Goal: Task Accomplishment & Management: Manage account settings

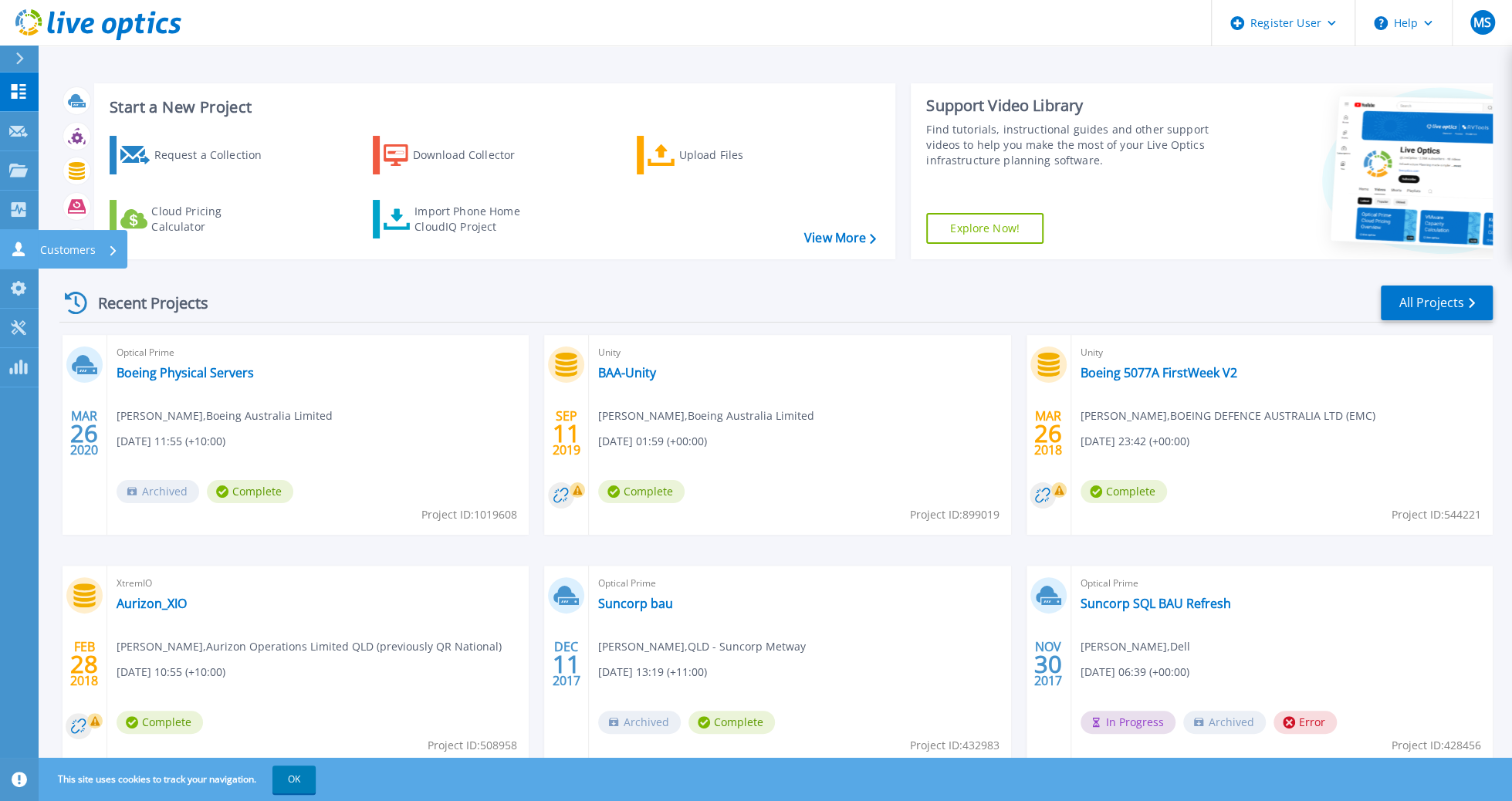
click at [17, 247] on icon at bounding box center [18, 248] width 12 height 15
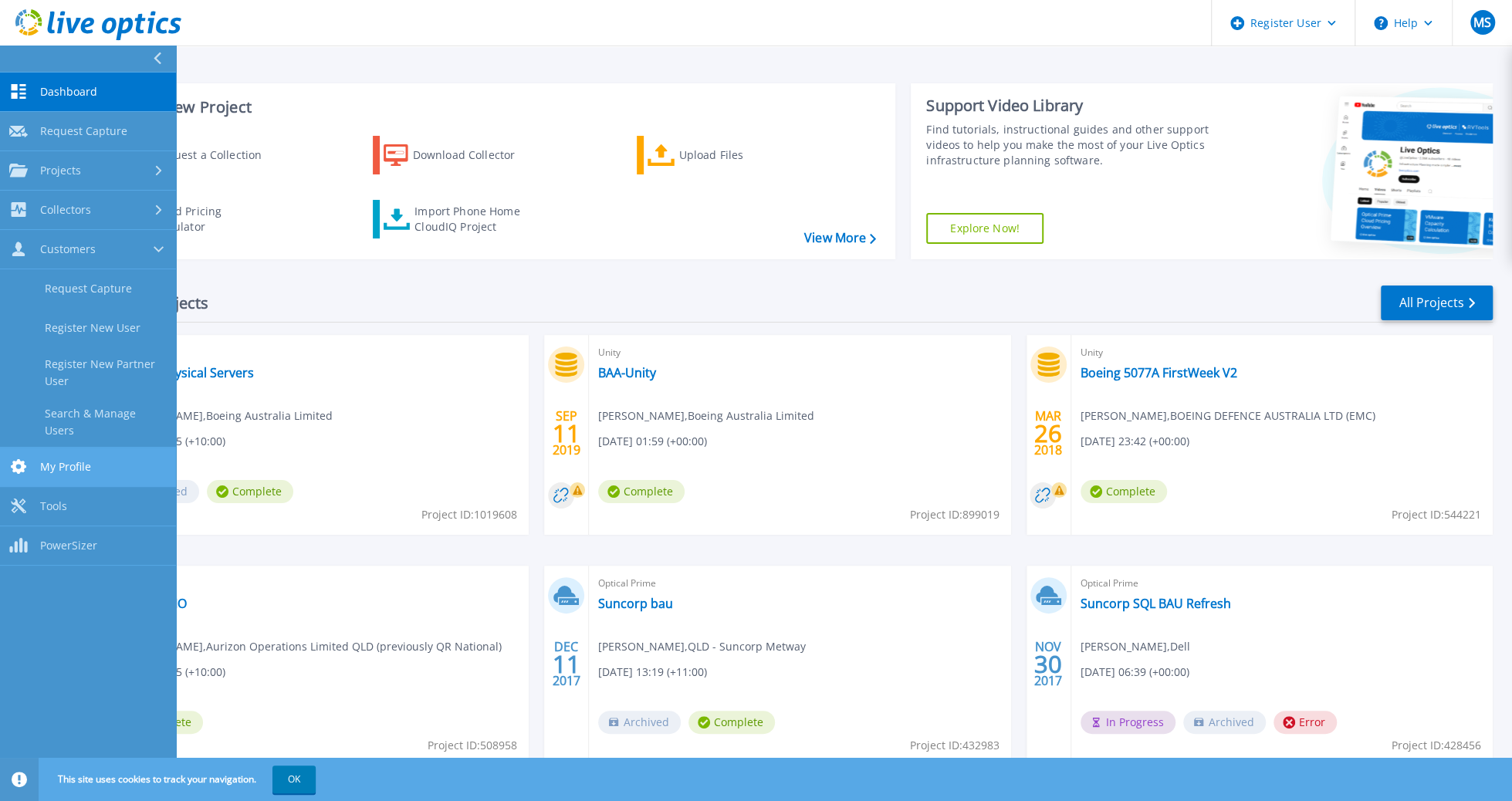
click at [61, 460] on span "My Profile" at bounding box center [66, 467] width 51 height 14
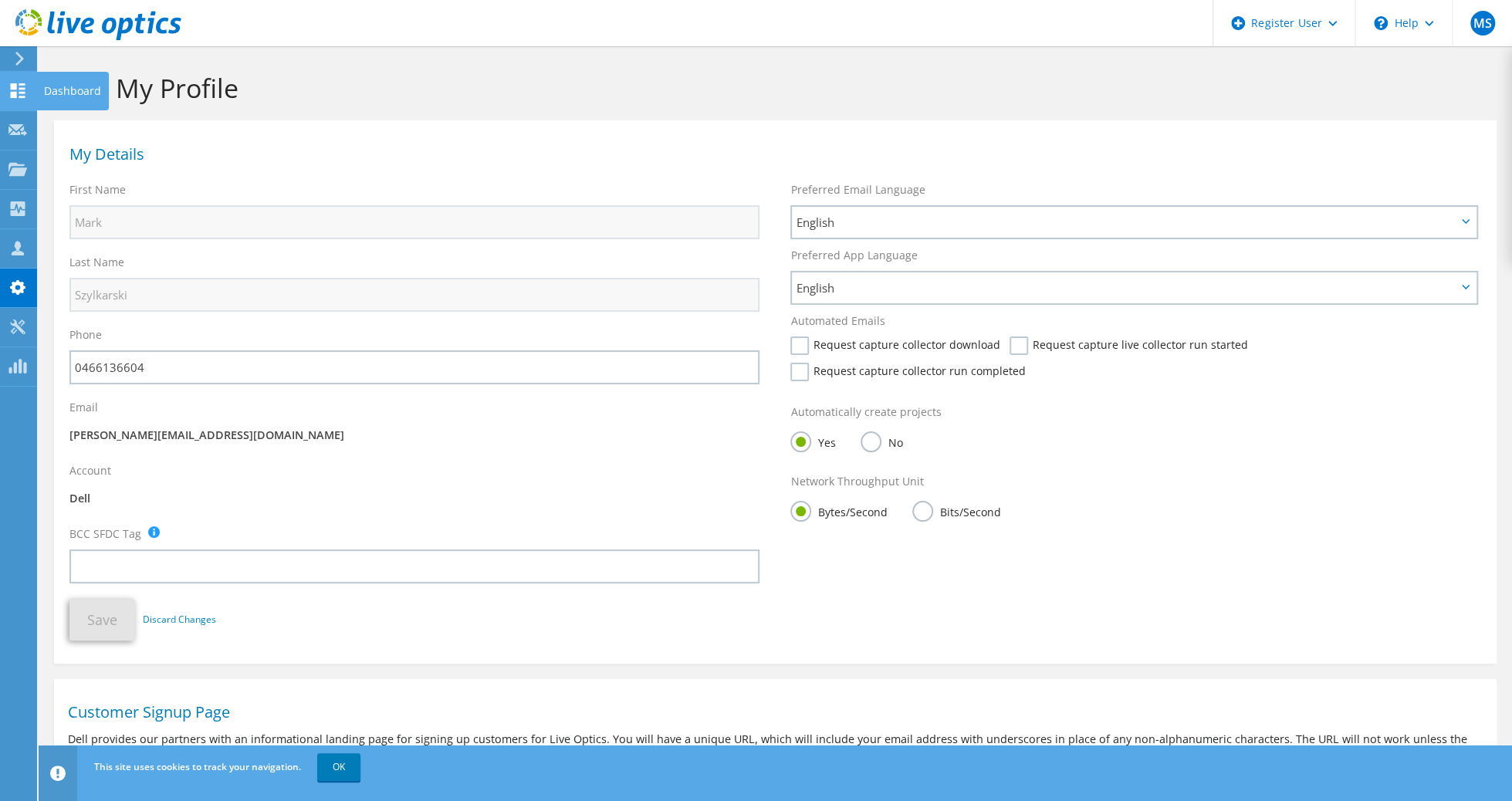
click at [16, 90] on icon at bounding box center [18, 90] width 19 height 15
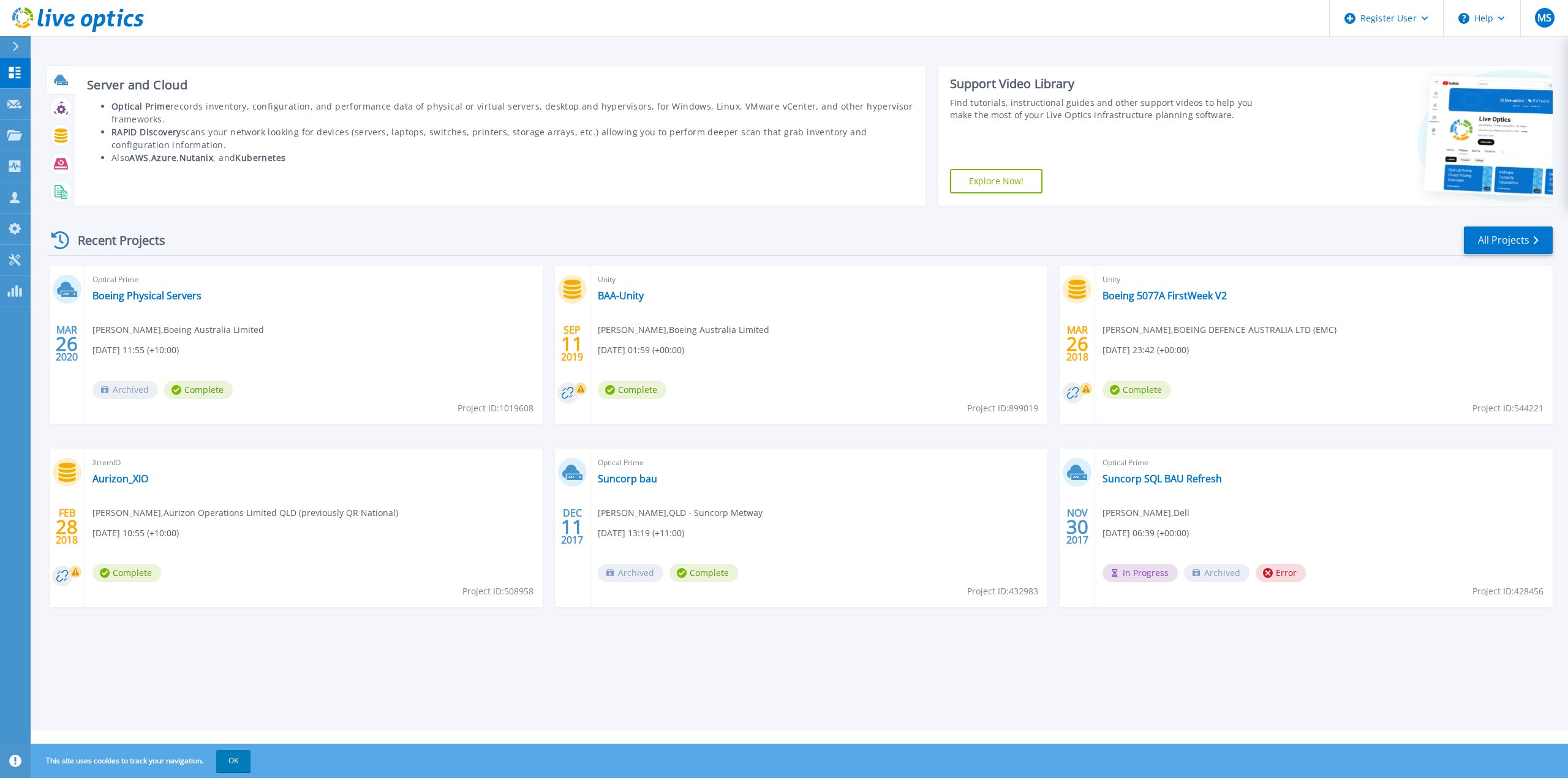
click at [59, 80] on g at bounding box center [61, 79] width 14 height 10
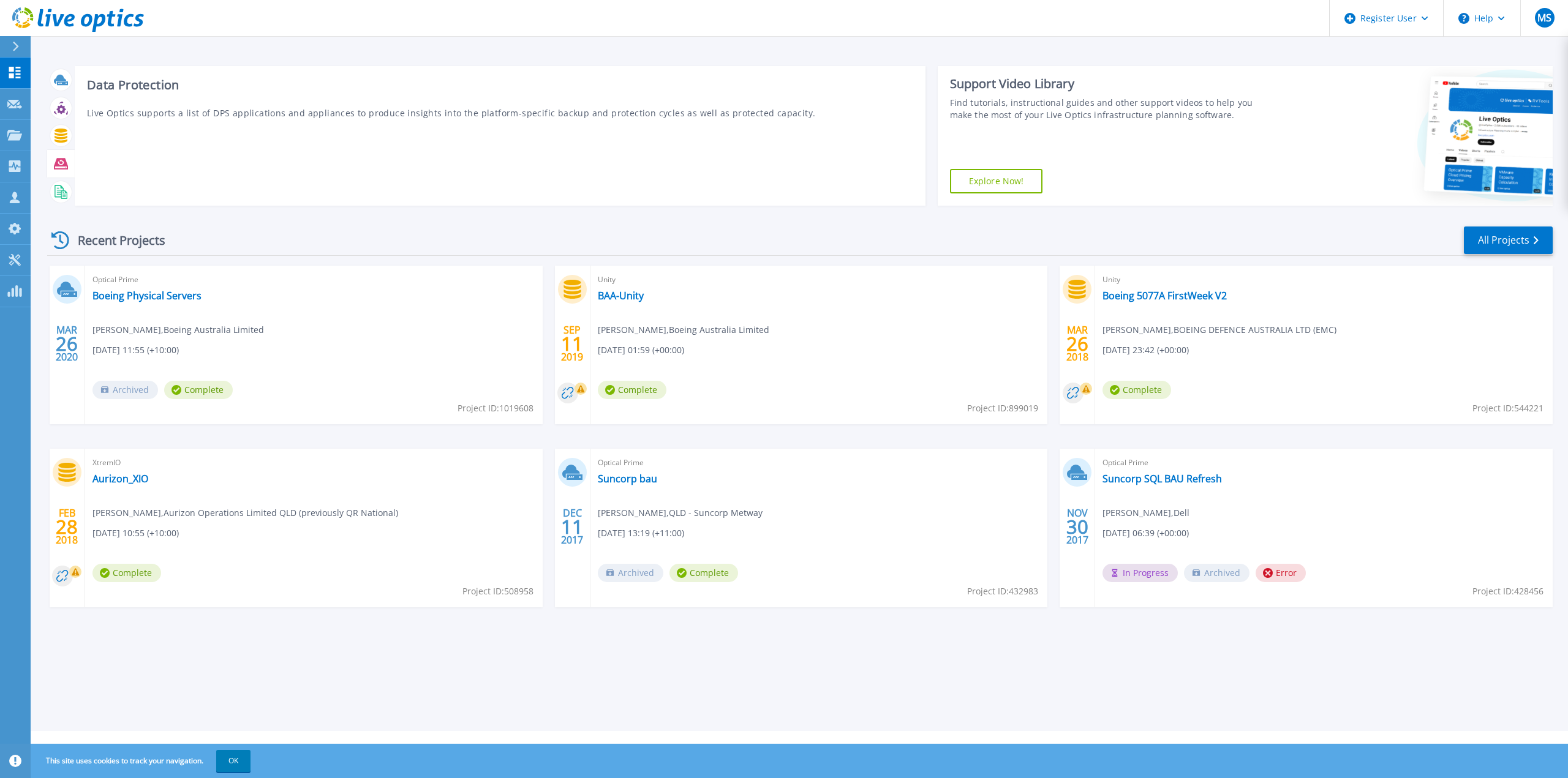
click at [62, 162] on icon at bounding box center [61, 163] width 14 height 11
click at [64, 159] on icon at bounding box center [61, 163] width 14 height 11
click at [62, 157] on icon at bounding box center [61, 164] width 14 height 14
click at [236, 635] on button "OK" at bounding box center [233, 761] width 35 height 22
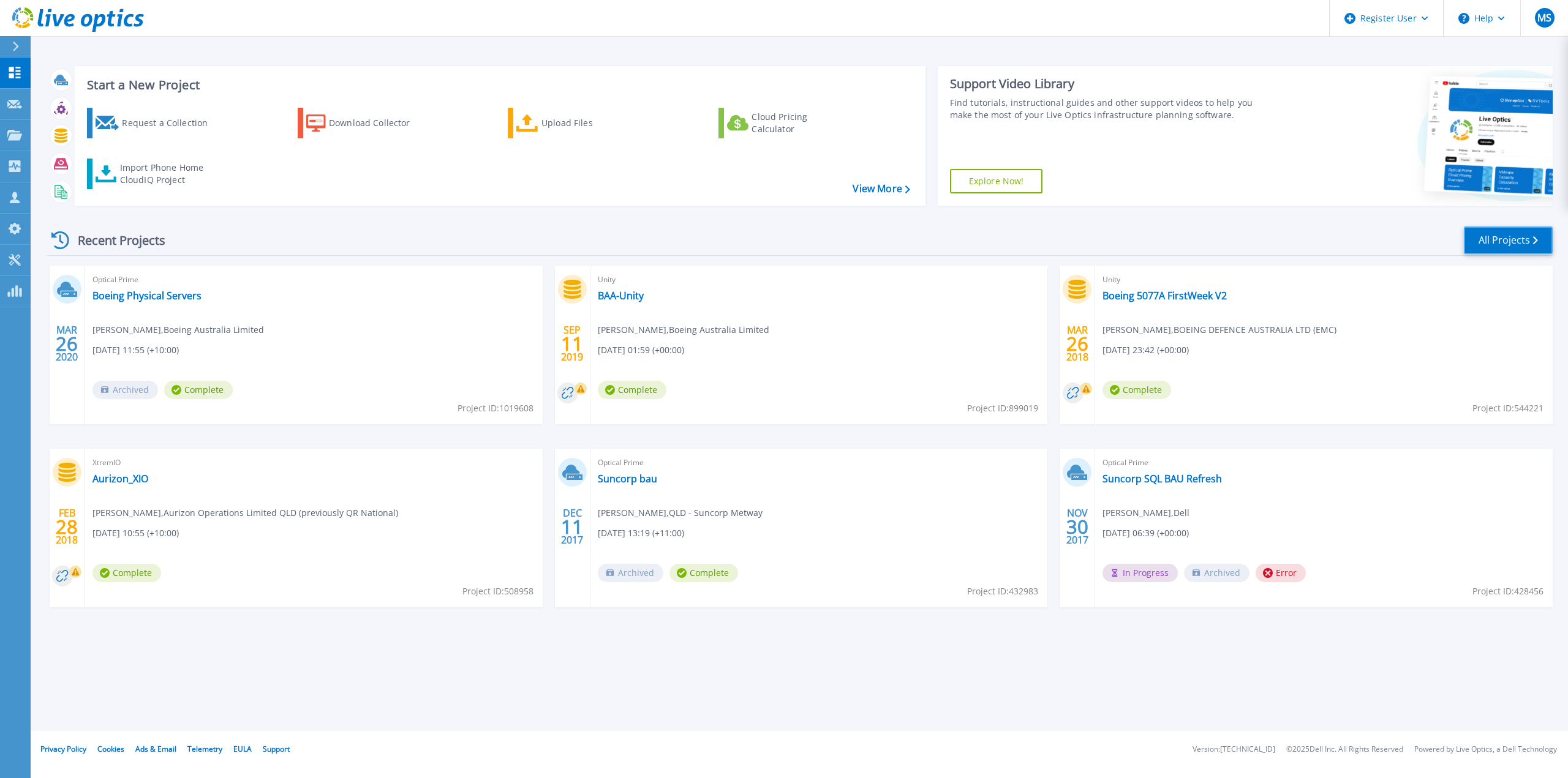
click at [1208, 242] on link "All Projects" at bounding box center [1508, 240] width 89 height 28
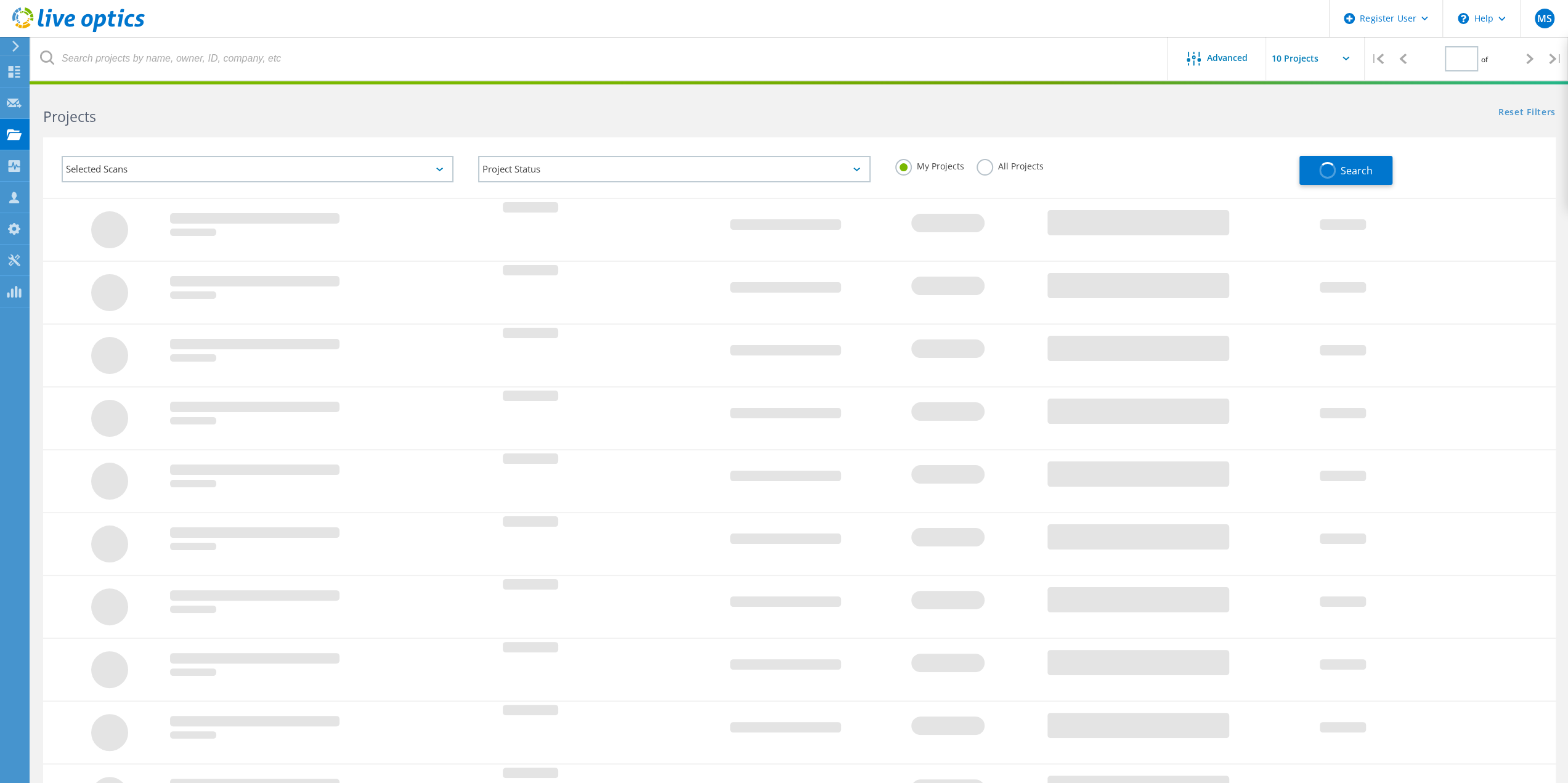
type input "1"
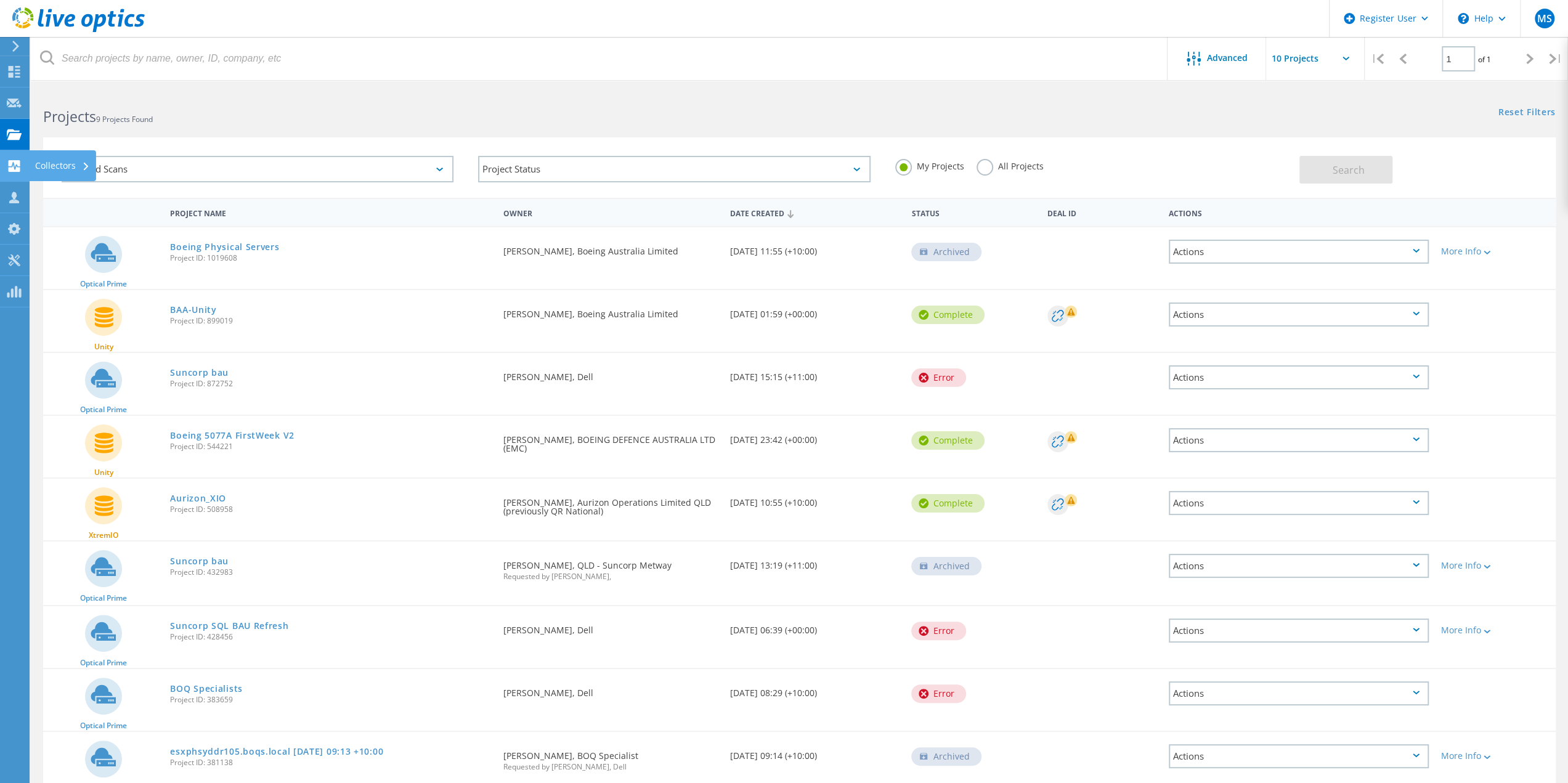
click at [80, 161] on div "Collectors" at bounding box center [63, 166] width 67 height 31
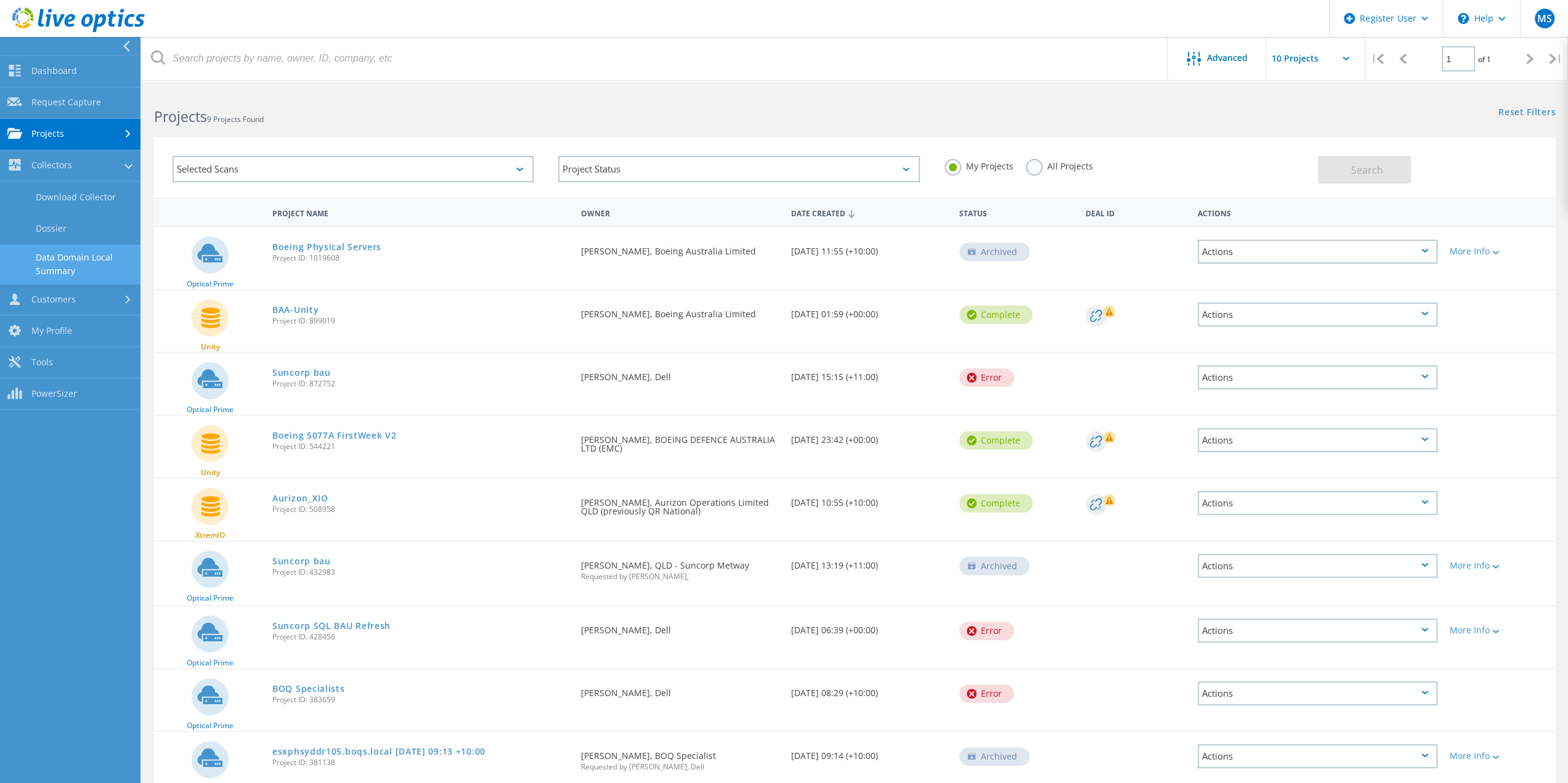
click at [84, 261] on link "Data Domain Local Summary" at bounding box center [70, 264] width 140 height 40
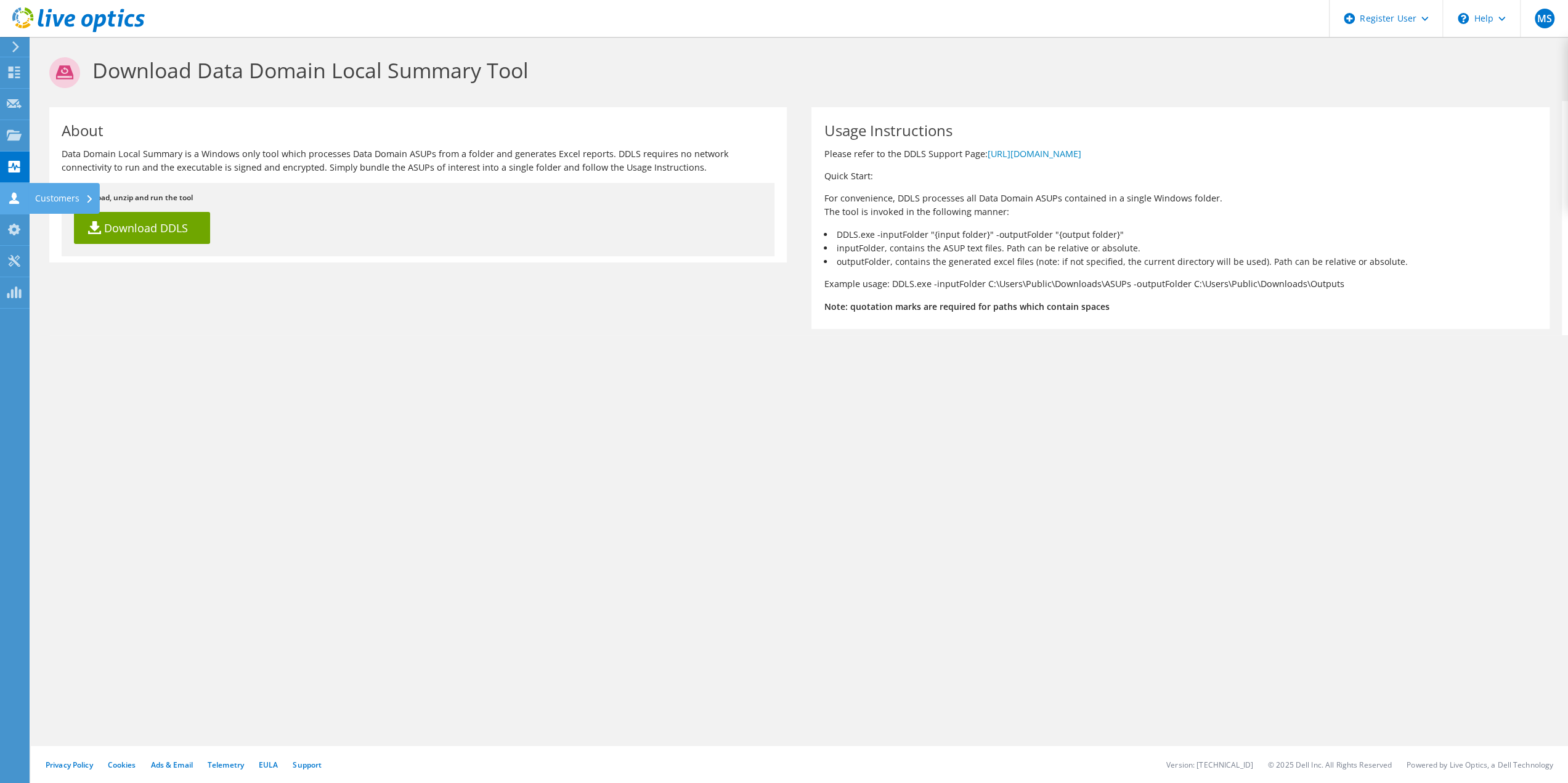
click at [80, 191] on div "Customers" at bounding box center [65, 198] width 71 height 31
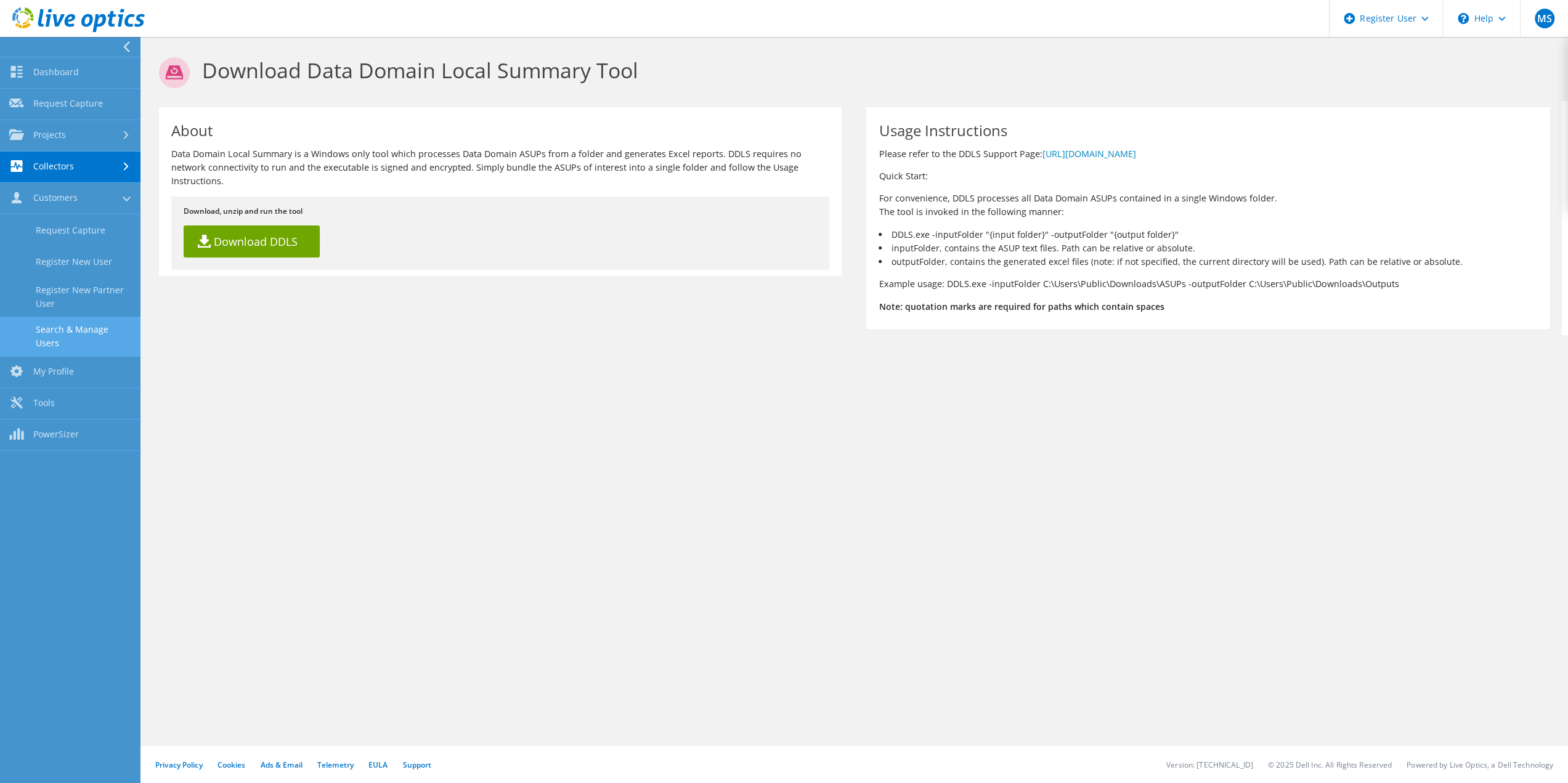
click at [112, 332] on link "Search & Manage Users" at bounding box center [70, 337] width 140 height 40
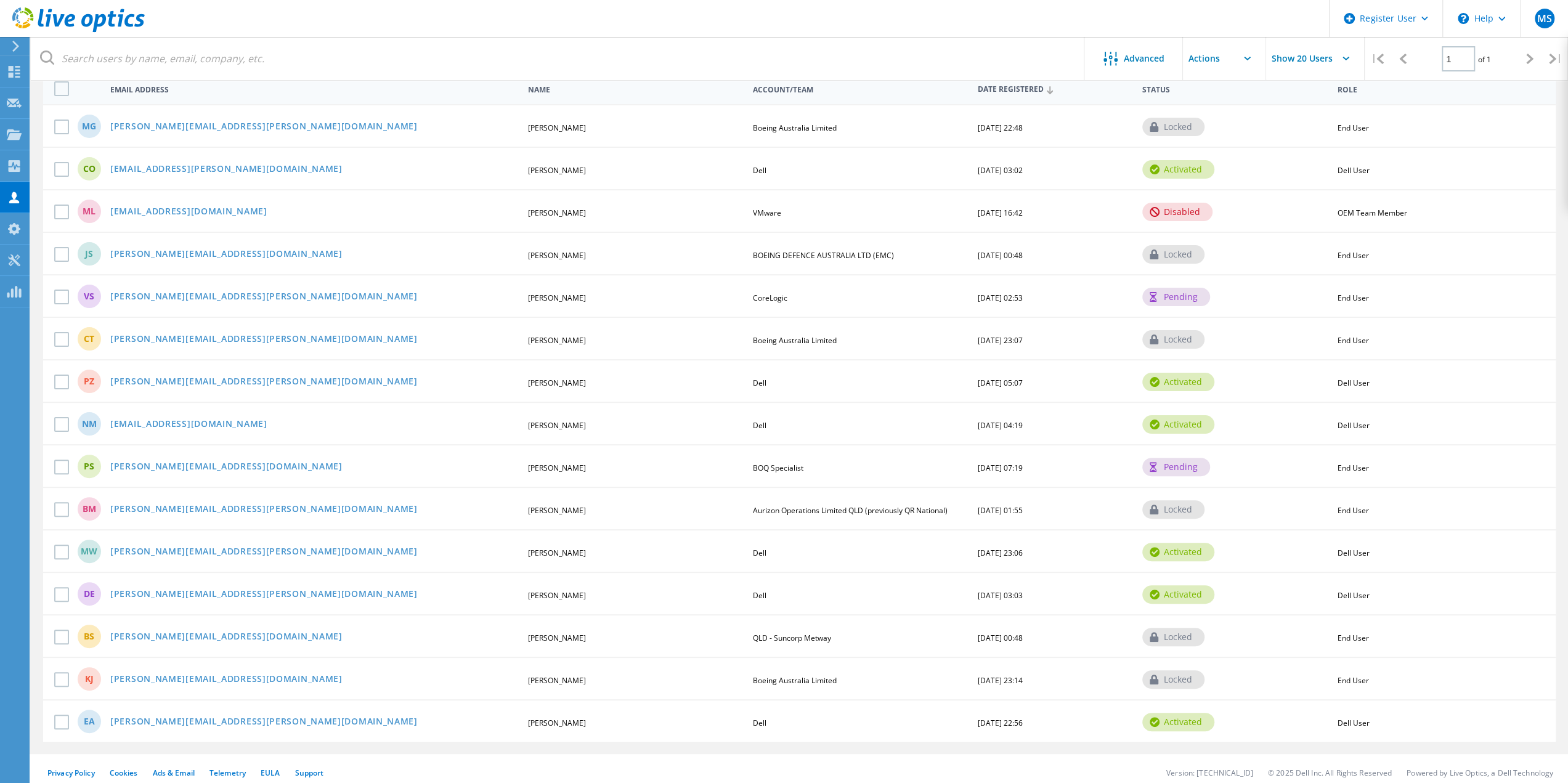
scroll to position [142, 0]
click at [59, 589] on label at bounding box center [64, 594] width 20 height 15
click at [0, 0] on input "checkbox" at bounding box center [0, 0] width 0 height 0
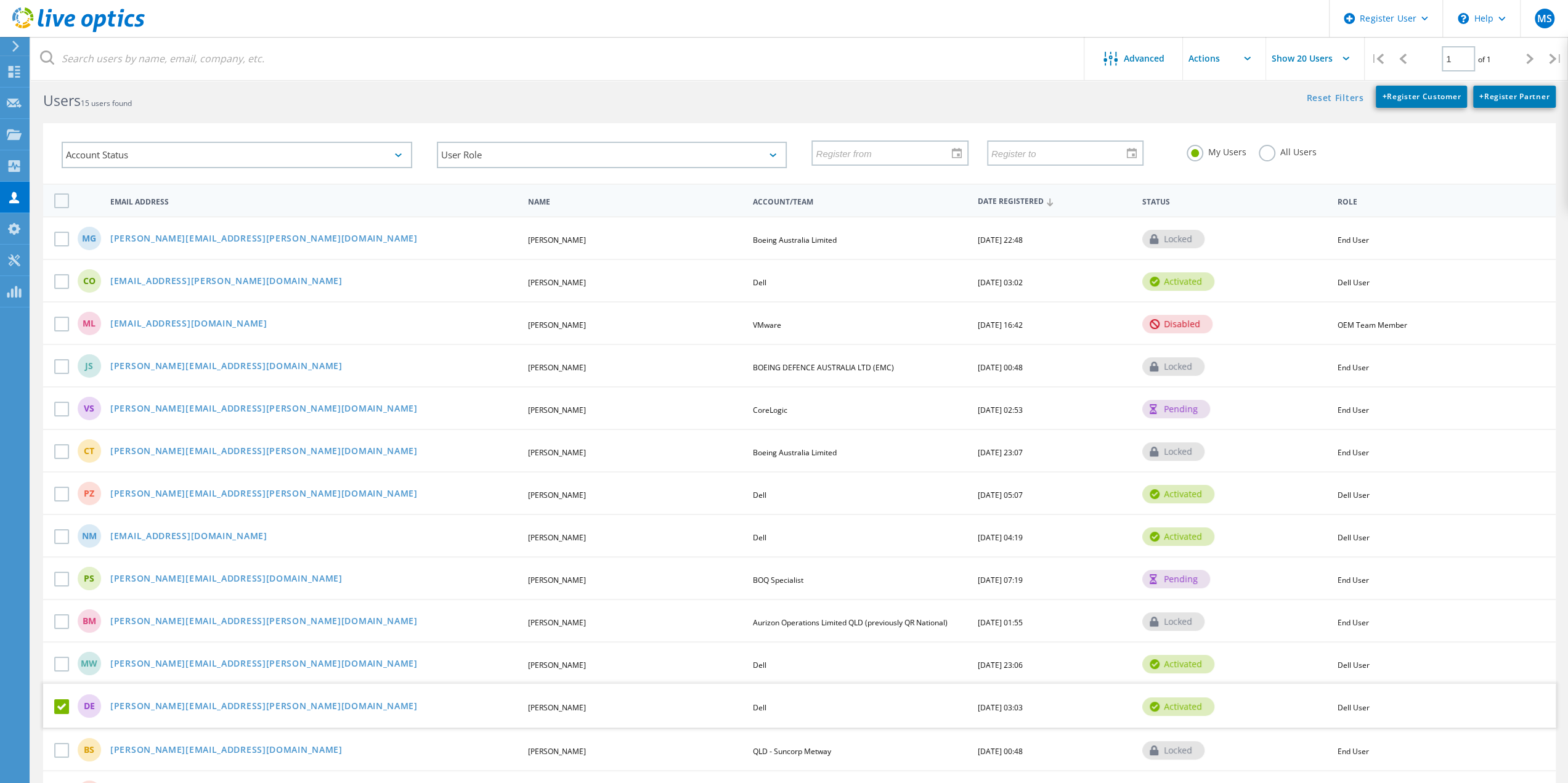
scroll to position [0, 0]
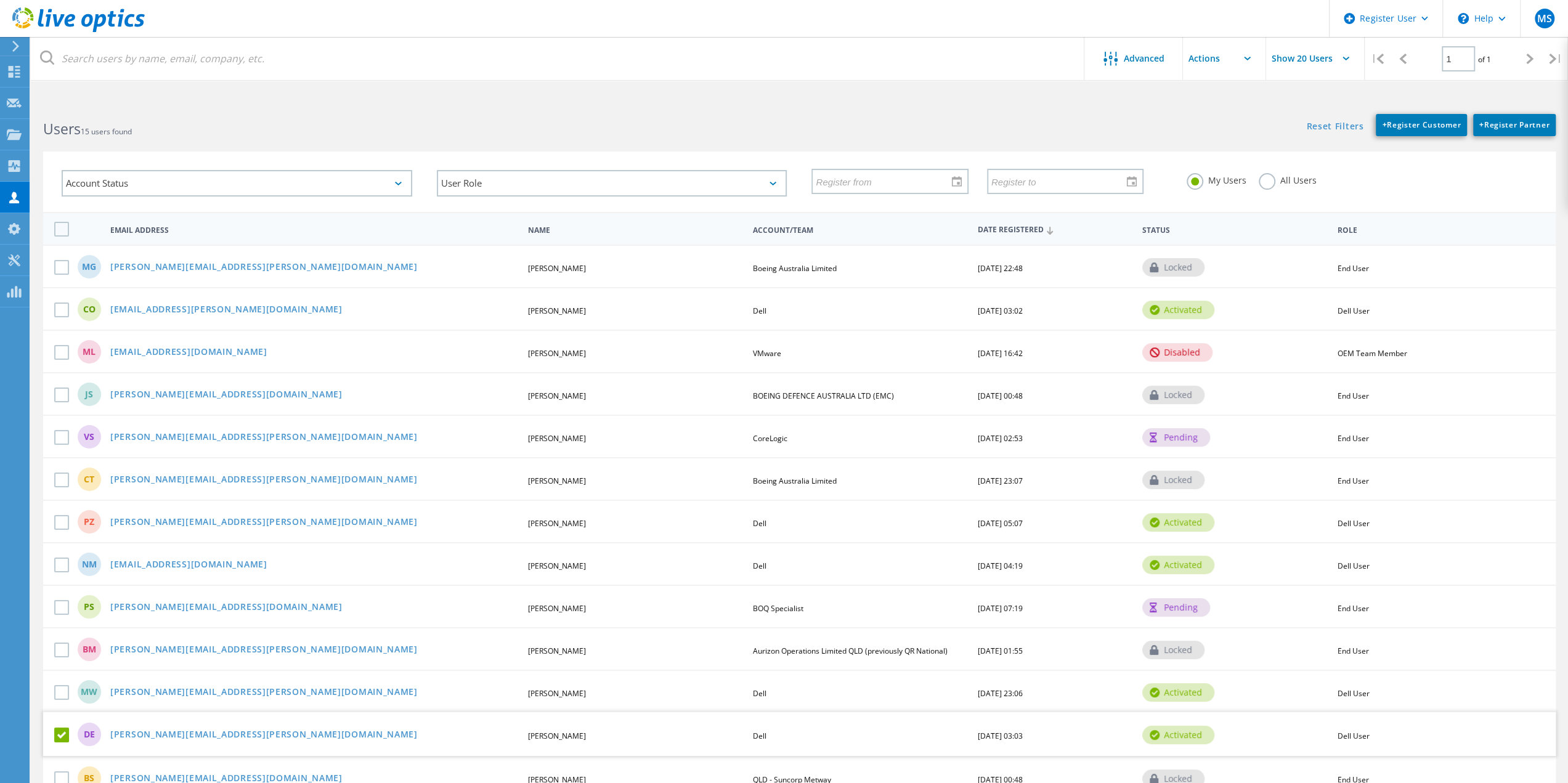
click at [1223, 59] on input "text" at bounding box center [1244, 58] width 123 height 43
click at [1247, 132] on div "Disable Account" at bounding box center [1244, 131] width 111 height 12
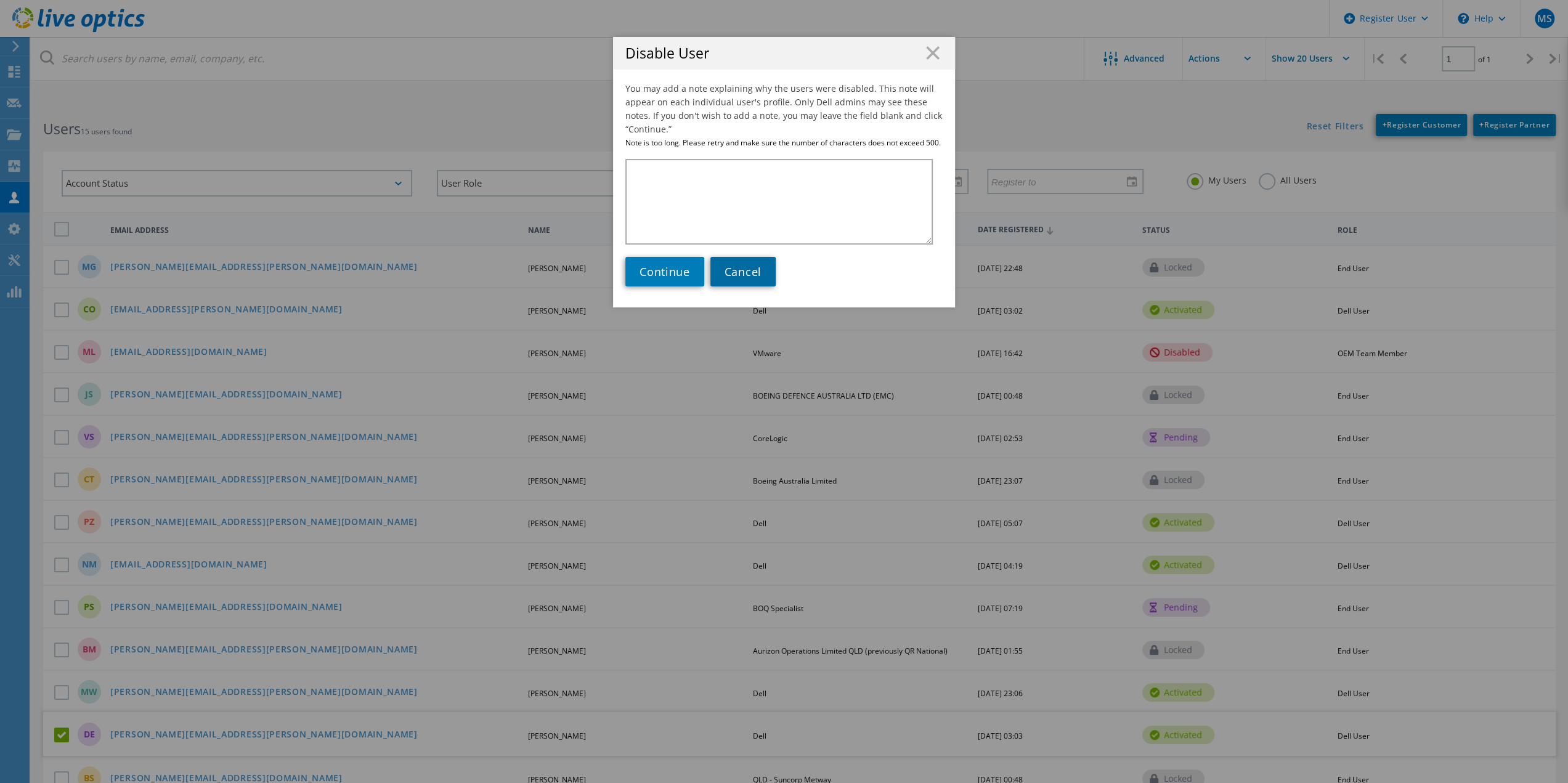
click at [752, 276] on span "Cancel" at bounding box center [743, 272] width 37 height 15
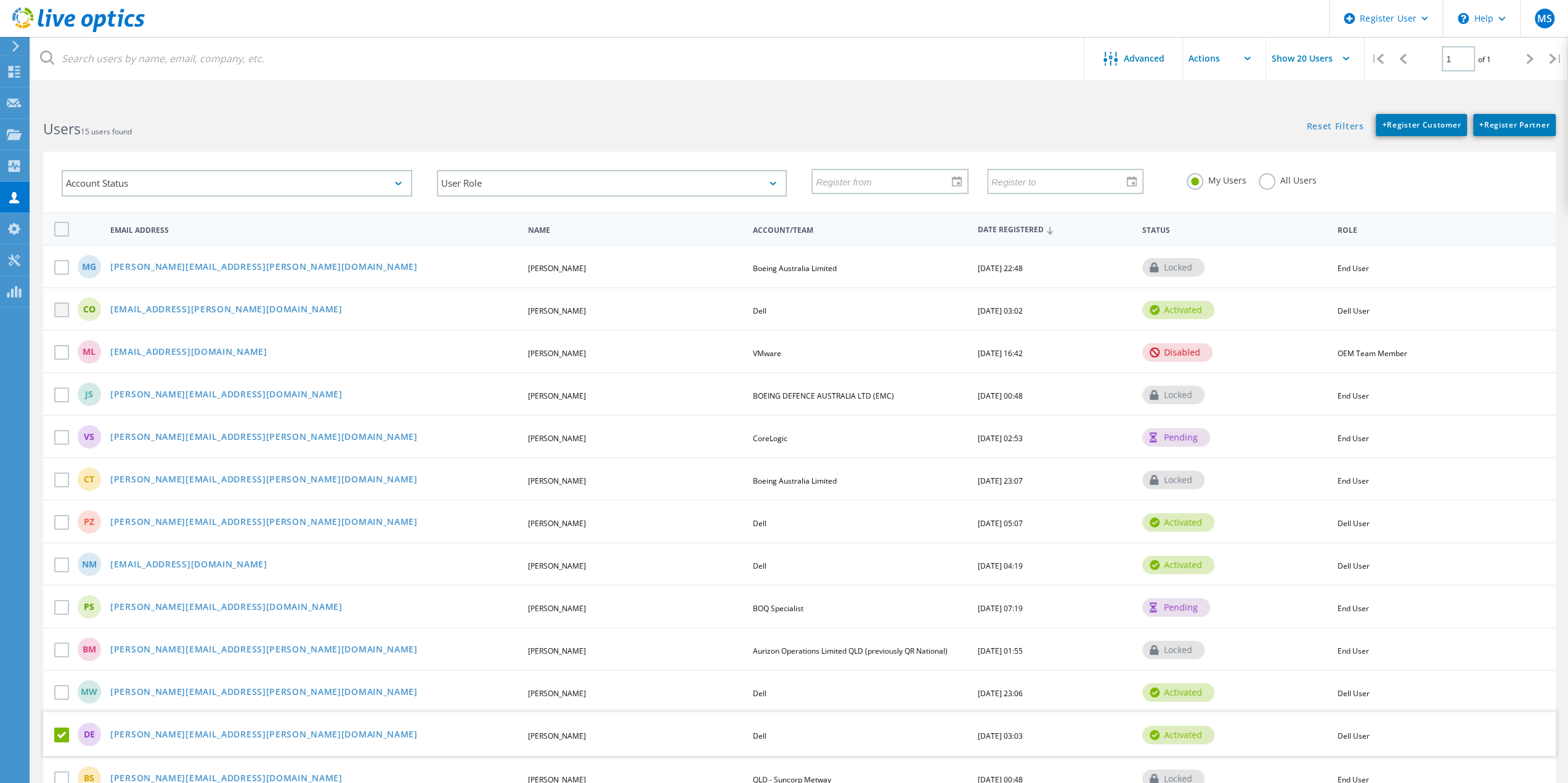
click at [61, 307] on label at bounding box center [64, 310] width 20 height 15
click at [0, 0] on input "checkbox" at bounding box center [0, 0] width 0 height 0
click at [1213, 55] on input "text" at bounding box center [1244, 58] width 123 height 43
click at [1240, 132] on div "Disable Account" at bounding box center [1244, 131] width 111 height 12
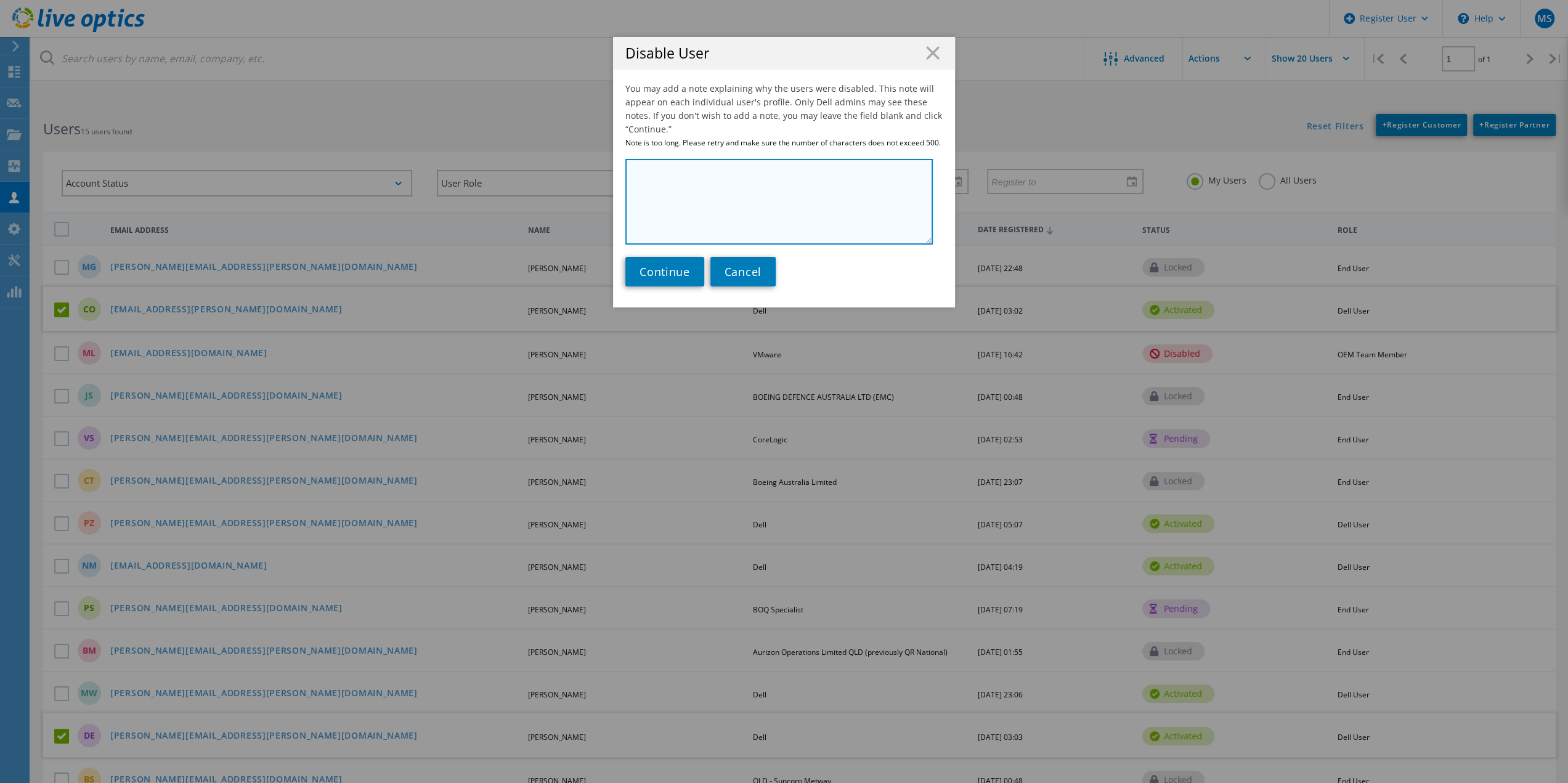
click at [673, 171] on textarea at bounding box center [779, 202] width 307 height 86
type textarea "no longer with Dell"
paste textarea "no longer with Dell"
type textarea "no longer with Dell"
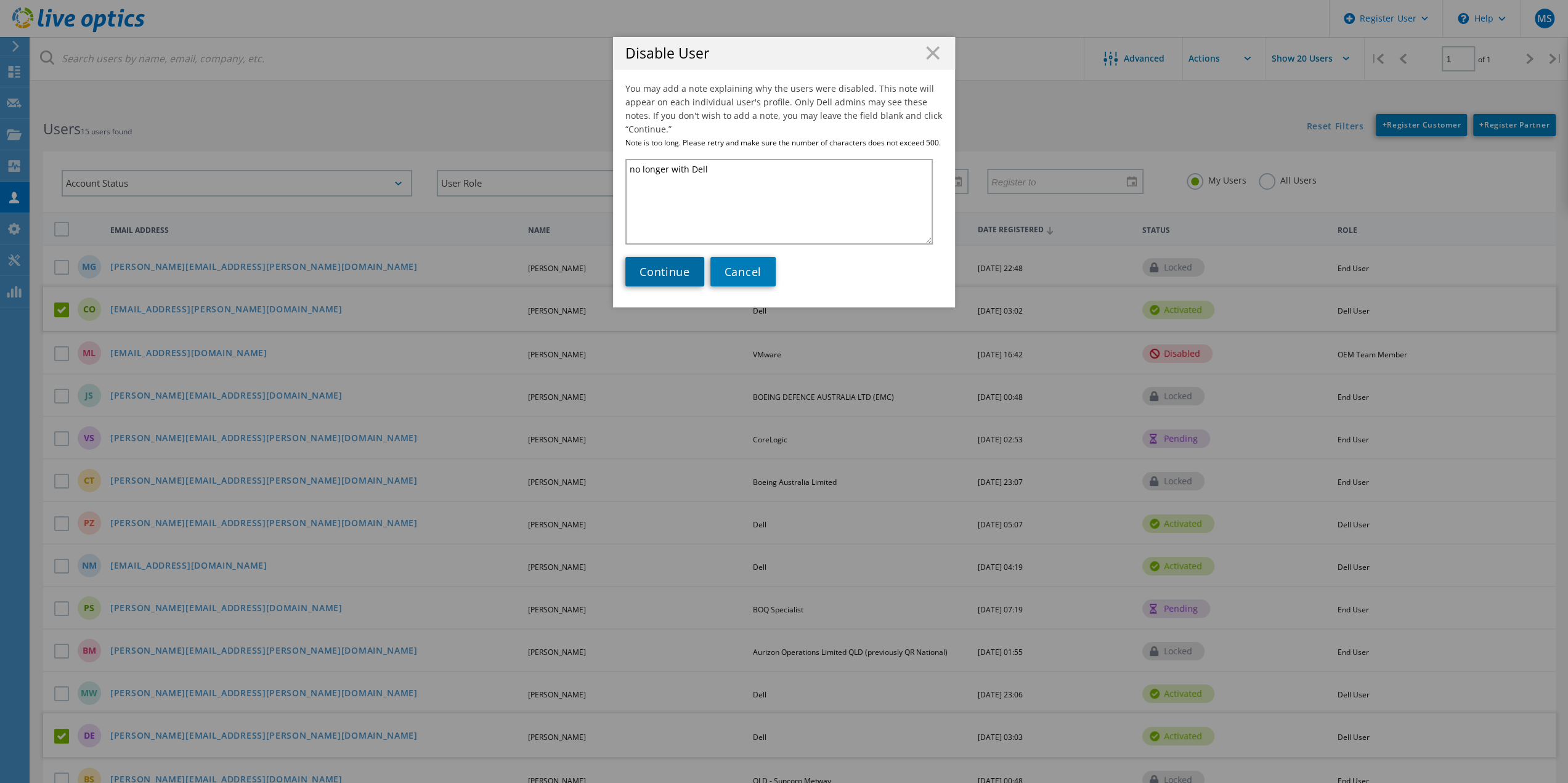
click at [668, 271] on span "Continue" at bounding box center [665, 272] width 50 height 15
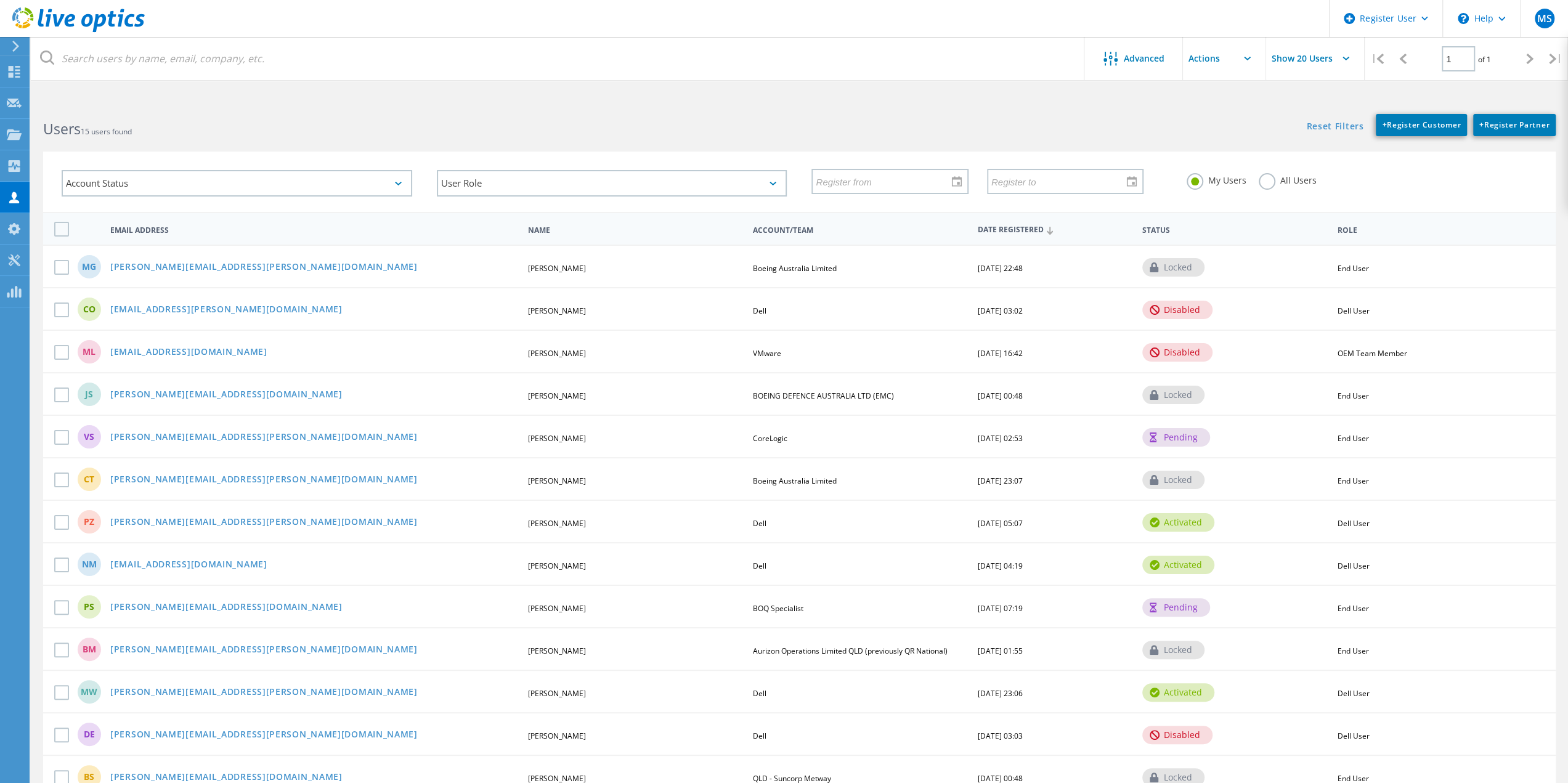
click at [219, 230] on span "Email Address" at bounding box center [314, 230] width 408 height 7
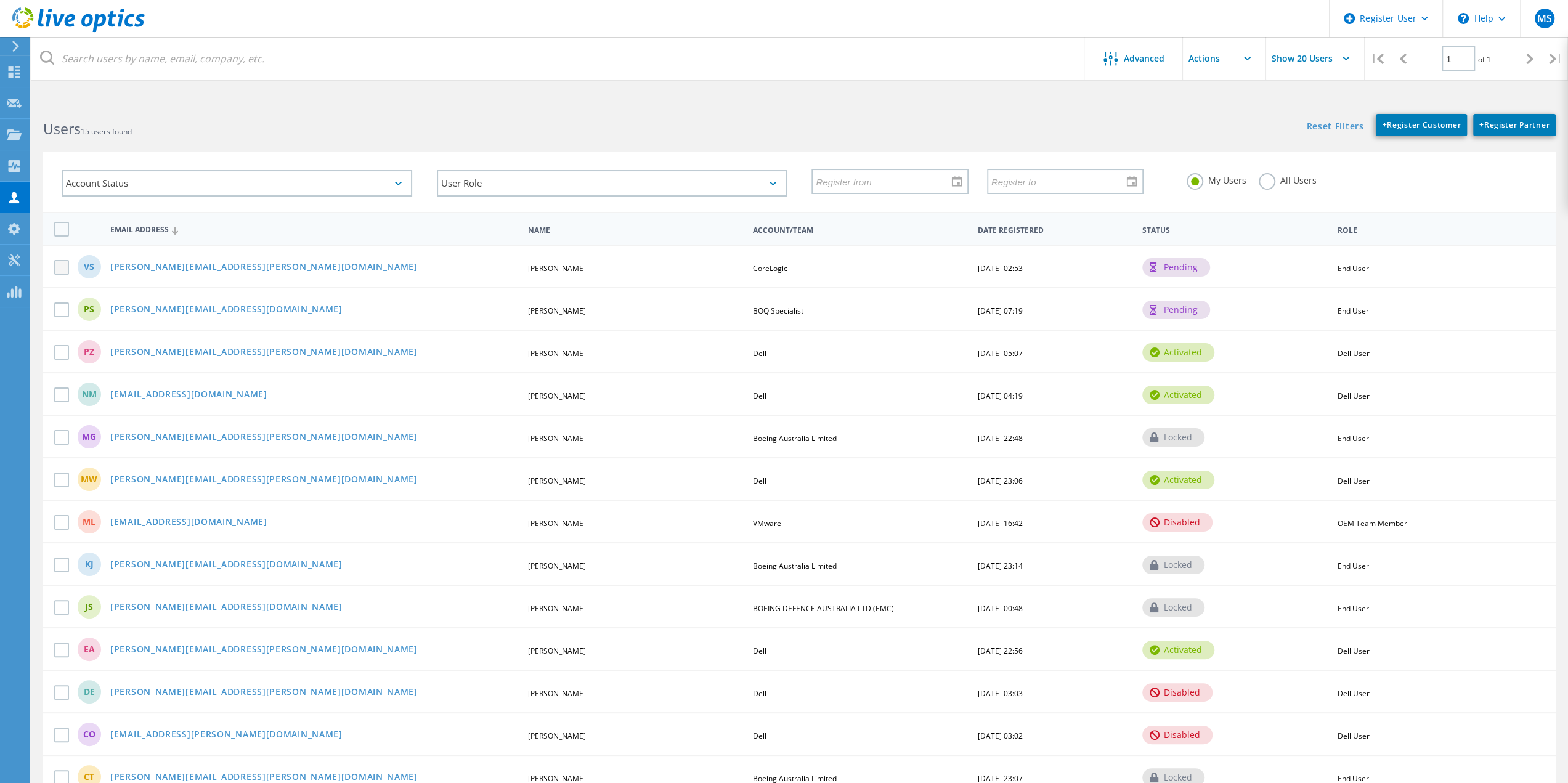
click at [57, 267] on label at bounding box center [64, 268] width 20 height 15
click at [0, 0] on input "checkbox" at bounding box center [0, 0] width 0 height 0
click at [64, 314] on label at bounding box center [64, 311] width 20 height 15
click at [0, 0] on input "checkbox" at bounding box center [0, 0] width 0 height 0
click at [61, 395] on label at bounding box center [64, 397] width 20 height 15
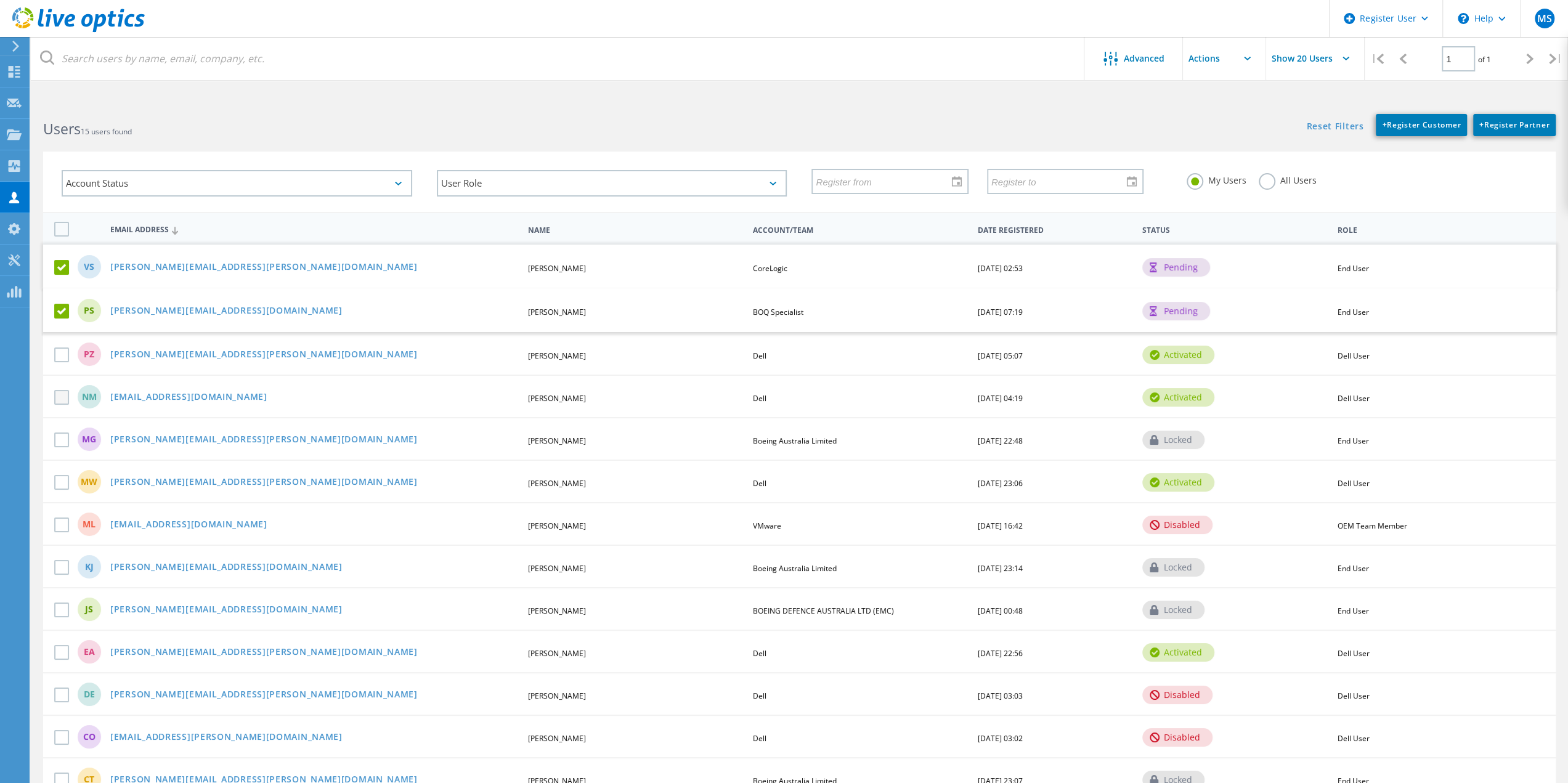
click at [0, 0] on input "checkbox" at bounding box center [0, 0] width 0 height 0
click at [61, 437] on label at bounding box center [64, 442] width 20 height 15
click at [0, 0] on input "checkbox" at bounding box center [0, 0] width 0 height 0
click at [62, 480] on label at bounding box center [64, 485] width 20 height 15
click at [0, 0] on input "checkbox" at bounding box center [0, 0] width 0 height 0
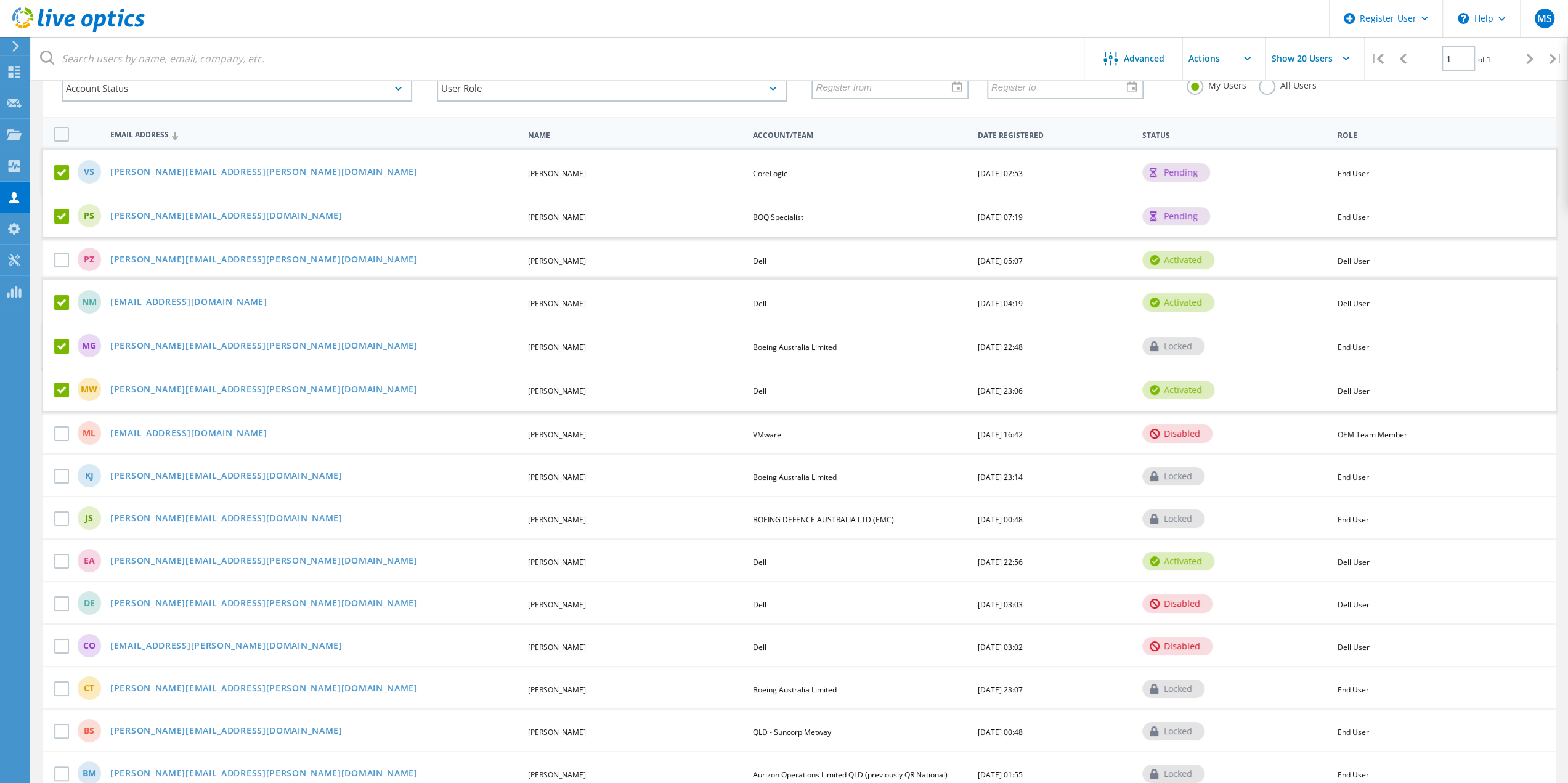
scroll to position [123, 0]
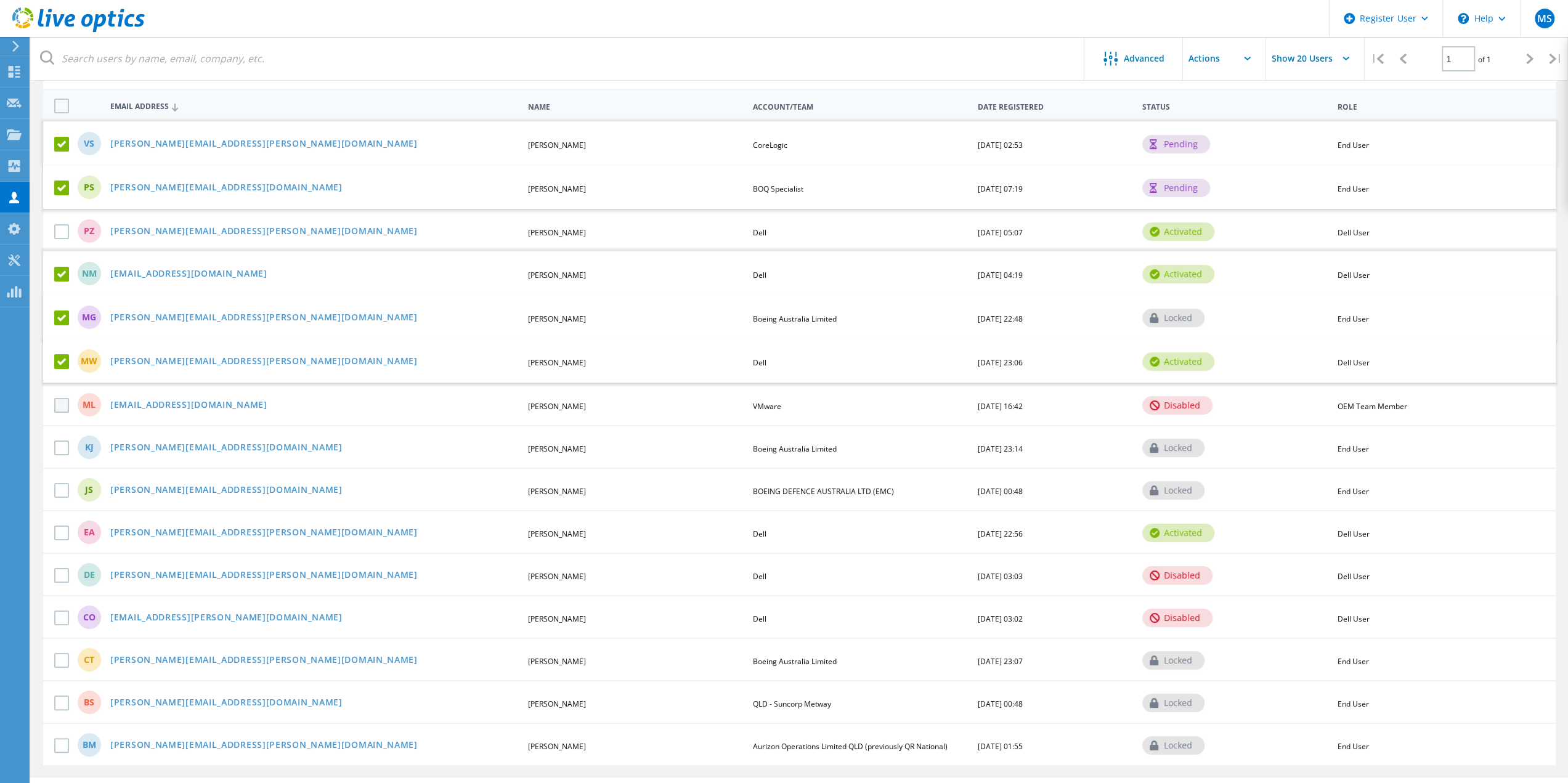
click at [63, 408] on label at bounding box center [64, 405] width 20 height 15
click at [0, 0] on input "checkbox" at bounding box center [0, 0] width 0 height 0
click at [65, 446] on label at bounding box center [64, 449] width 20 height 15
click at [0, 0] on input "checkbox" at bounding box center [0, 0] width 0 height 0
click at [64, 490] on label at bounding box center [64, 493] width 20 height 15
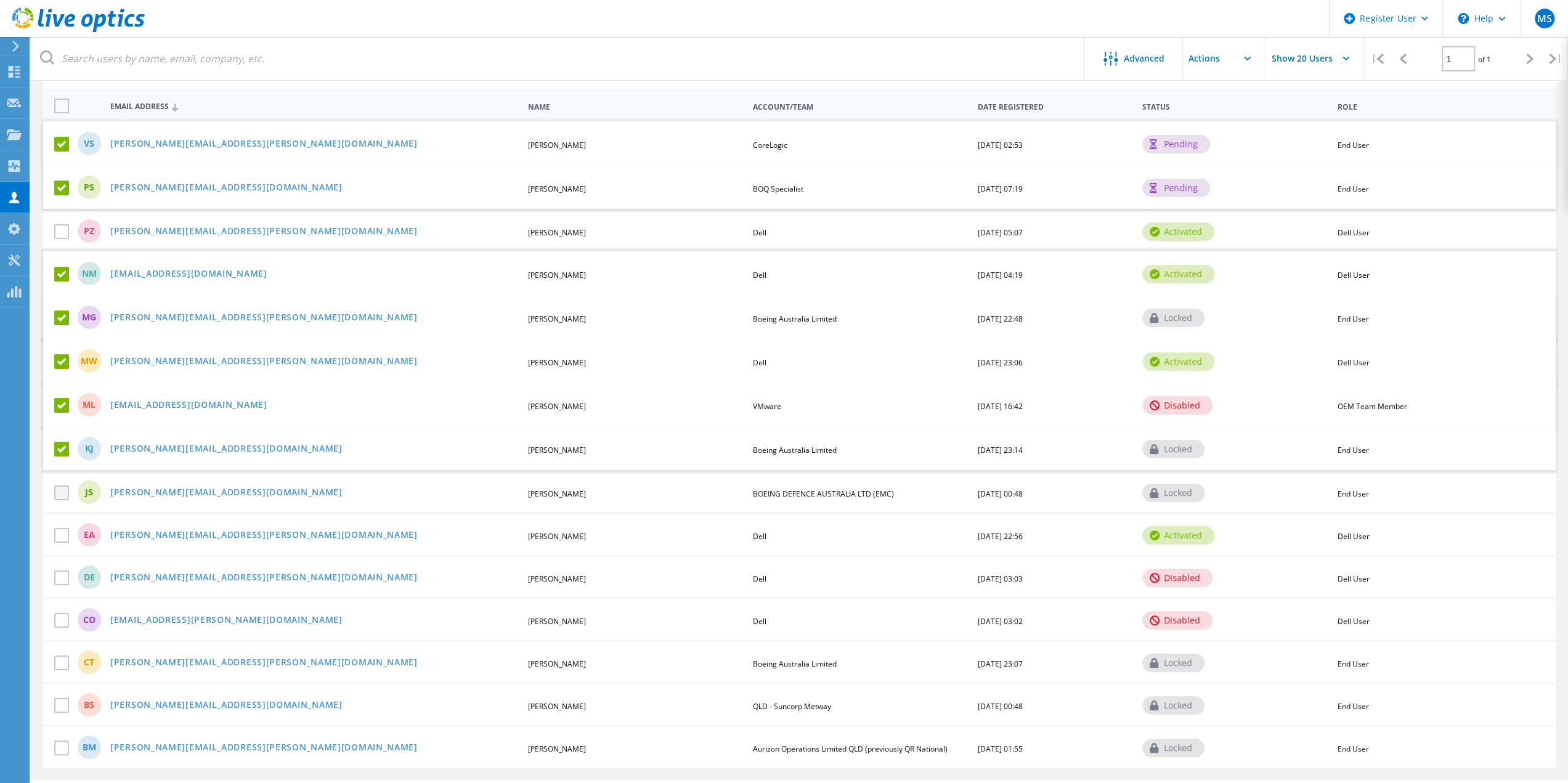
click at [0, 0] on input "checkbox" at bounding box center [0, 0] width 0 height 0
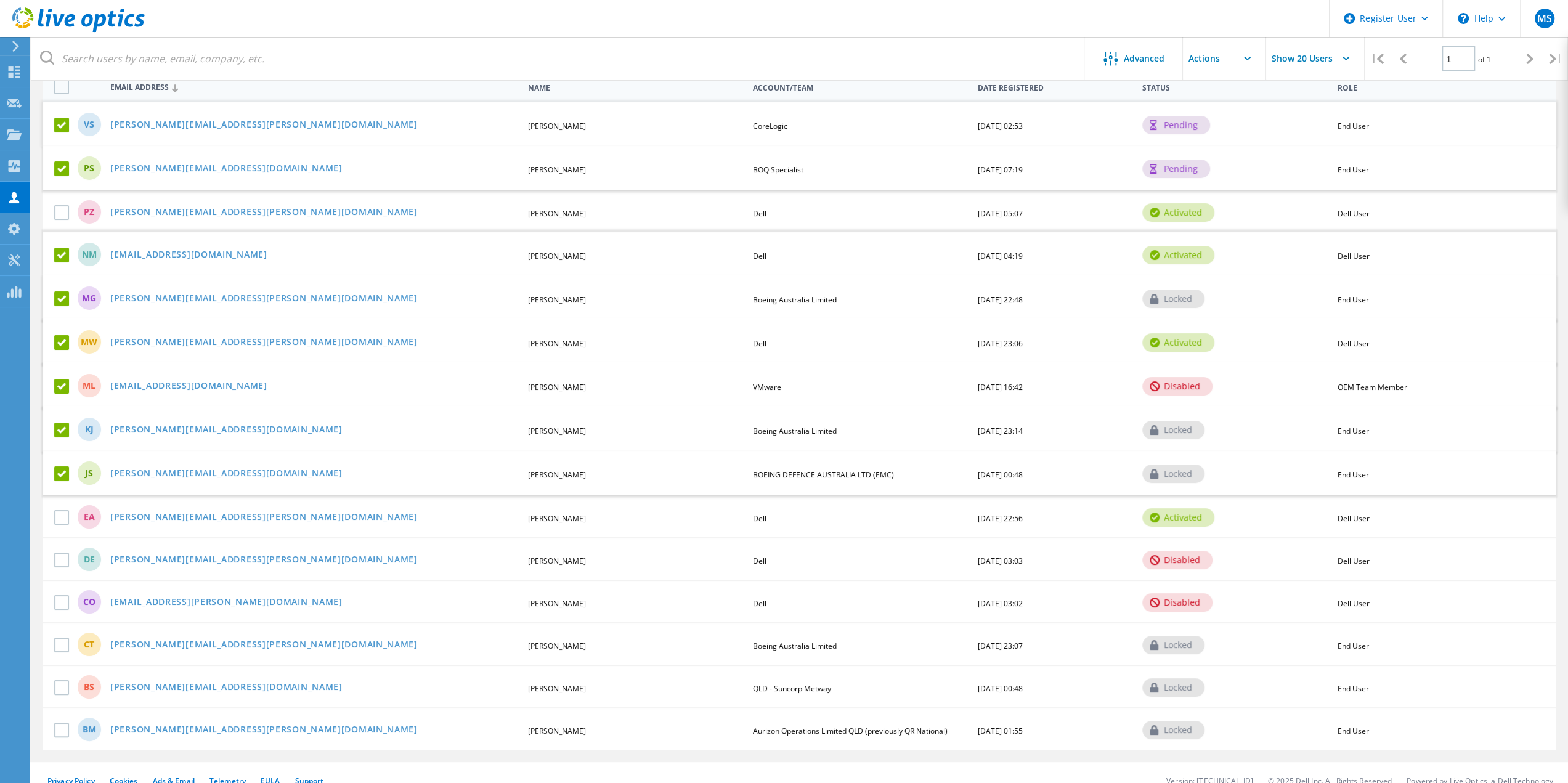
scroll to position [151, 0]
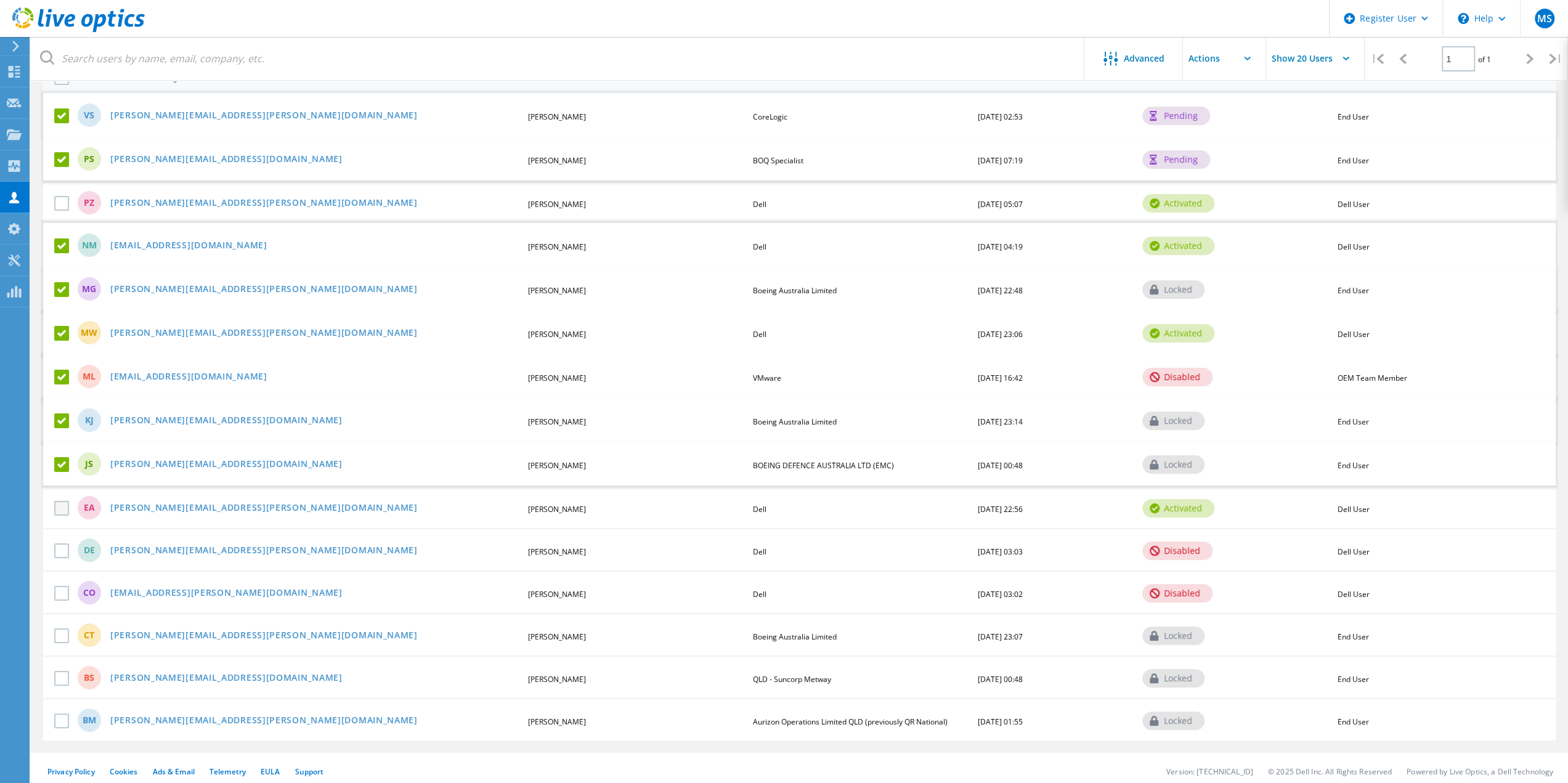
click at [63, 506] on label at bounding box center [64, 508] width 20 height 15
click at [0, 0] on input "checkbox" at bounding box center [0, 0] width 0 height 0
click at [58, 513] on div "EA Evan.Anderson@dell.com Evan Anderson Dell 04/22/2015, 22:56 activated Dell U…" at bounding box center [799, 508] width 1513 height 44
click at [59, 506] on label at bounding box center [64, 508] width 20 height 15
click at [0, 0] on input "checkbox" at bounding box center [0, 0] width 0 height 0
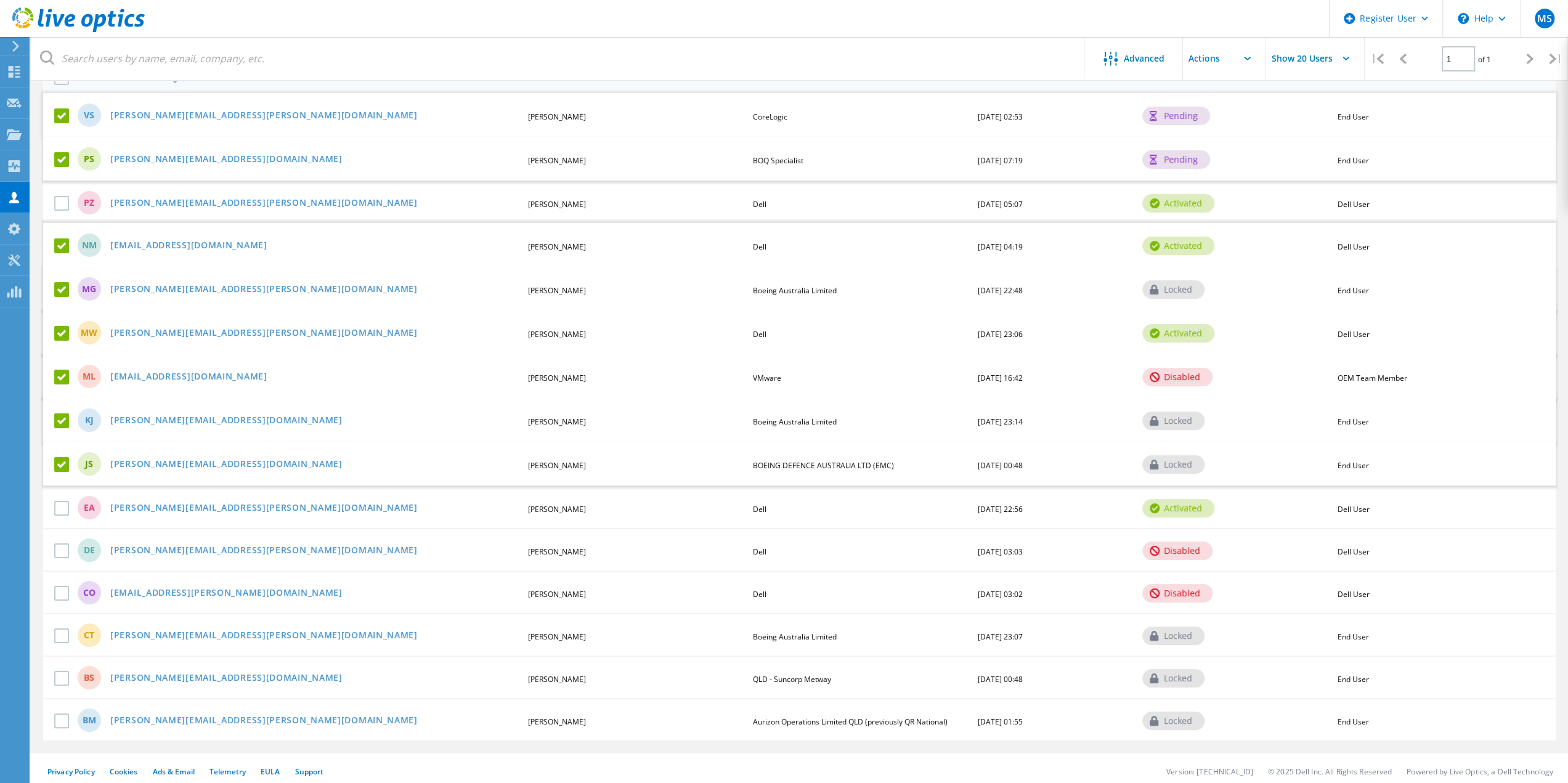
drag, startPoint x: 69, startPoint y: 548, endPoint x: 75, endPoint y: 557, distance: 10.8
click at [69, 548] on label at bounding box center [64, 551] width 20 height 15
click at [0, 0] on input "checkbox" at bounding box center [0, 0] width 0 height 0
click at [67, 589] on label at bounding box center [64, 595] width 20 height 15
click at [0, 0] on input "checkbox" at bounding box center [0, 0] width 0 height 0
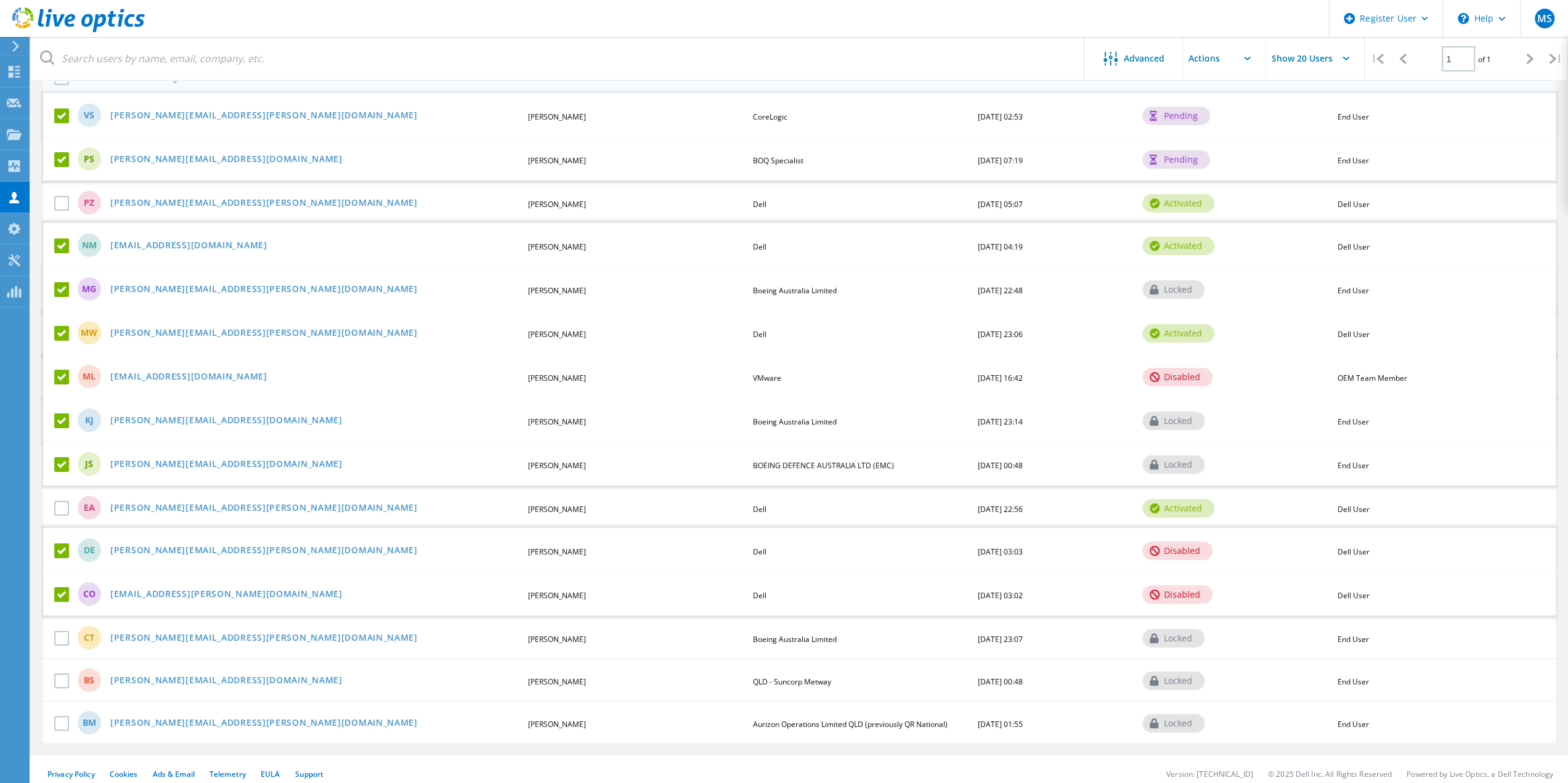
click at [72, 592] on label at bounding box center [64, 595] width 20 height 15
click at [0, 0] on input "checkbox" at bounding box center [0, 0] width 0 height 0
click at [65, 548] on label at bounding box center [64, 551] width 20 height 15
click at [0, 0] on input "checkbox" at bounding box center [0, 0] width 0 height 0
click at [66, 374] on label at bounding box center [64, 378] width 20 height 15
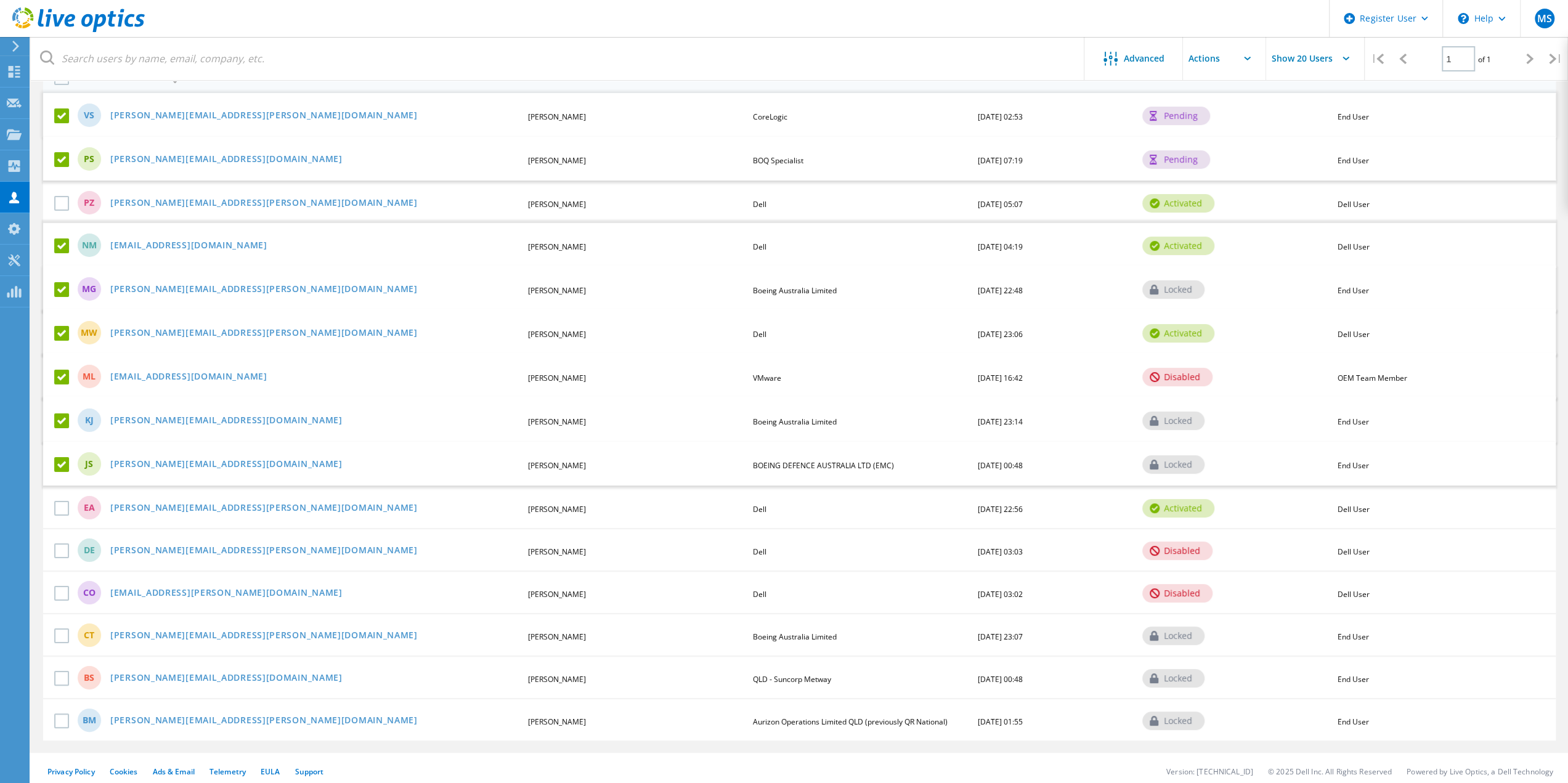
click at [0, 0] on input "checkbox" at bounding box center [0, 0] width 0 height 0
click at [59, 632] on label at bounding box center [64, 636] width 20 height 15
click at [0, 0] on input "checkbox" at bounding box center [0, 0] width 0 height 0
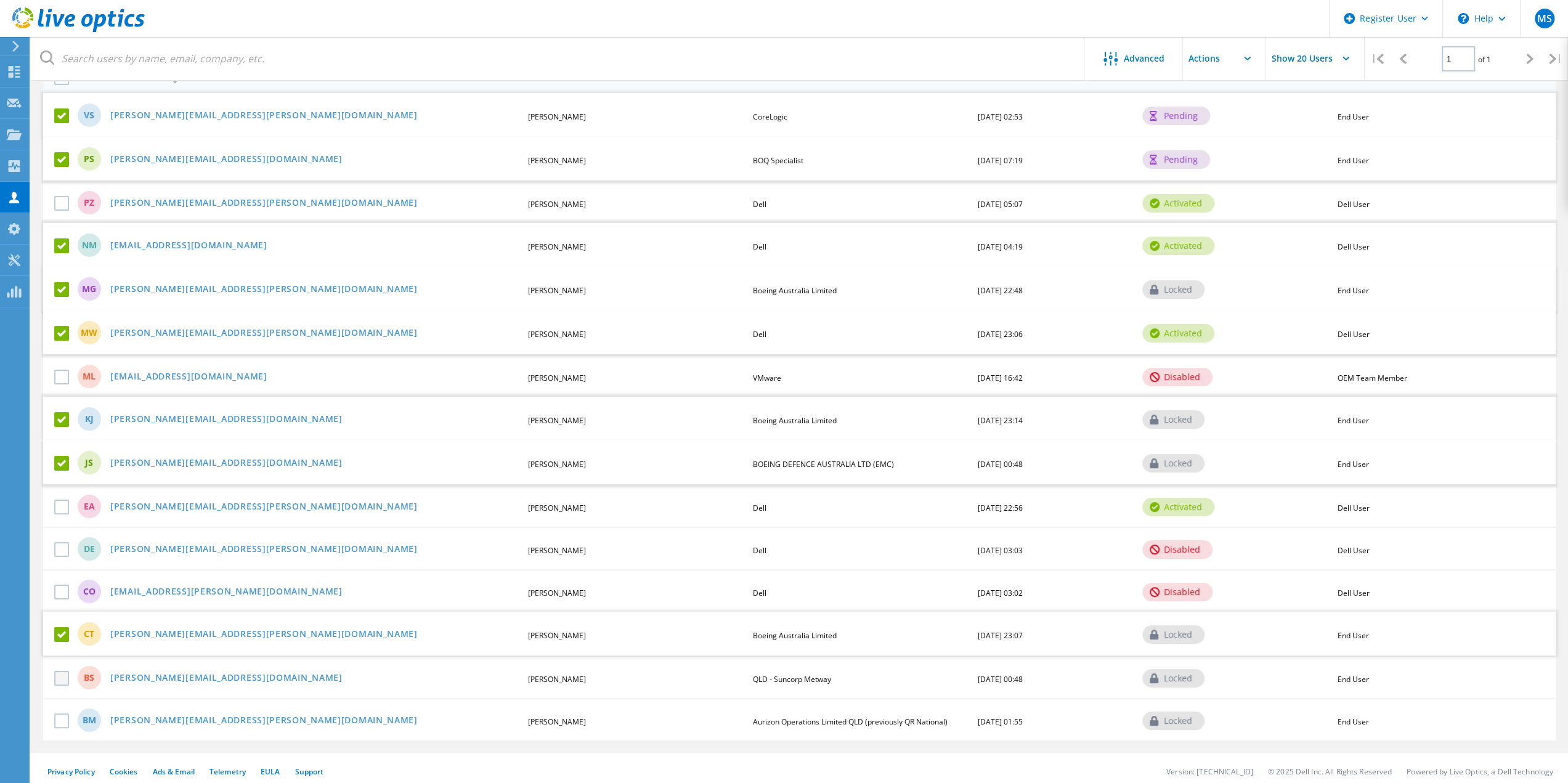
click at [59, 673] on label at bounding box center [64, 679] width 20 height 15
click at [0, 0] on input "checkbox" at bounding box center [0, 0] width 0 height 0
click at [59, 725] on div "BM Brad.Marsh@aurizon.com.au Brad Marsh Aurizon Operations Limited QLD (previou…" at bounding box center [799, 720] width 1513 height 42
click at [67, 716] on label at bounding box center [64, 722] width 20 height 15
click at [0, 0] on input "checkbox" at bounding box center [0, 0] width 0 height 0
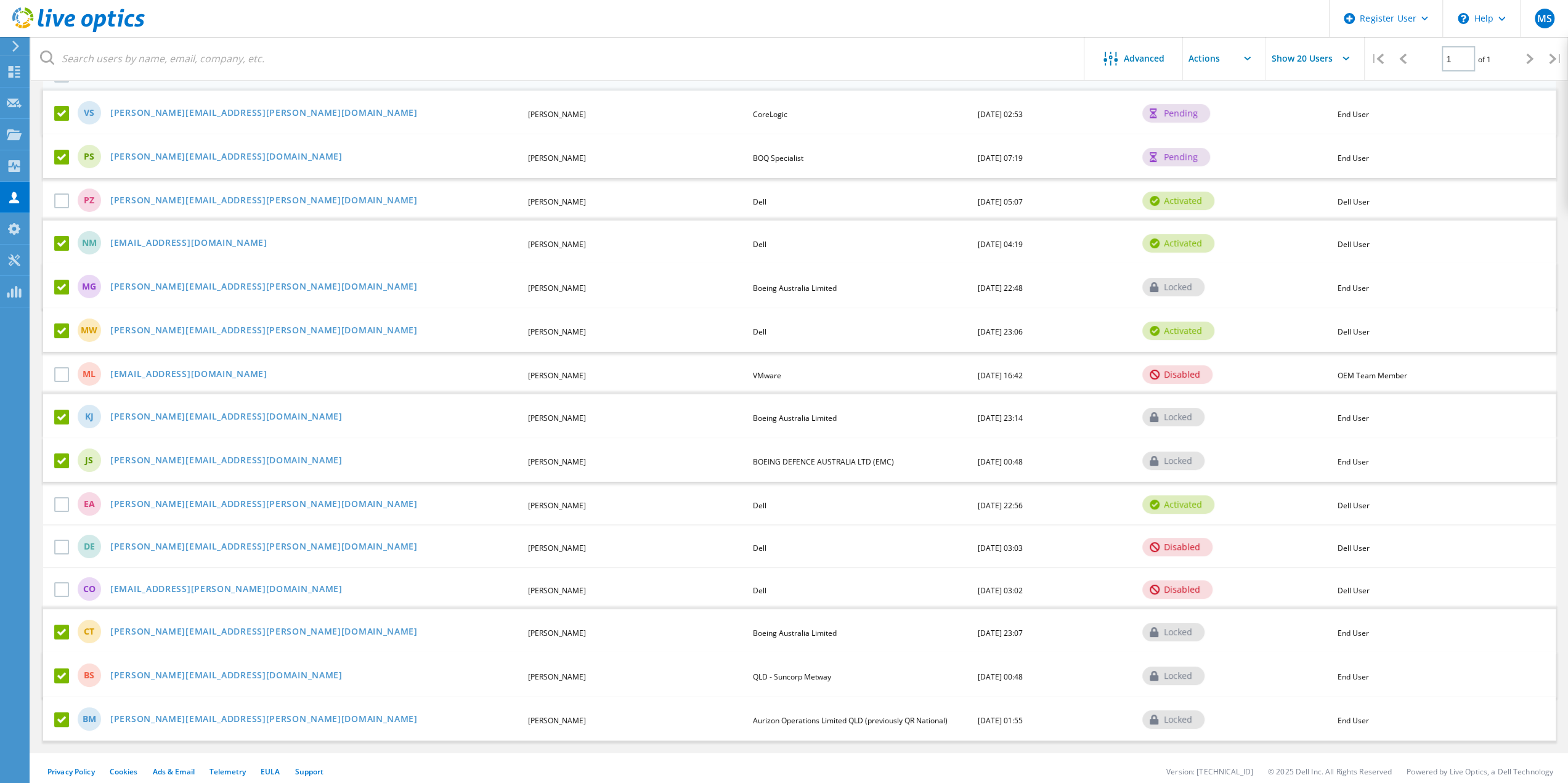
scroll to position [154, 0]
click at [1233, 61] on input "text" at bounding box center [1244, 58] width 123 height 43
click at [1228, 132] on div "Disable Account" at bounding box center [1244, 132] width 111 height 12
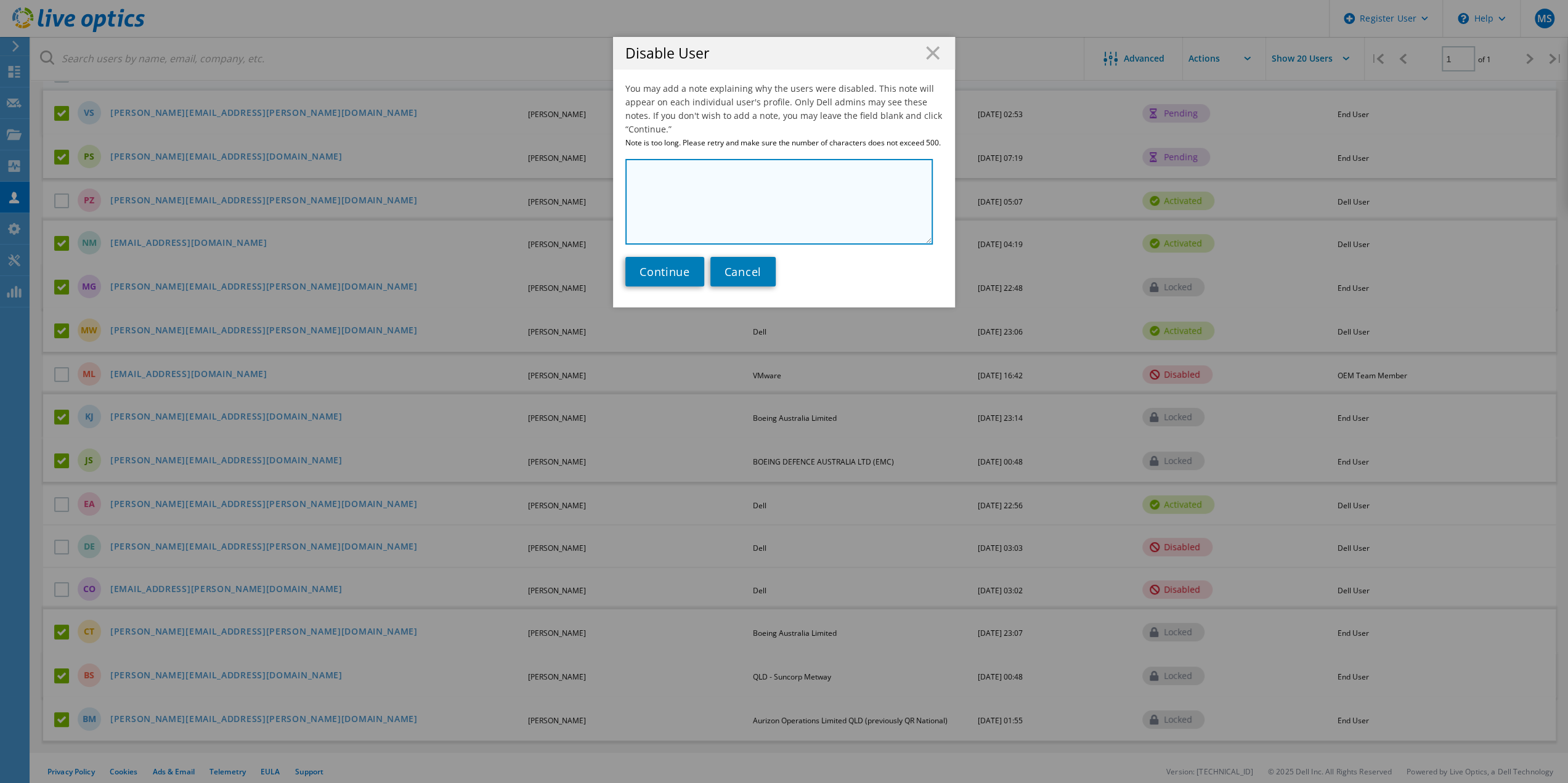
click at [686, 168] on textarea at bounding box center [779, 202] width 307 height 86
type textarea "cleaning up old accounts"
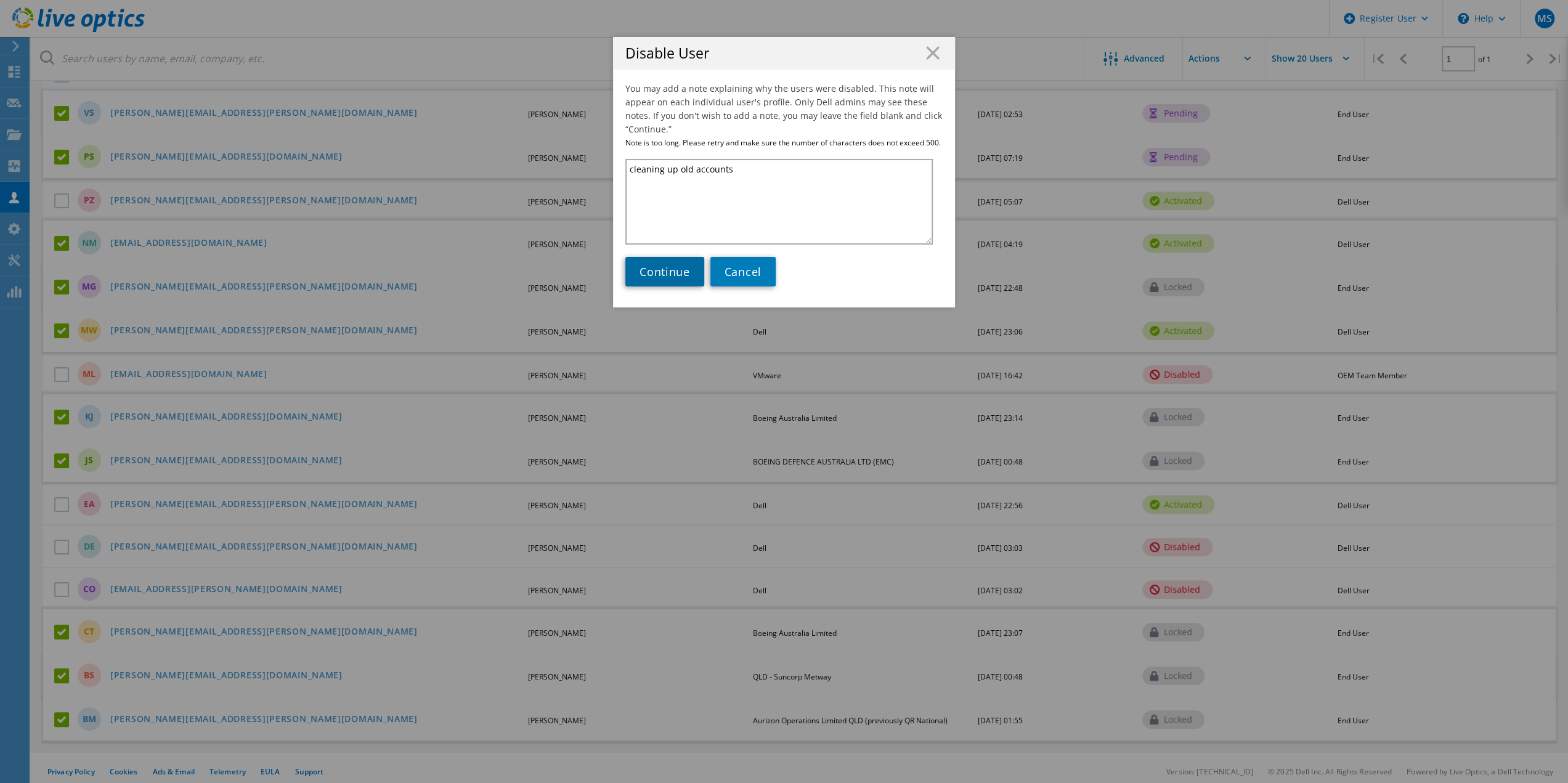
click at [672, 264] on span "Continue" at bounding box center [665, 272] width 50 height 15
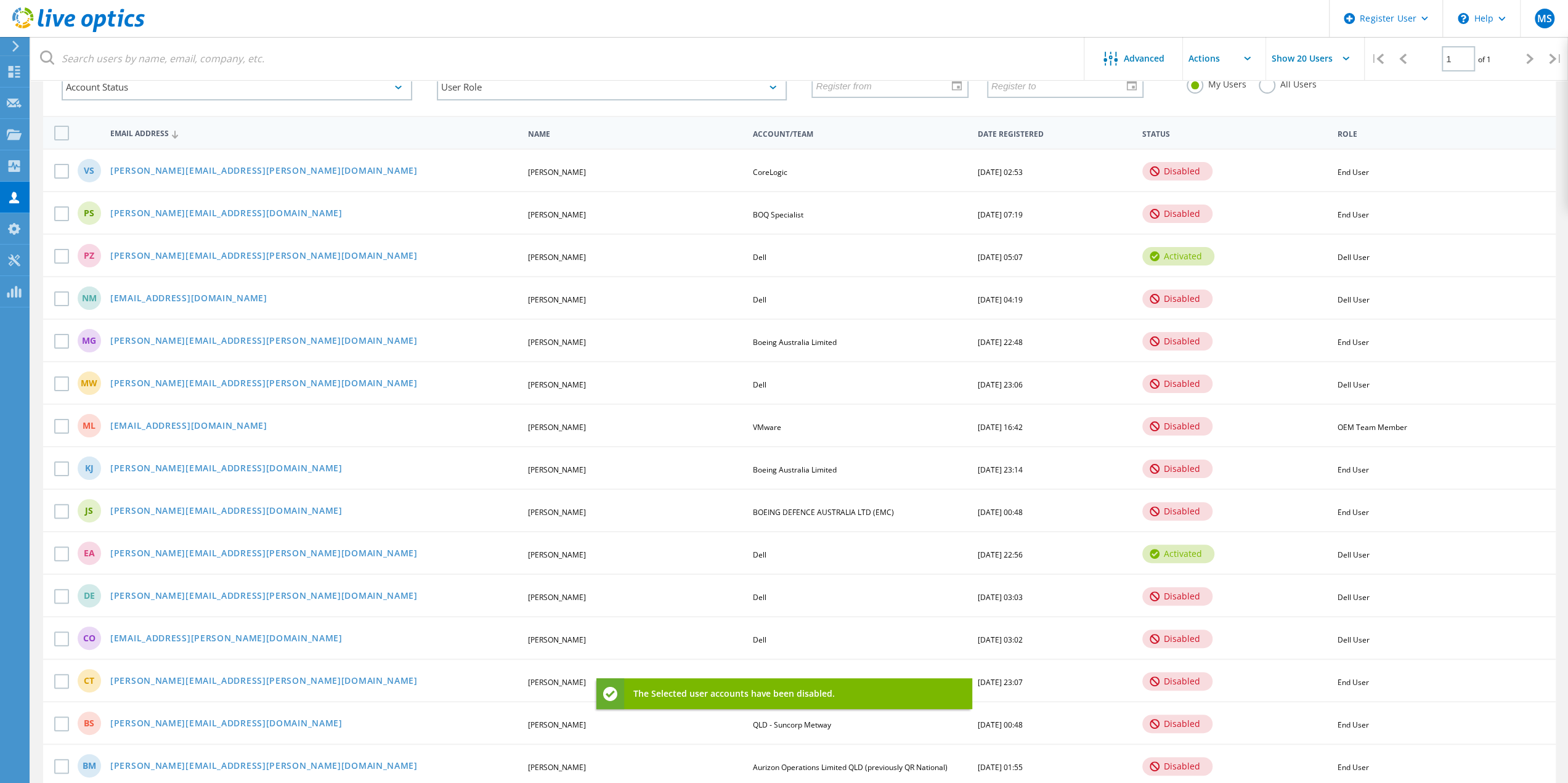
scroll to position [0, 0]
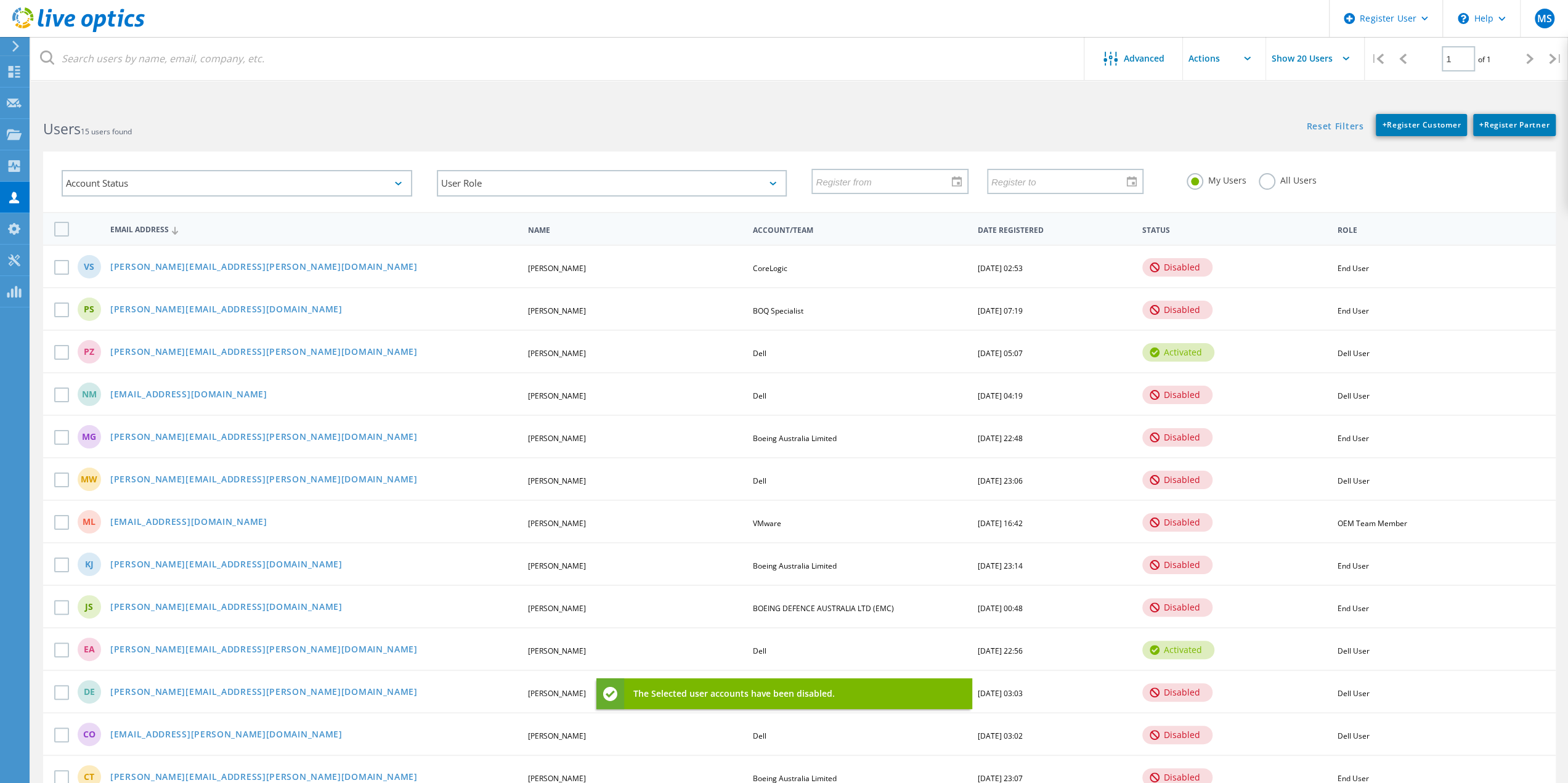
click at [1171, 227] on span "Status" at bounding box center [1235, 230] width 184 height 7
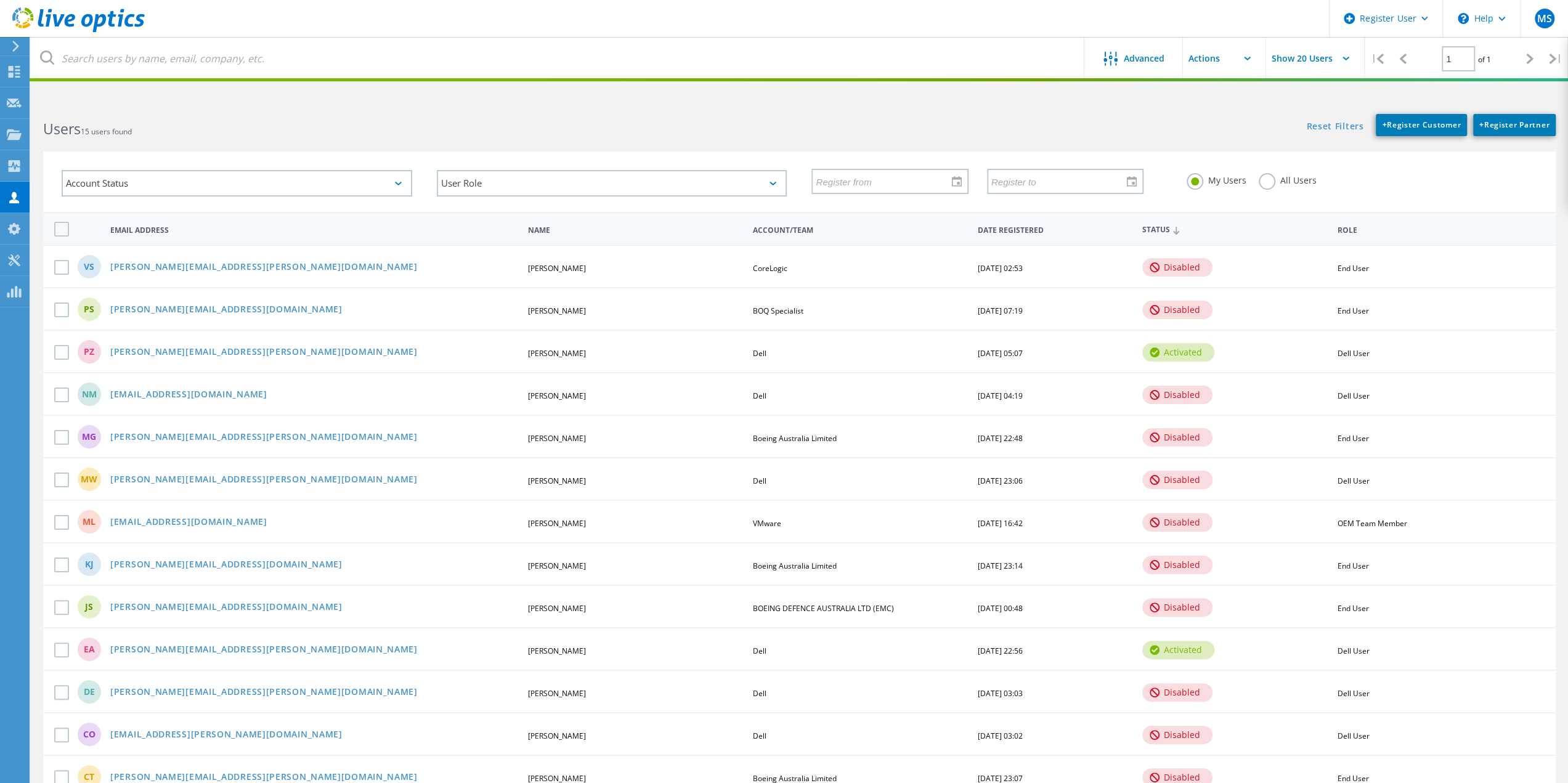
click at [1162, 230] on span "Status" at bounding box center [1235, 230] width 184 height 8
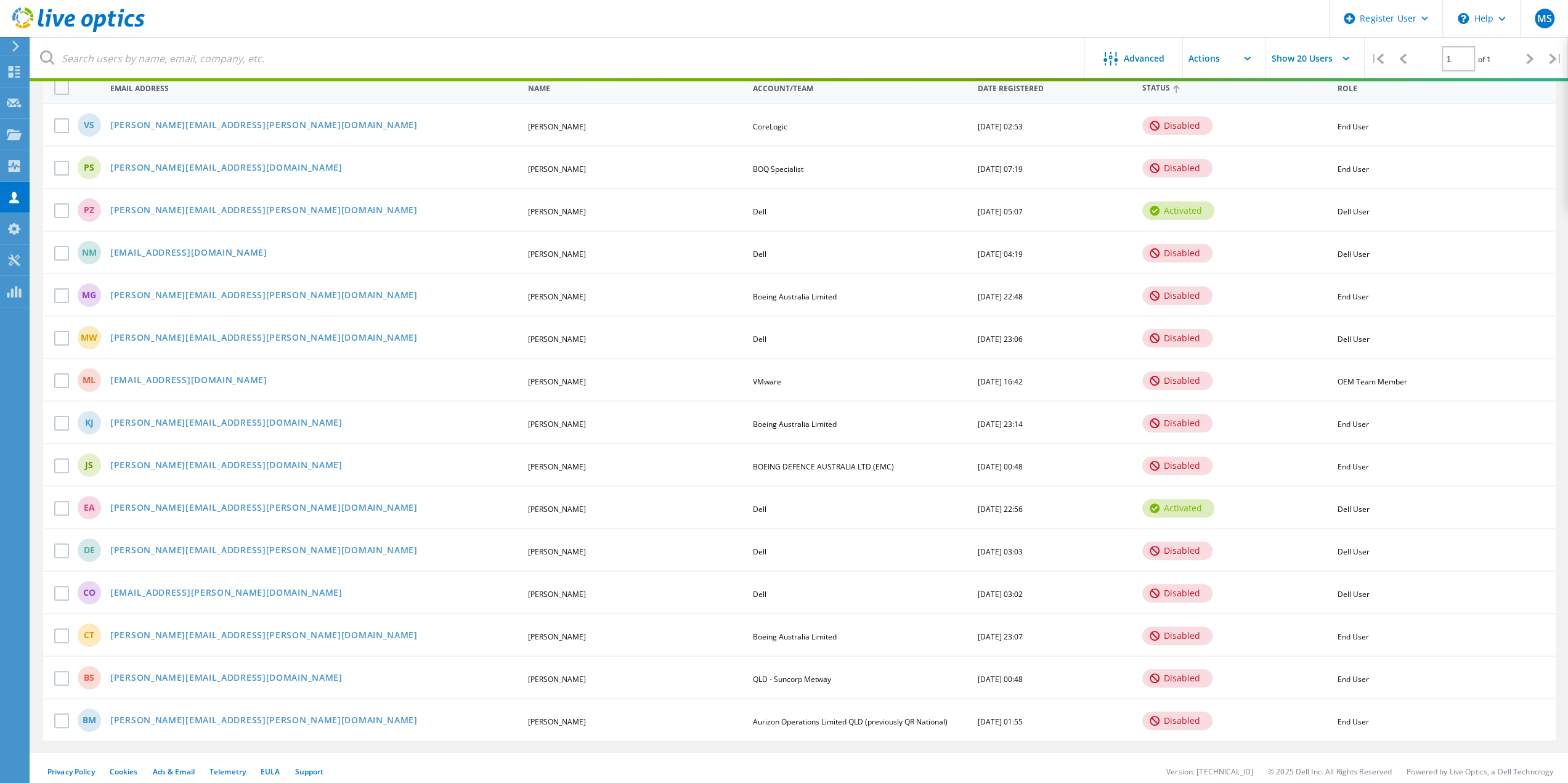
scroll to position [142, 0]
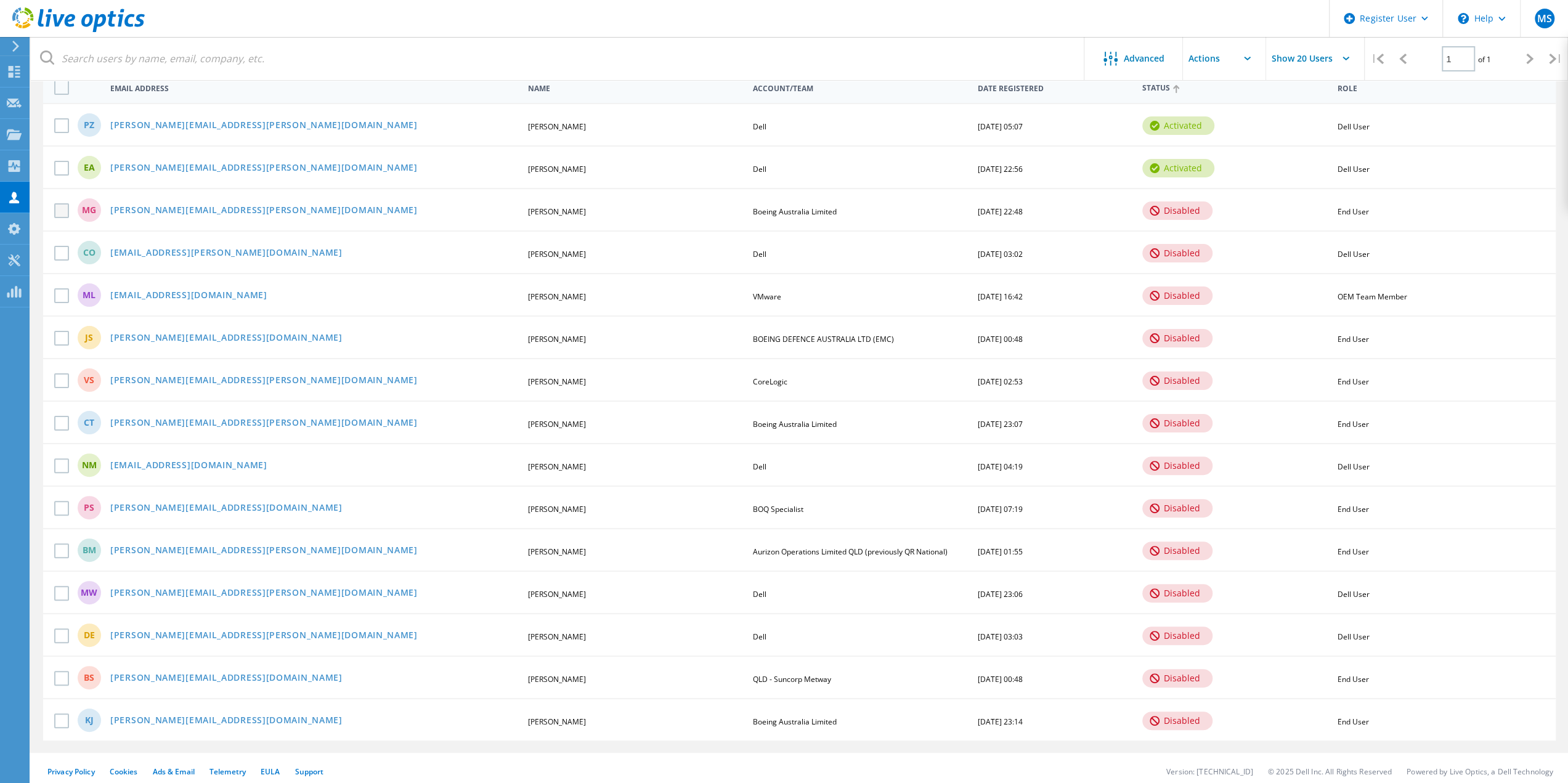
click at [67, 214] on label at bounding box center [64, 211] width 20 height 15
click at [0, 0] on input "checkbox" at bounding box center [0, 0] width 0 height 0
click at [62, 213] on label at bounding box center [64, 211] width 20 height 15
click at [0, 0] on input "checkbox" at bounding box center [0, 0] width 0 height 0
click at [1329, 55] on input "Show 20 Users" at bounding box center [1327, 58] width 123 height 43
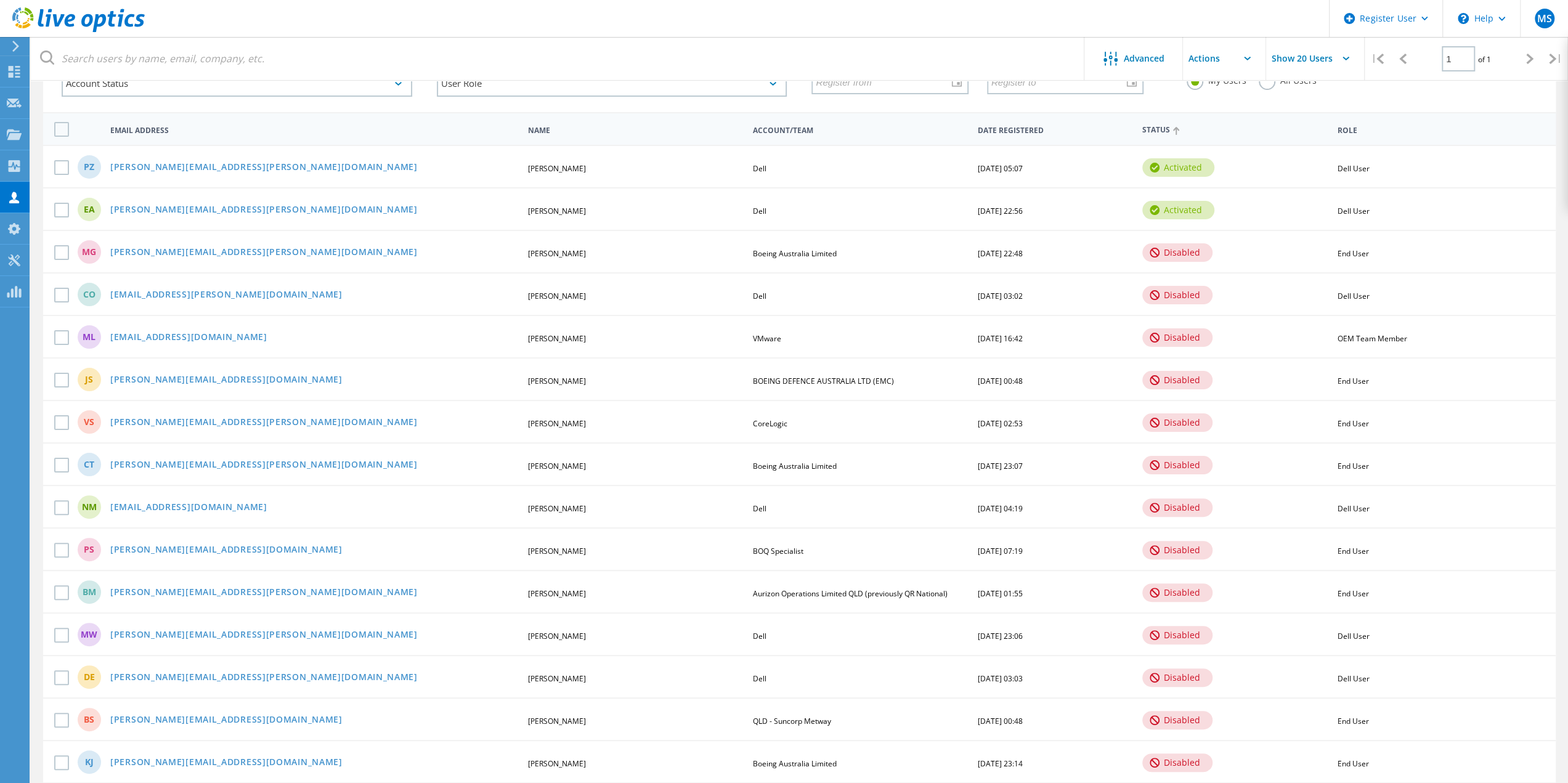
scroll to position [80, 0]
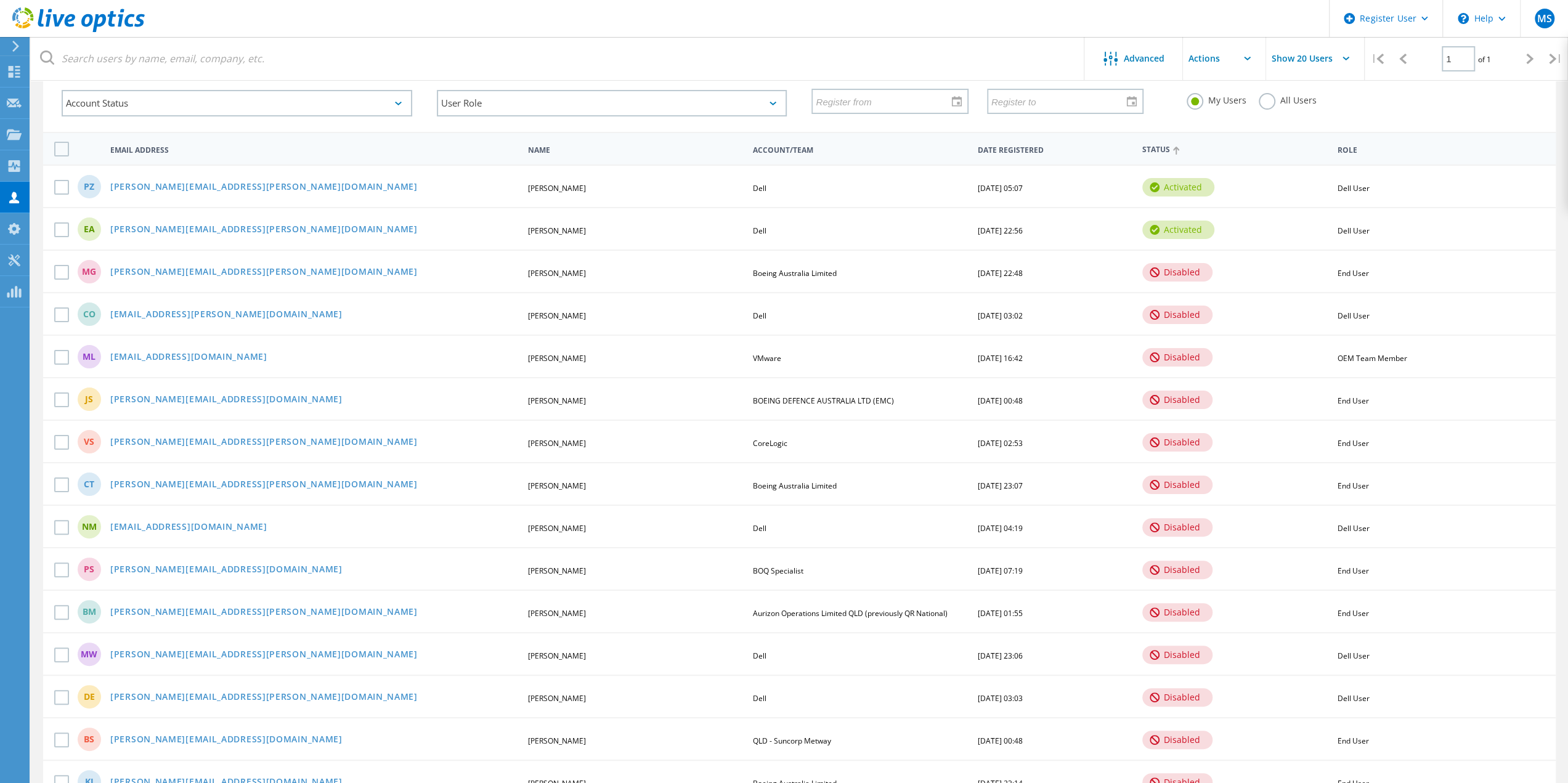
drag, startPoint x: 1447, startPoint y: 101, endPoint x: 1424, endPoint y: 99, distance: 23.1
click at [1447, 100] on div "My Users All Users" at bounding box center [1362, 100] width 375 height 46
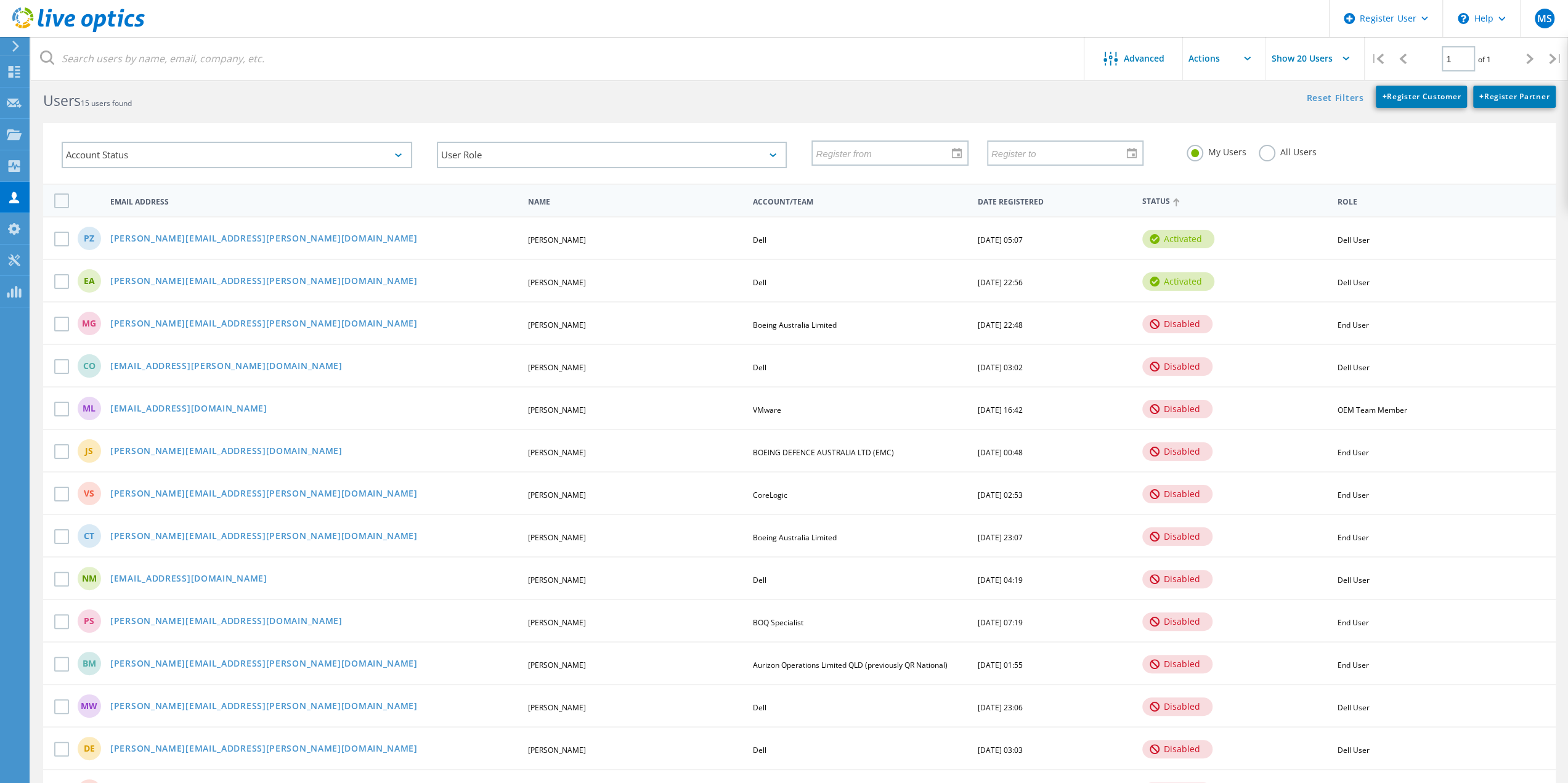
scroll to position [0, 0]
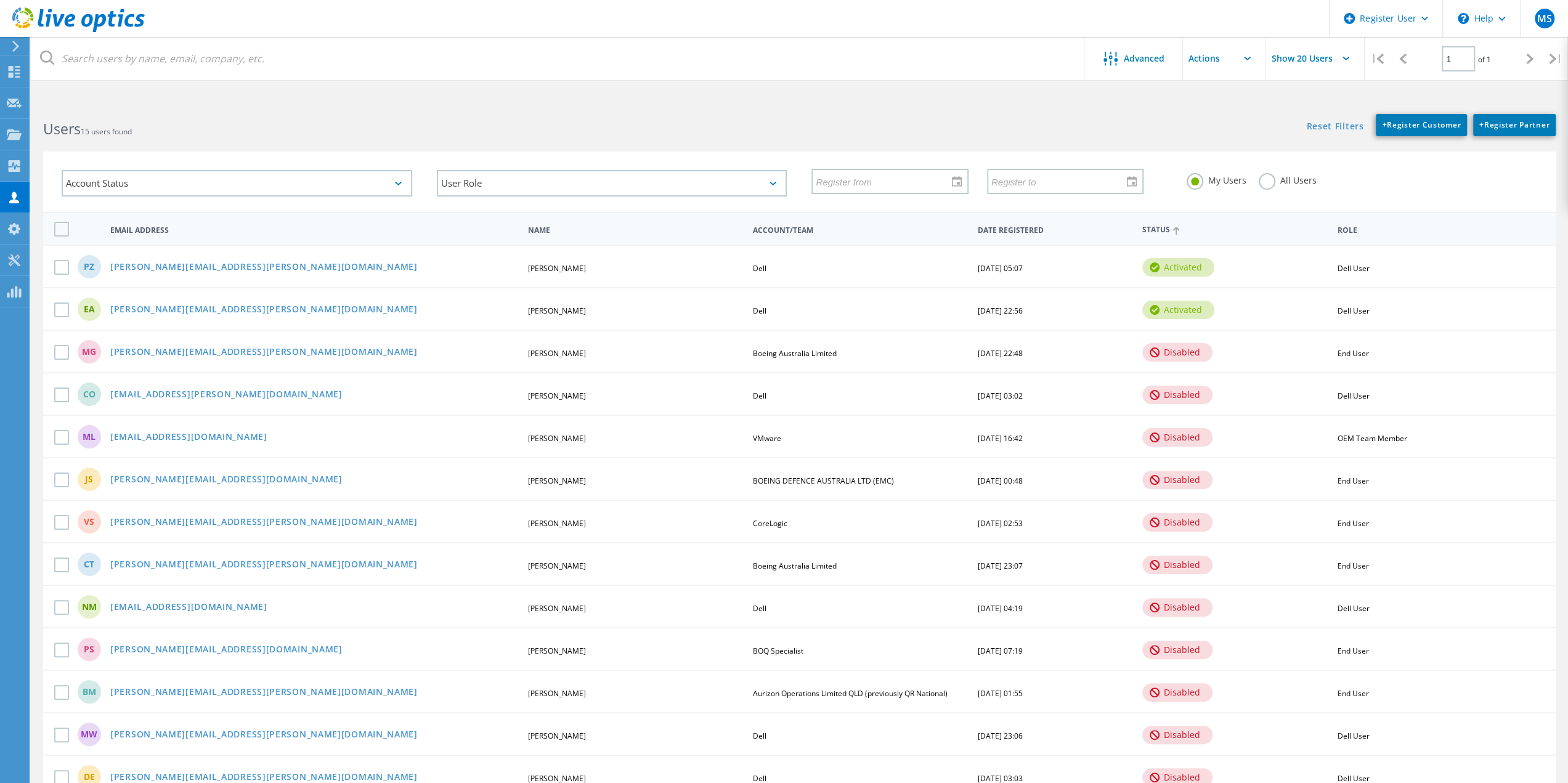
click at [0, 0] on div "Customers" at bounding box center [0, 0] width 0 height 0
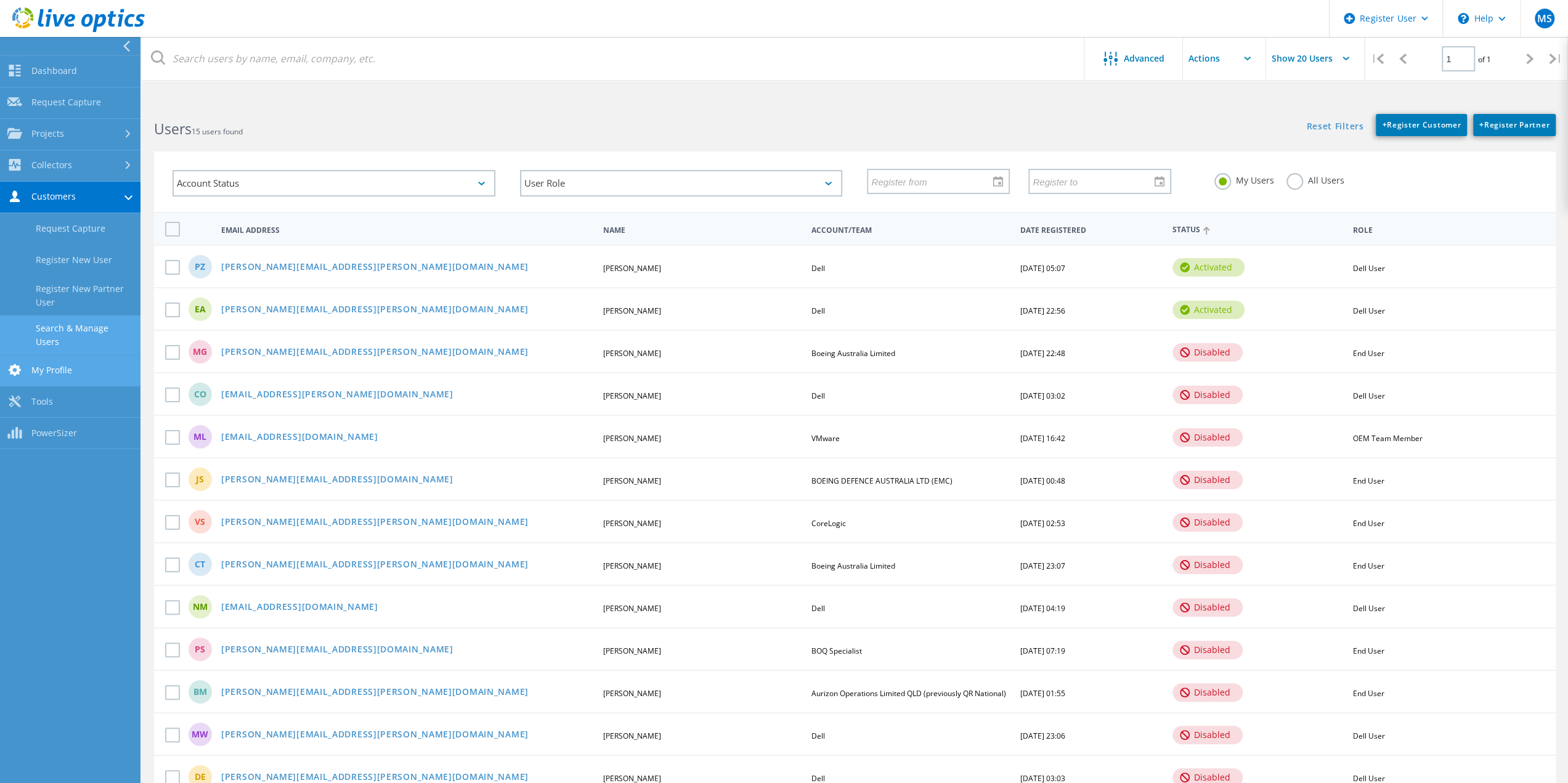
click at [67, 361] on link "My Profile" at bounding box center [70, 371] width 140 height 31
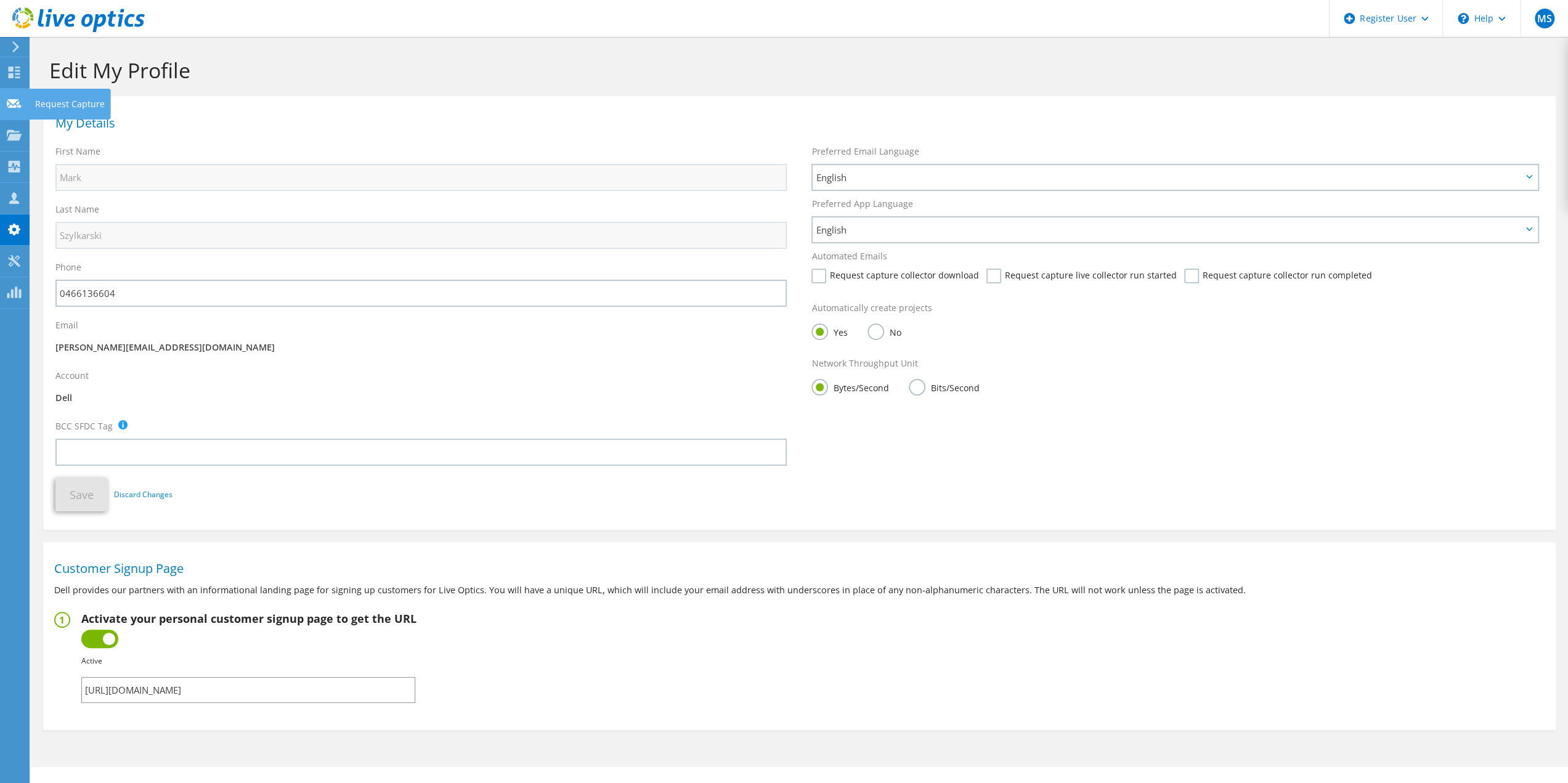
click at [20, 102] on icon at bounding box center [14, 104] width 15 height 12
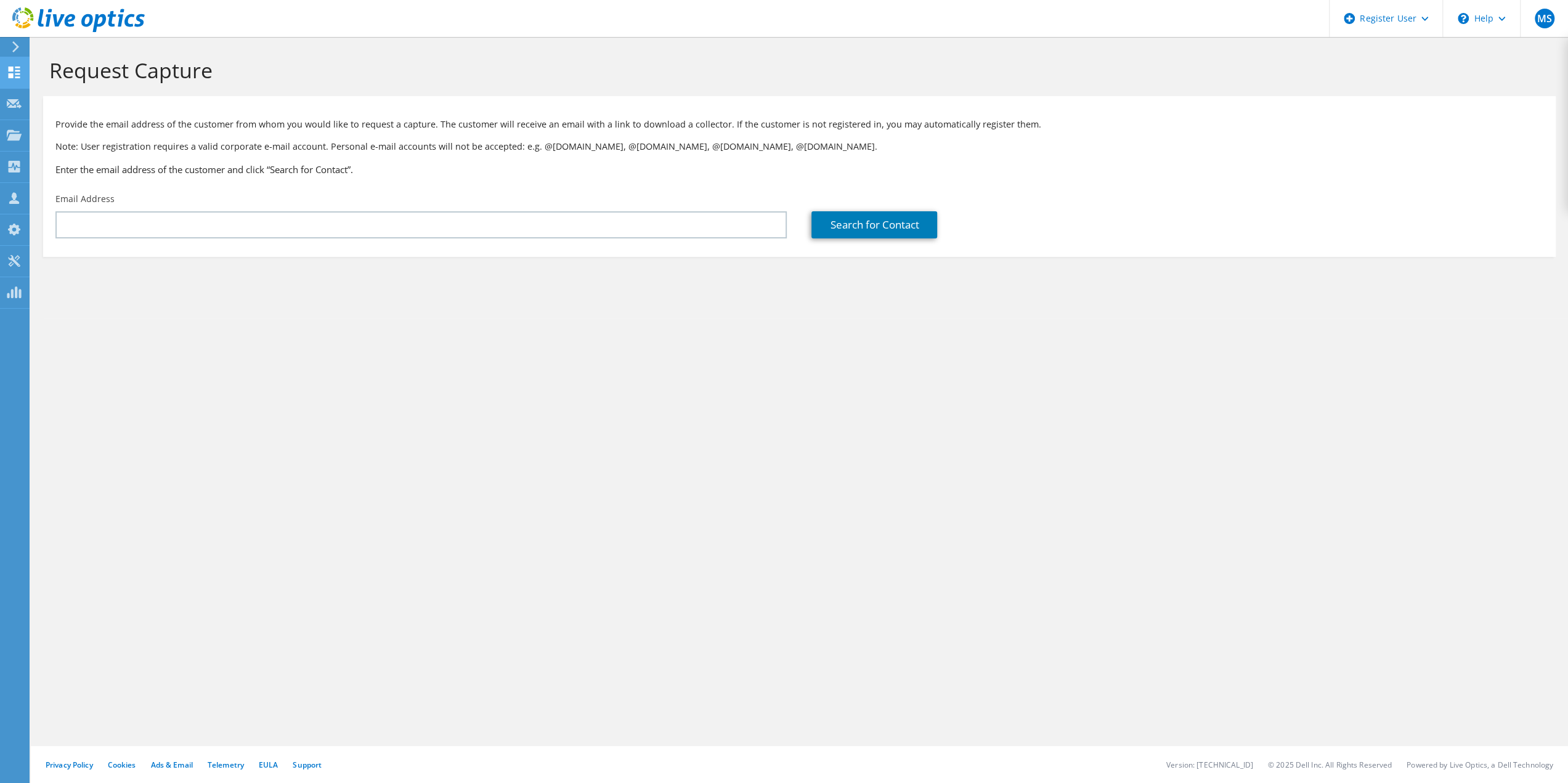
click at [17, 74] on use at bounding box center [14, 72] width 12 height 12
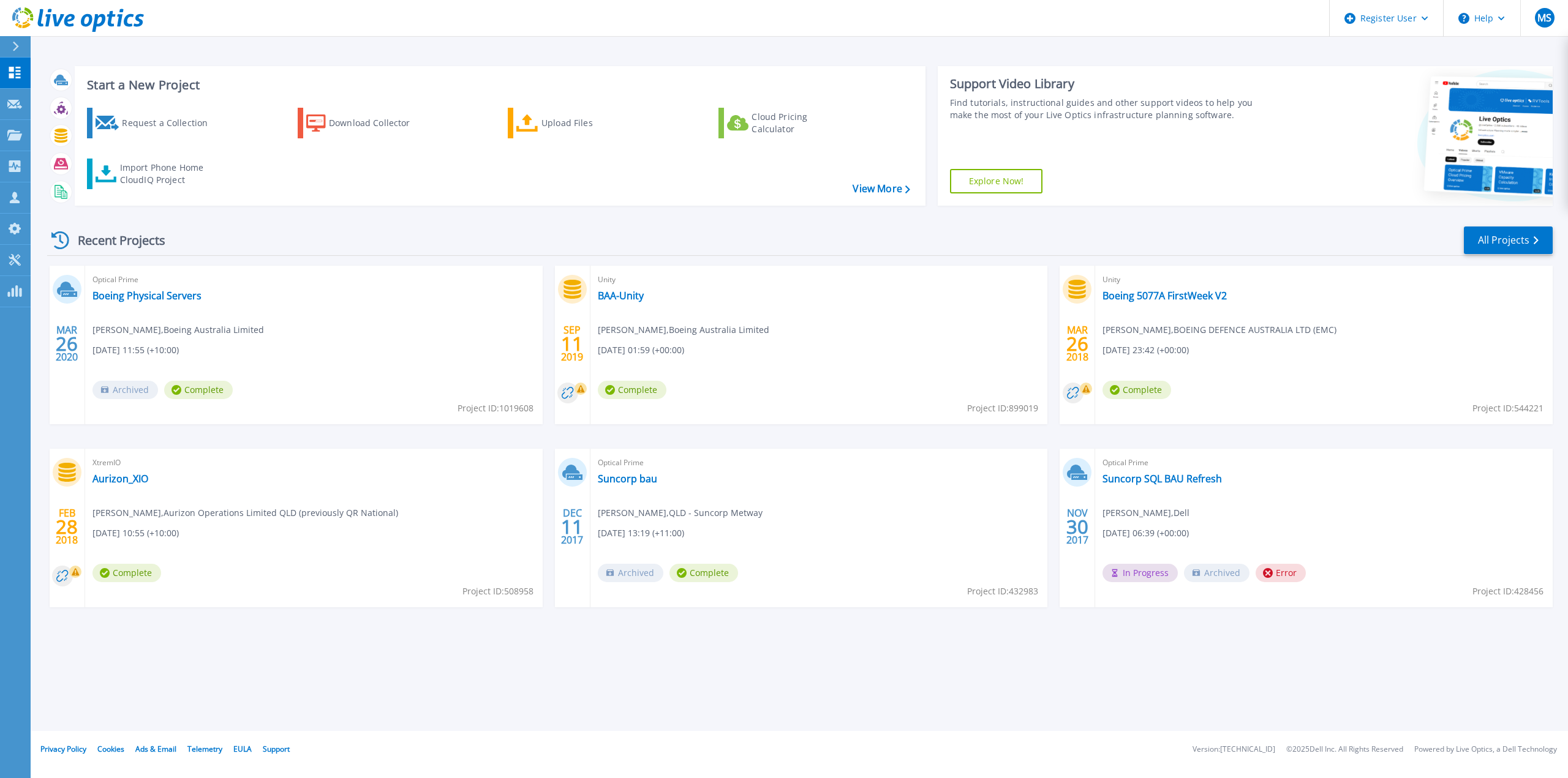
drag, startPoint x: 923, startPoint y: 657, endPoint x: 912, endPoint y: 655, distance: 11.2
click at [924, 657] on div "Start a New Project Request a Collection Download Collector Upload Files Cloud …" at bounding box center [799, 366] width 1538 height 731
click at [336, 120] on div "Download Collector" at bounding box center [378, 123] width 98 height 24
click at [56, 190] on icon at bounding box center [61, 192] width 14 height 14
click at [54, 166] on icon at bounding box center [61, 164] width 14 height 14
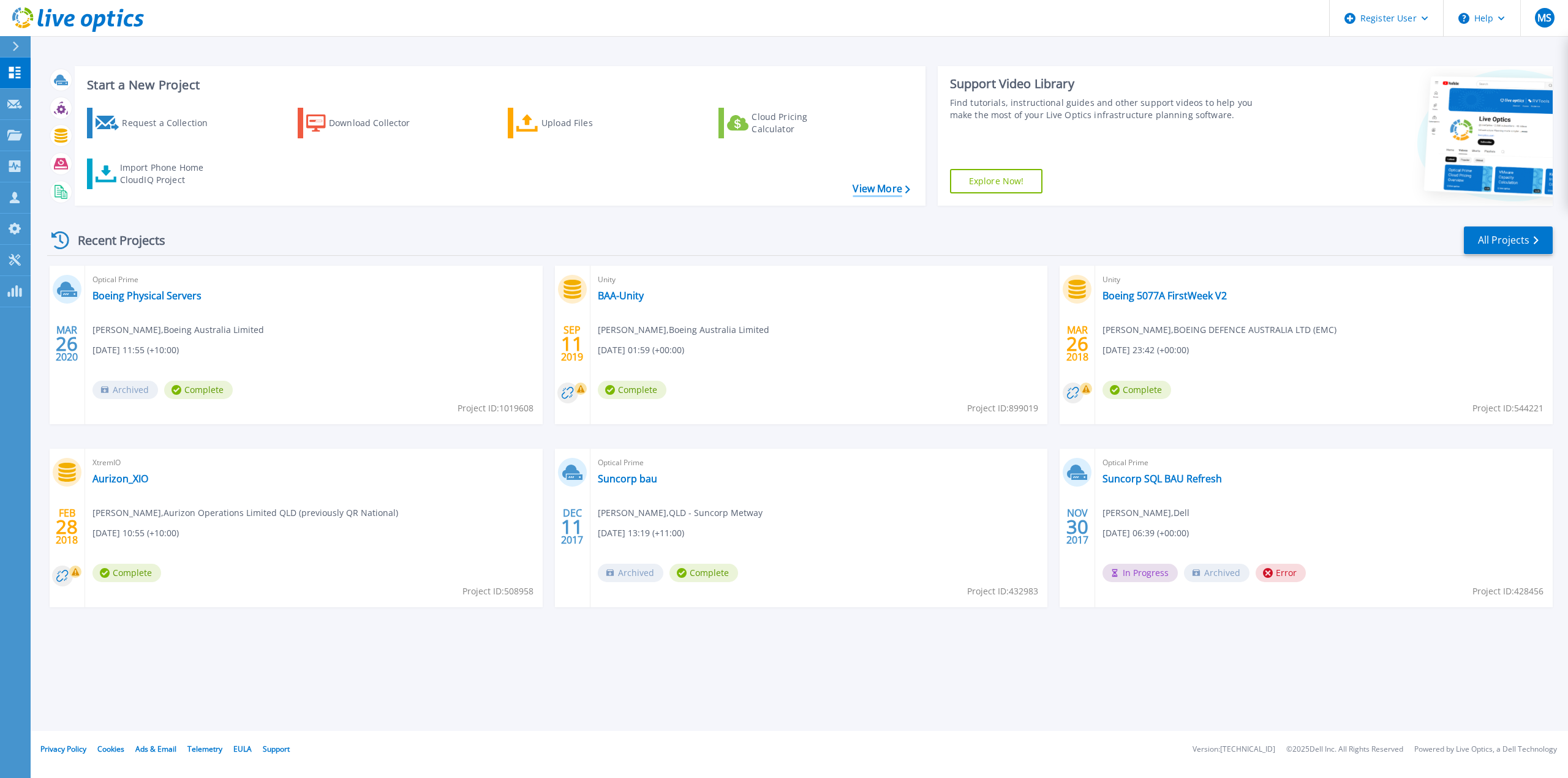
click at [876, 187] on link "View More" at bounding box center [881, 188] width 57 height 12
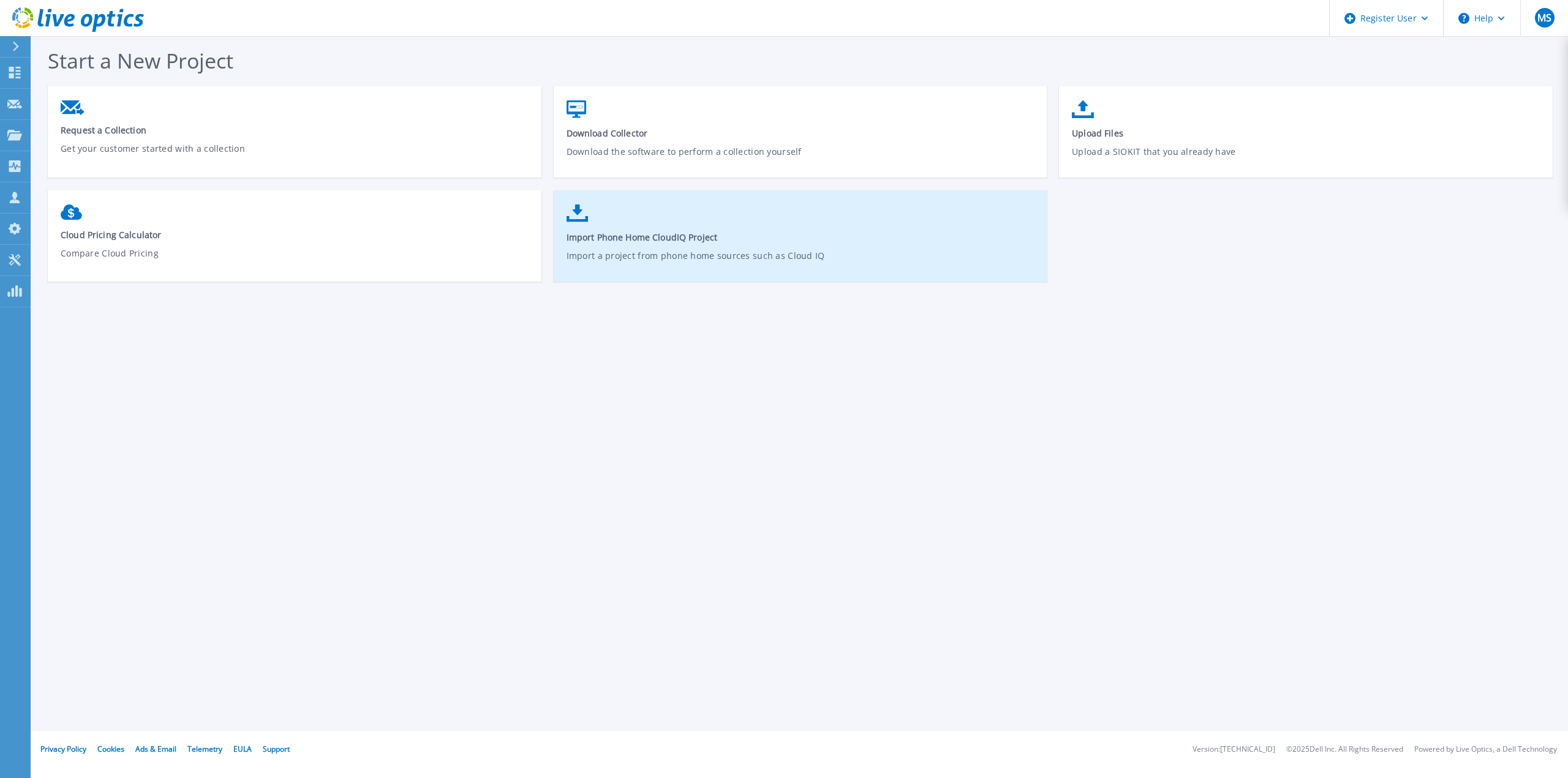
click at [636, 237] on span "Import Phone Home CloudIQ Project" at bounding box center [801, 237] width 469 height 12
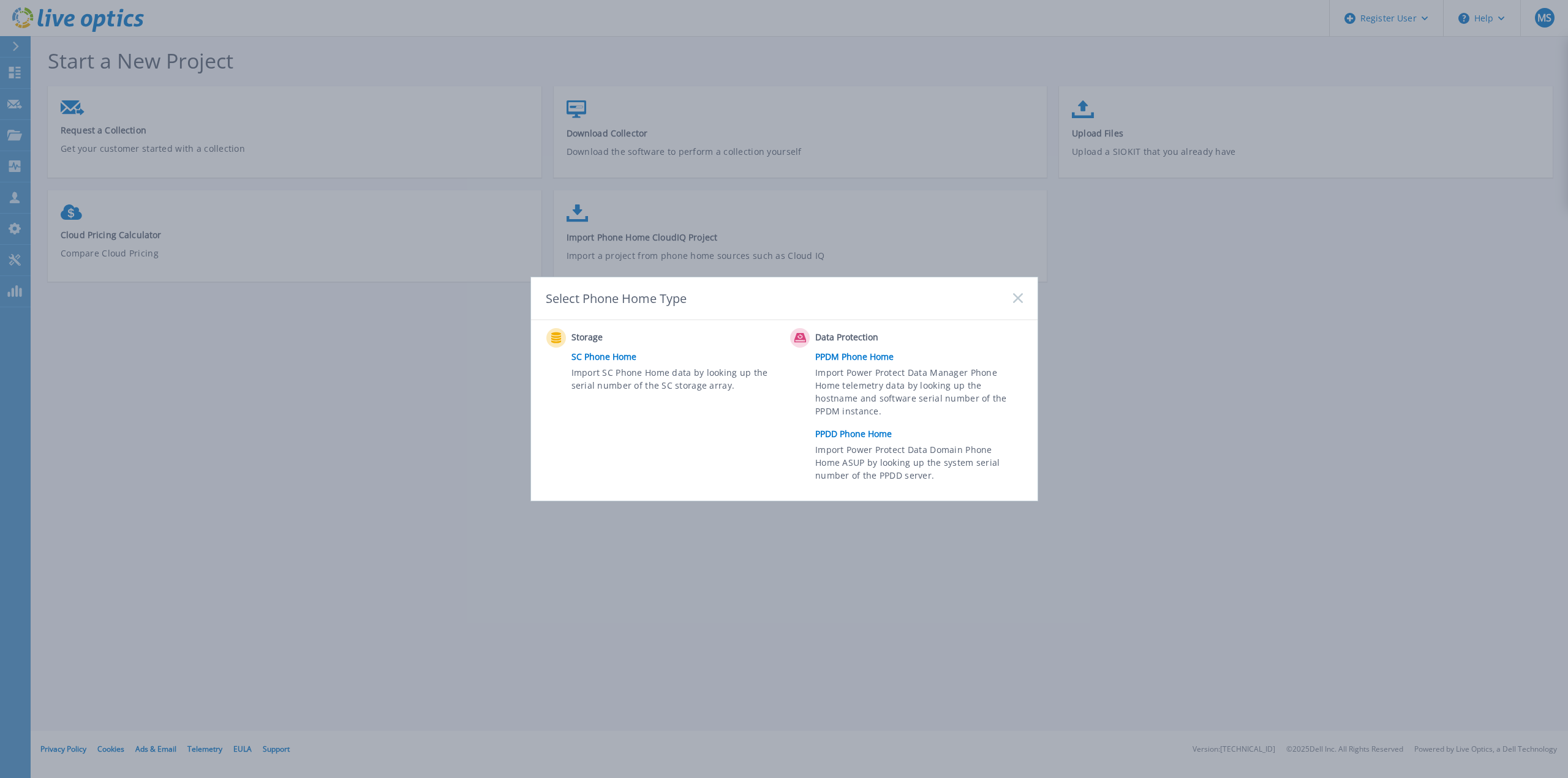
click at [863, 354] on link "PPDM Phone Home" at bounding box center [922, 357] width 213 height 18
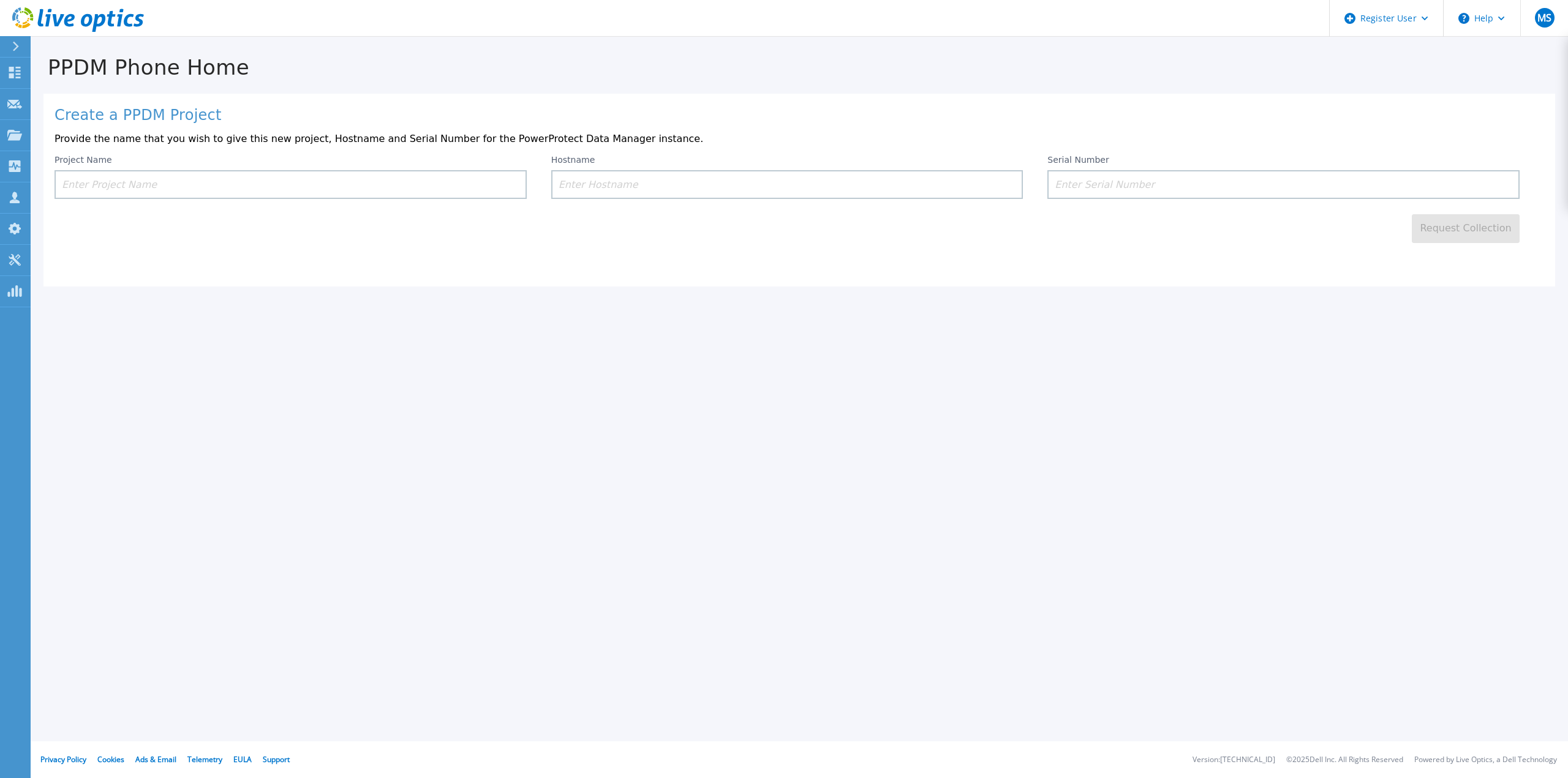
click at [195, 188] on input at bounding box center [290, 184] width 472 height 29
click at [192, 179] on input at bounding box center [290, 184] width 472 height 29
drag, startPoint x: 70, startPoint y: 93, endPoint x: 79, endPoint y: 91, distance: 9.2
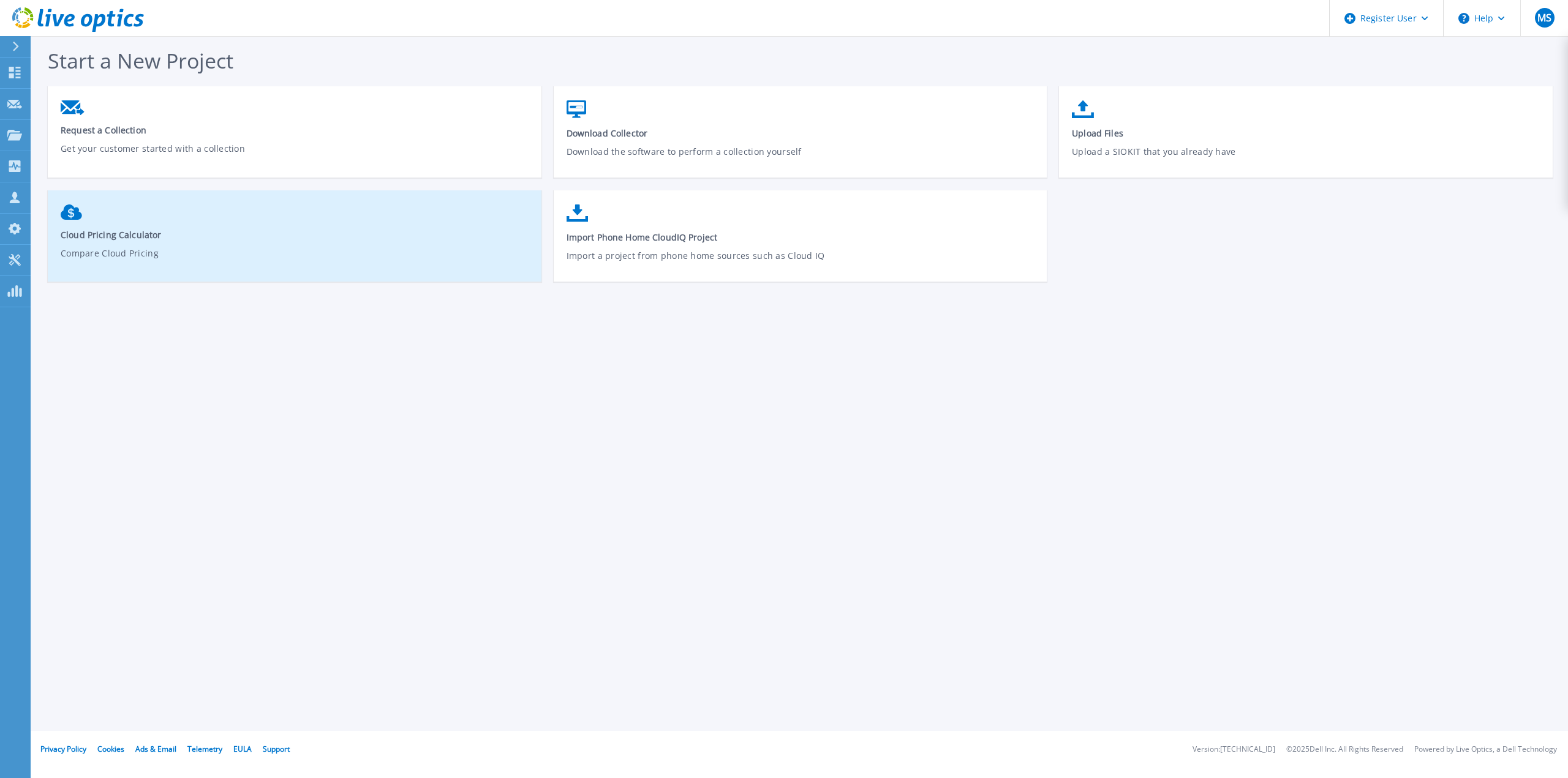
click at [106, 236] on span "Cloud Pricing Calculator" at bounding box center [295, 234] width 469 height 12
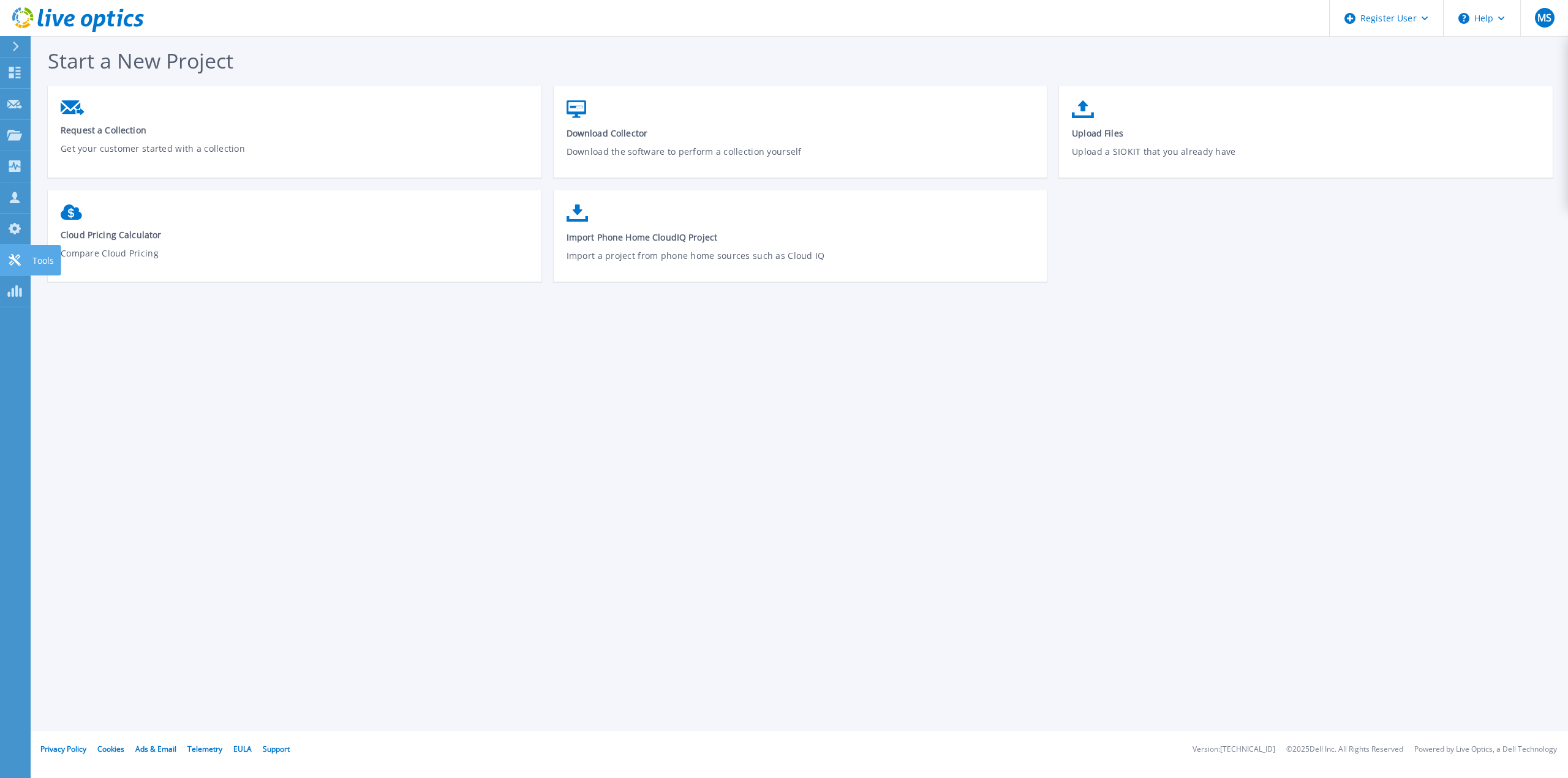
click at [38, 255] on p "Tools" at bounding box center [43, 261] width 22 height 32
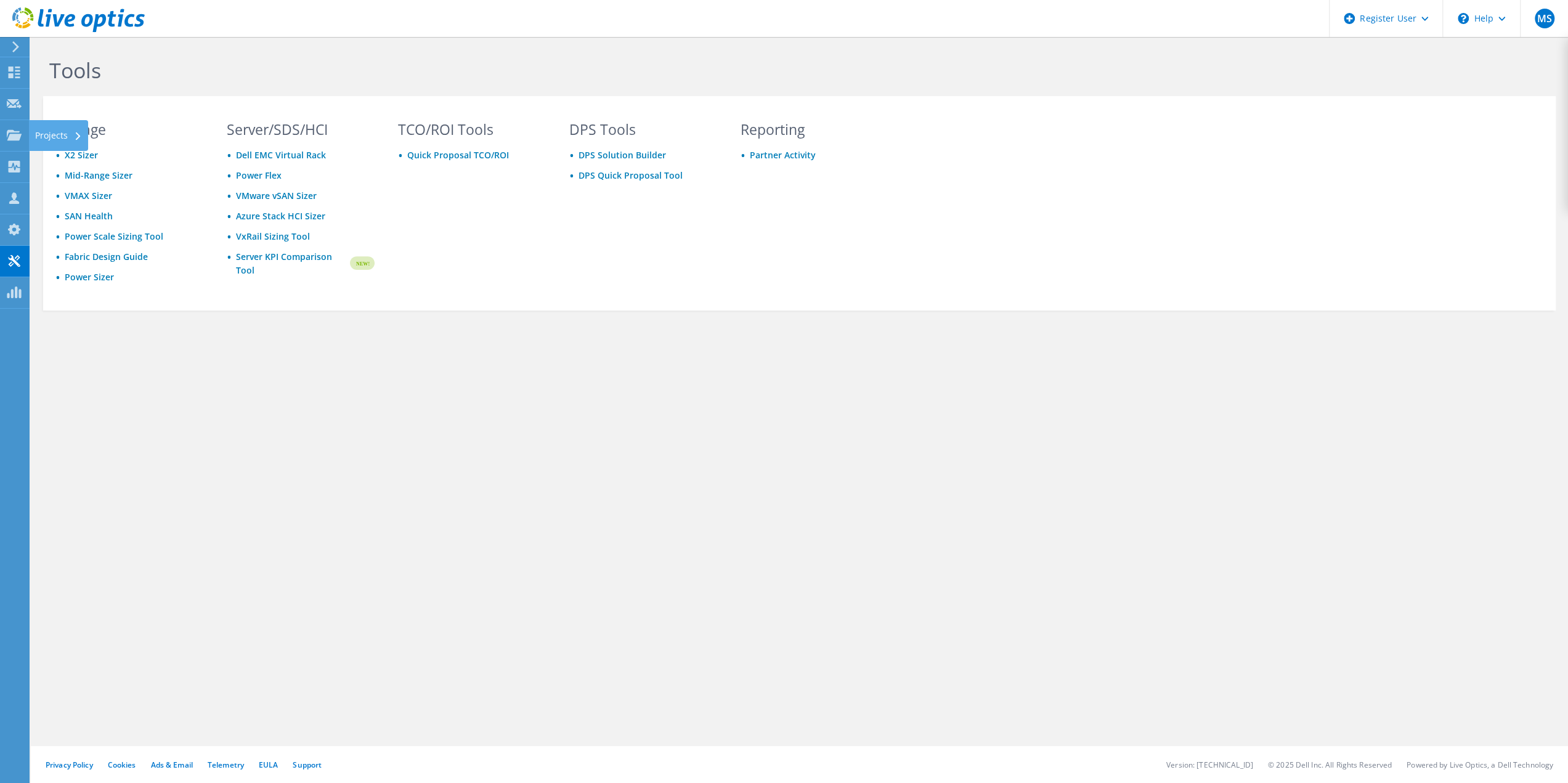
click at [33, 138] on div "Projects" at bounding box center [59, 135] width 59 height 31
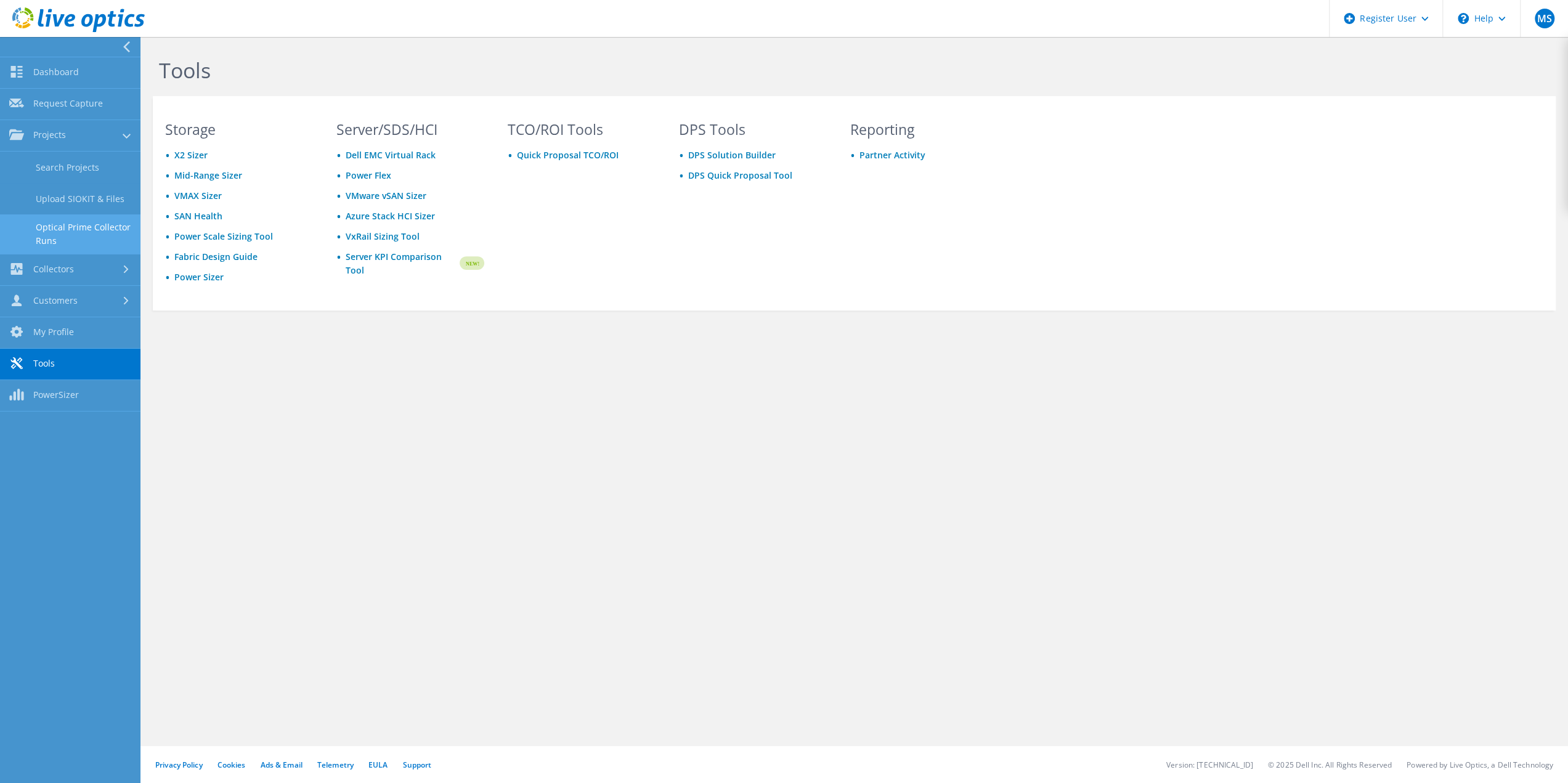
click at [95, 232] on link "Optical Prime Collector Runs" at bounding box center [70, 234] width 140 height 40
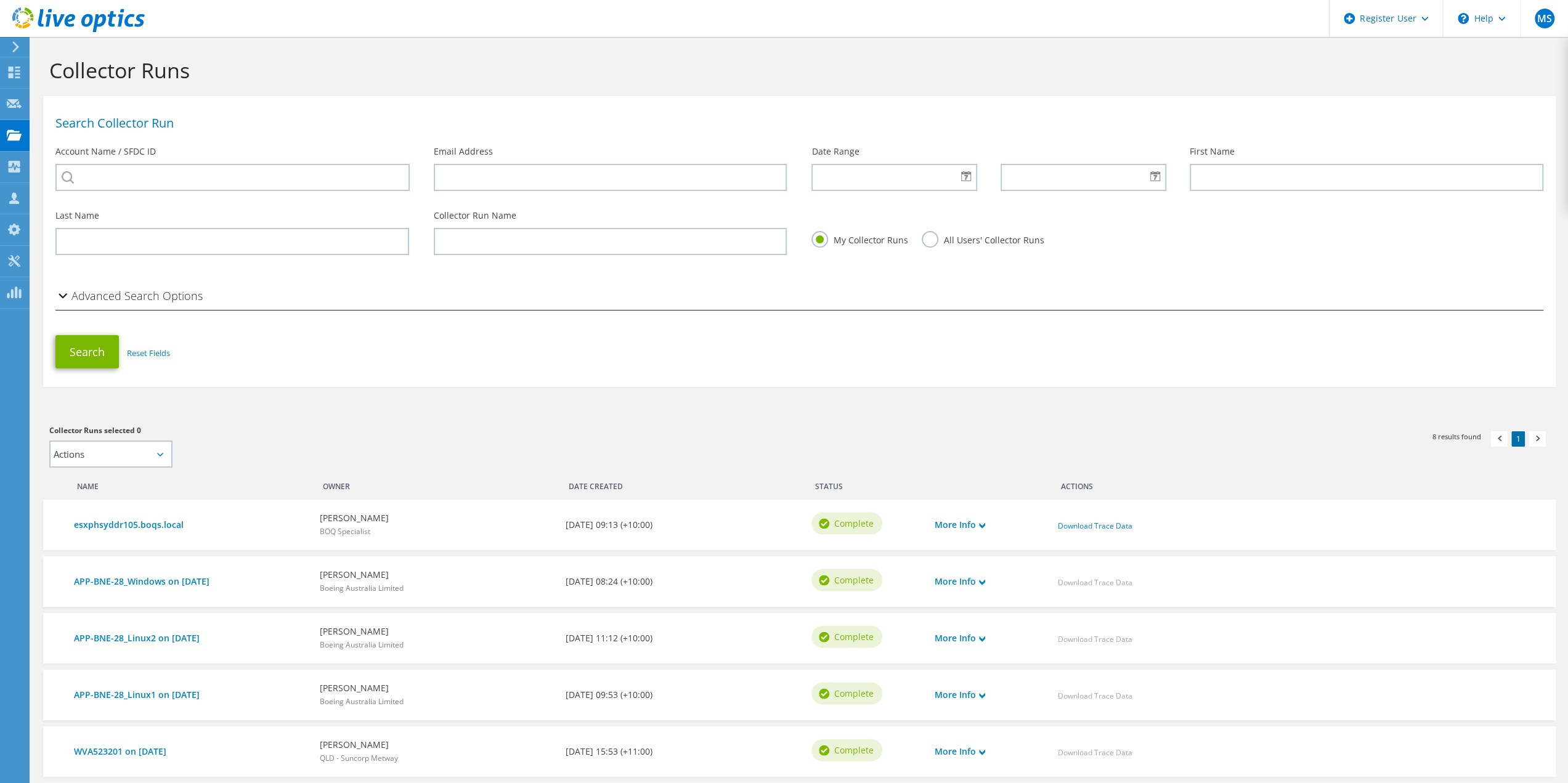
click at [123, 296] on h2 "Advanced Search Options" at bounding box center [129, 296] width 147 height 25
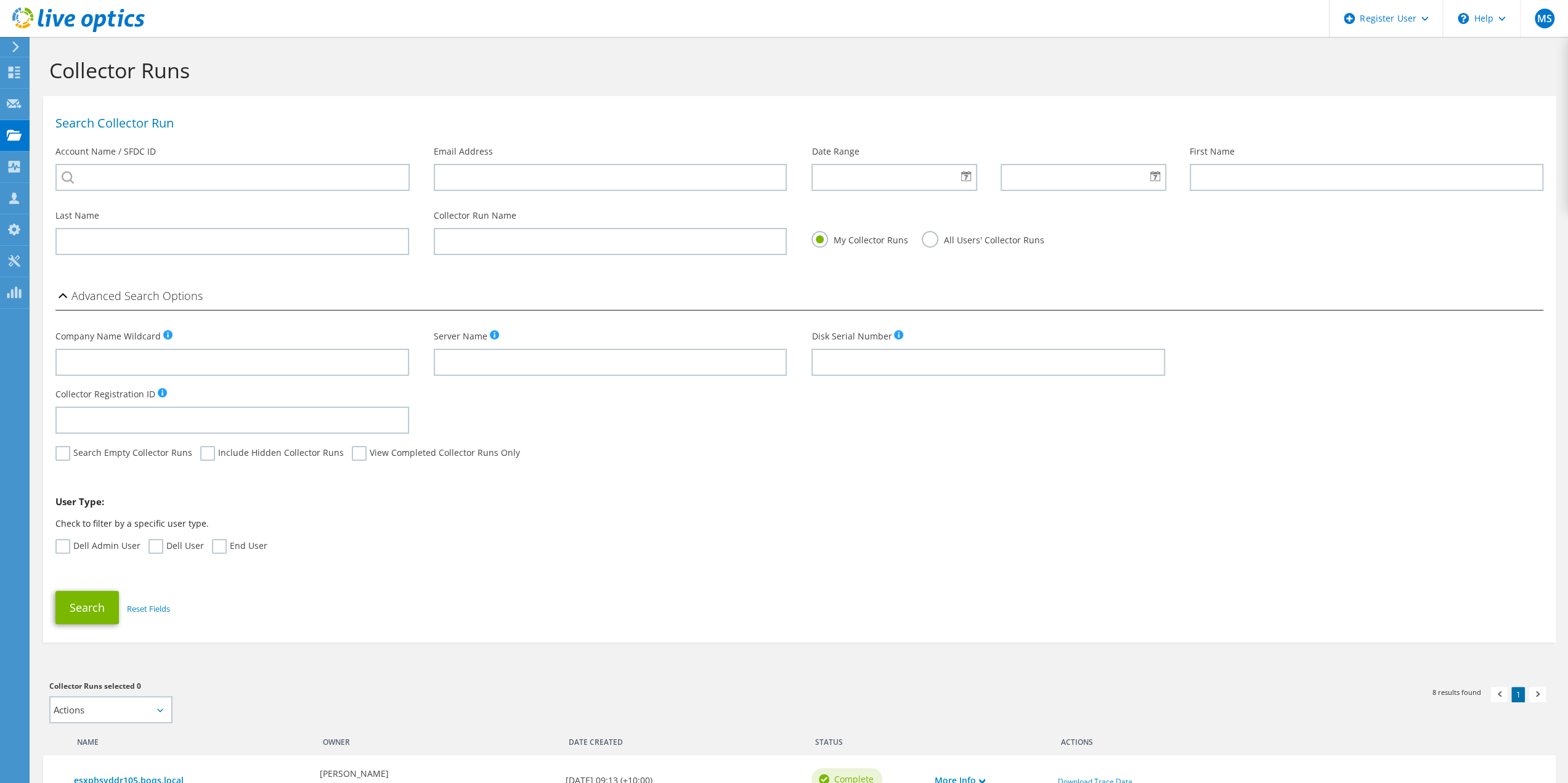
click at [123, 299] on h2 "Advanced Search Options" at bounding box center [129, 296] width 147 height 25
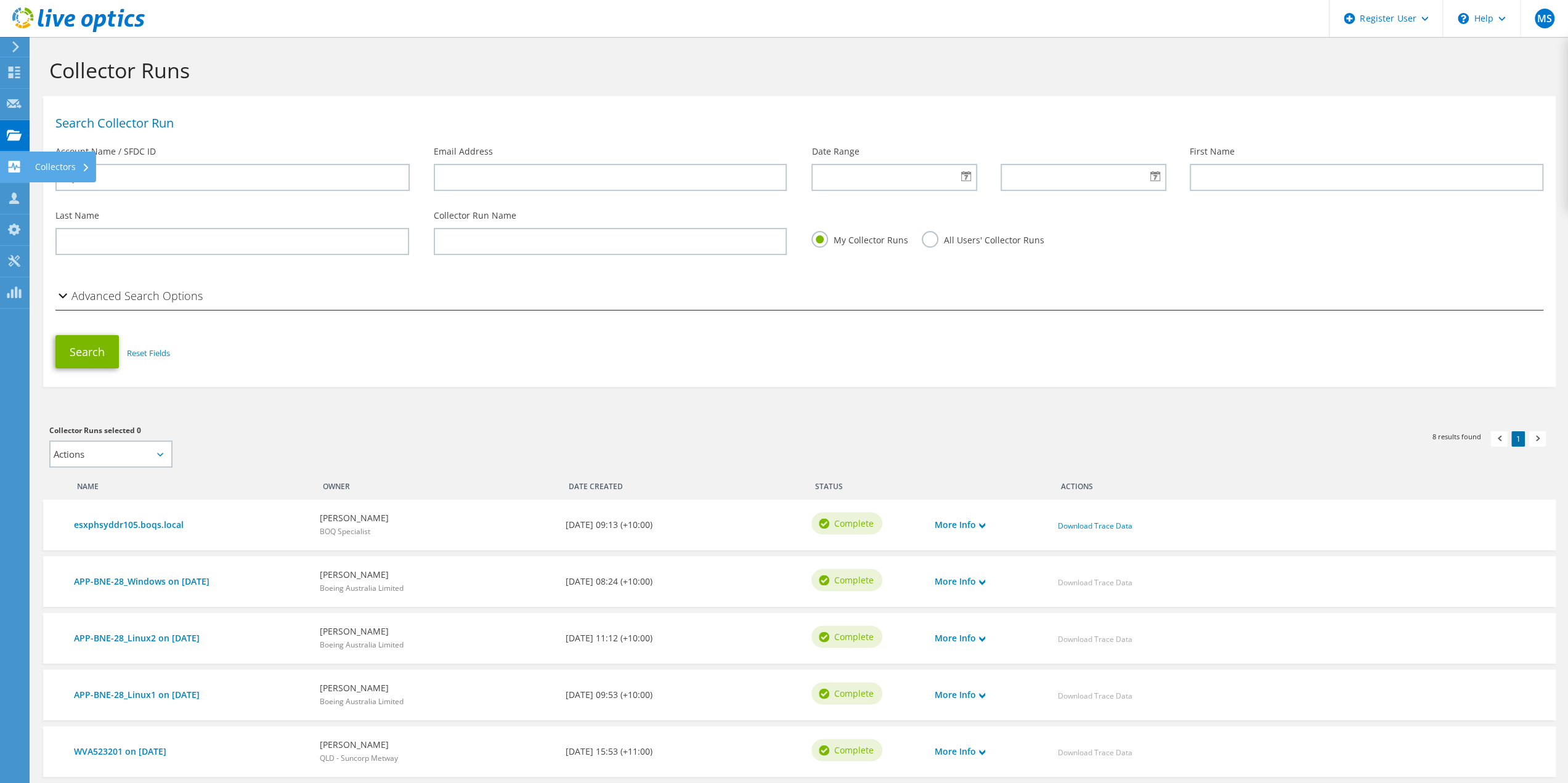
click at [65, 170] on div "Collectors" at bounding box center [63, 166] width 67 height 31
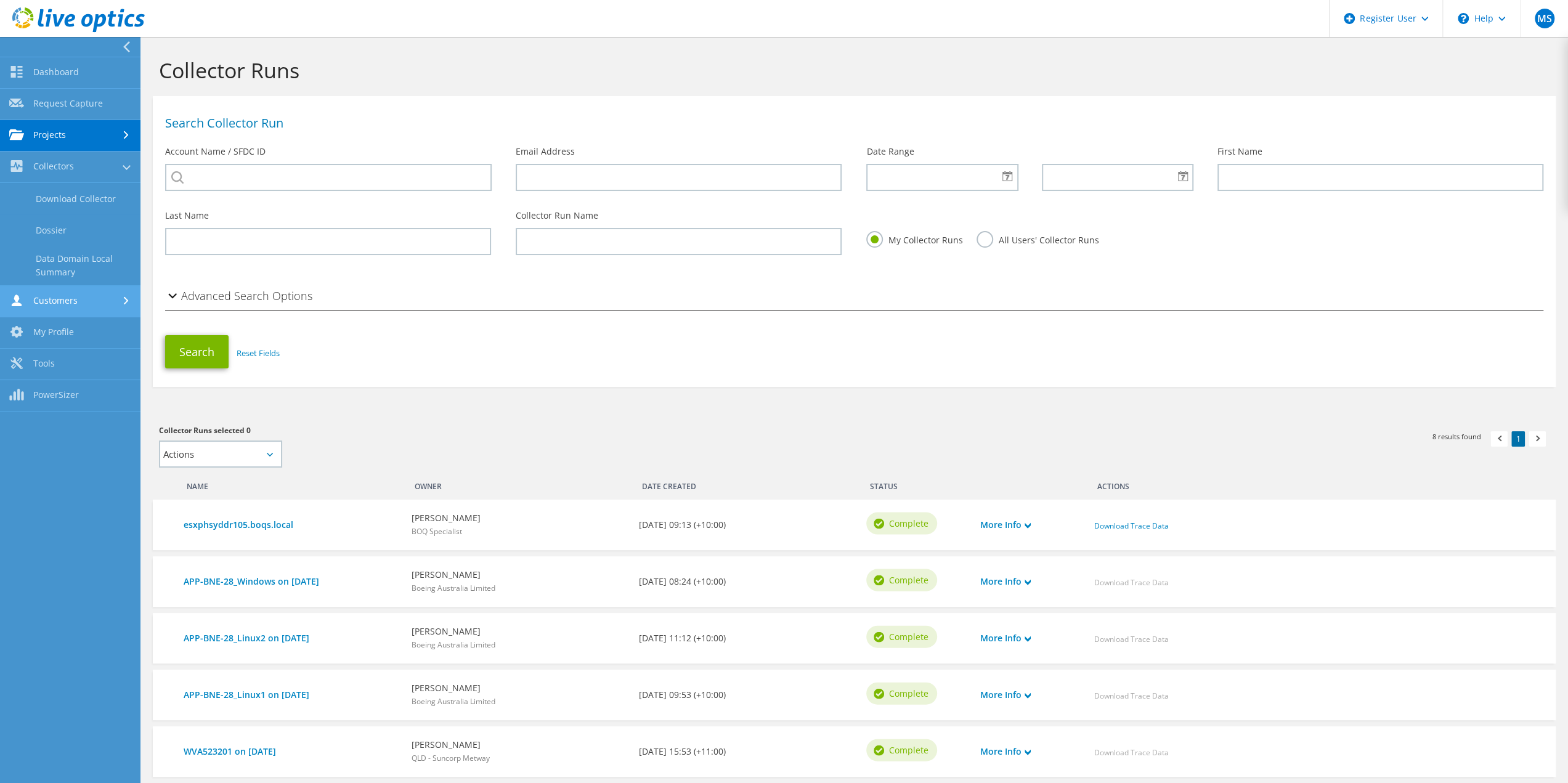
click at [55, 301] on link "Customers" at bounding box center [70, 302] width 140 height 31
click at [71, 74] on link "Dashboard" at bounding box center [70, 73] width 140 height 31
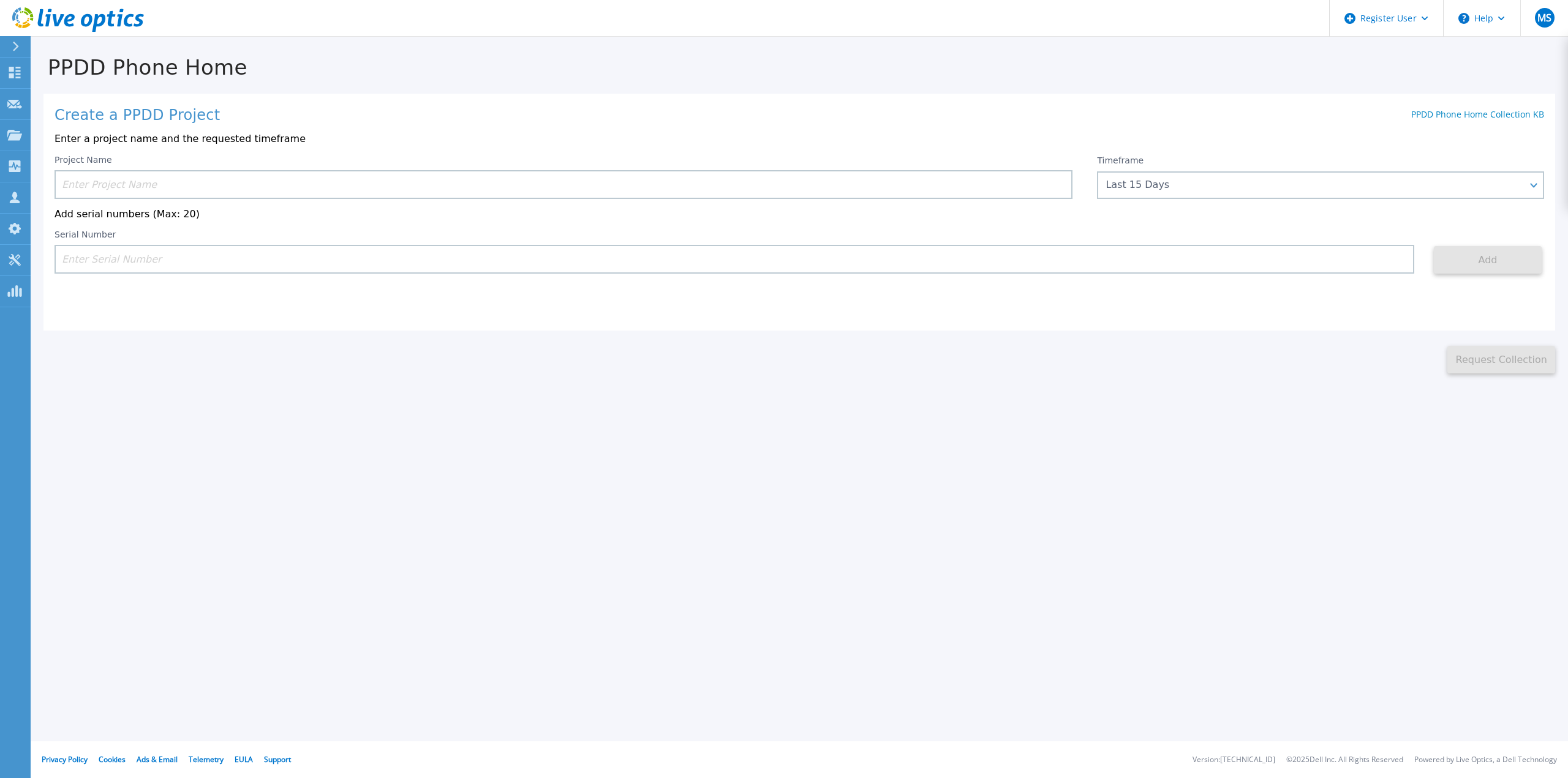
click at [171, 188] on input at bounding box center [563, 184] width 1018 height 29
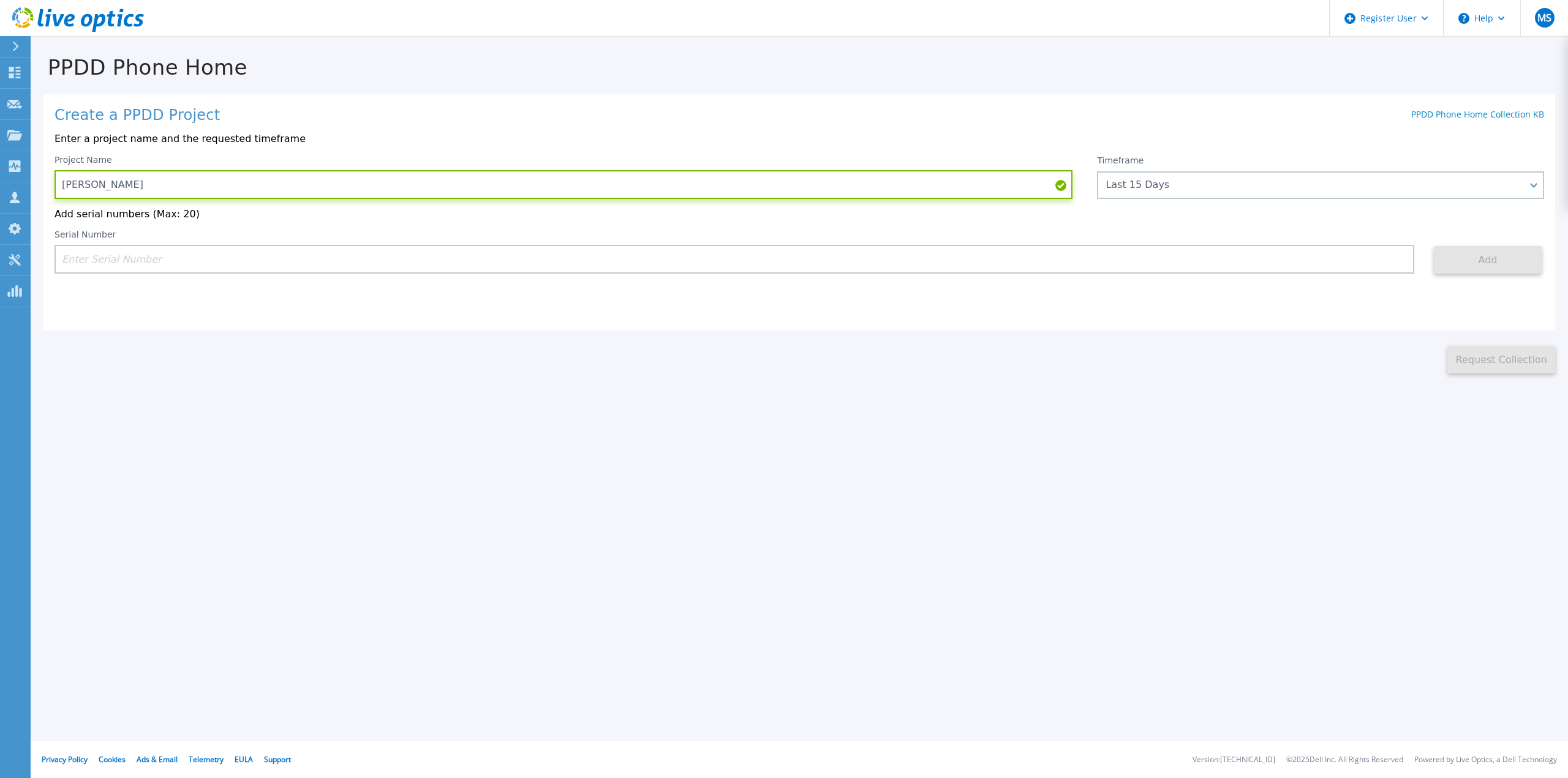
type input "[PERSON_NAME]"
click at [161, 261] on input at bounding box center [734, 259] width 1360 height 29
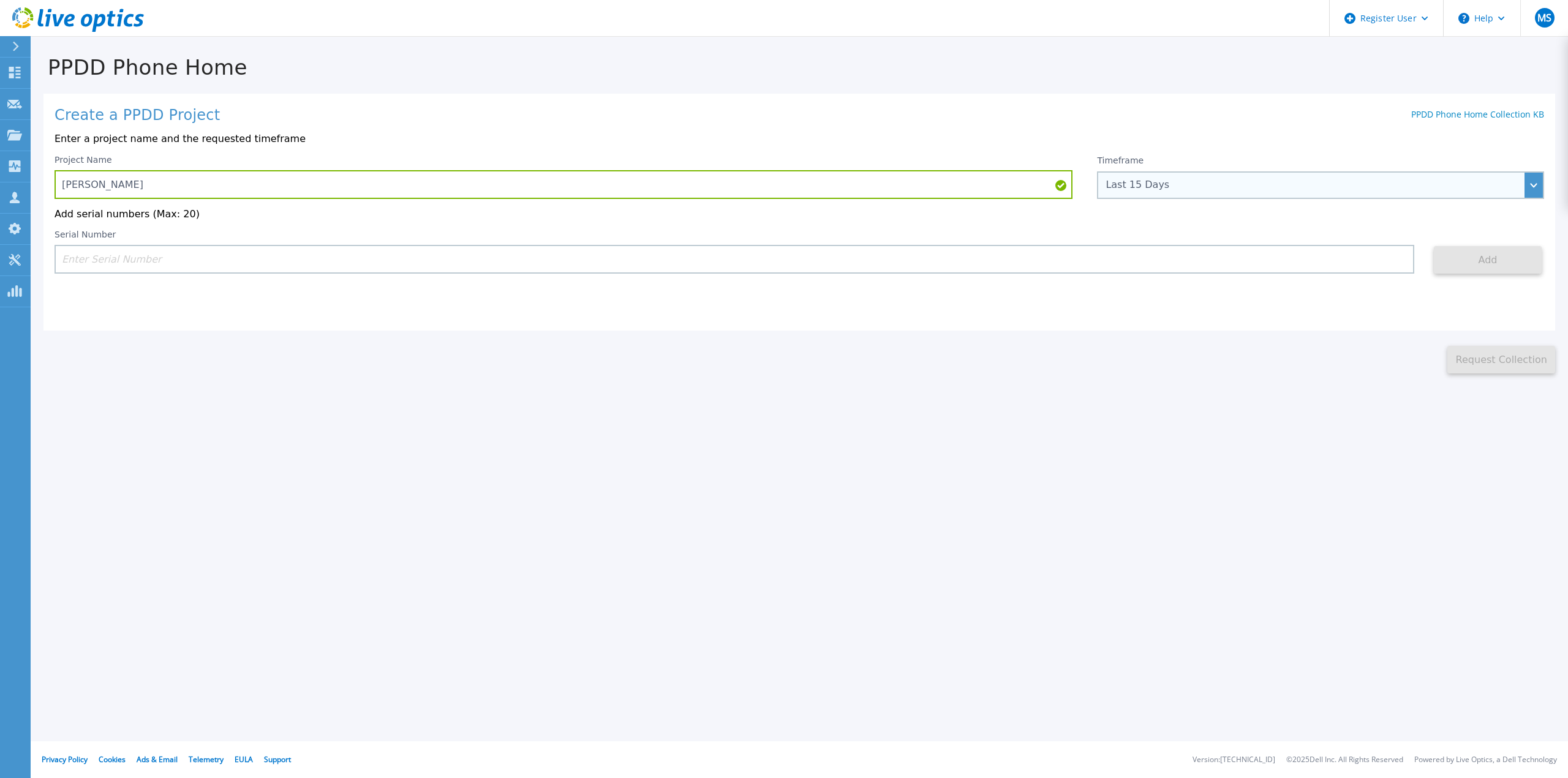
click at [1321, 194] on div "Timeframe Last 15 Days Last 15 Days Last 2 Months Last 6 Months Last 1 Year Las…" at bounding box center [1321, 177] width 447 height 44
click at [1304, 184] on div "Last 15 Days" at bounding box center [1313, 185] width 417 height 11
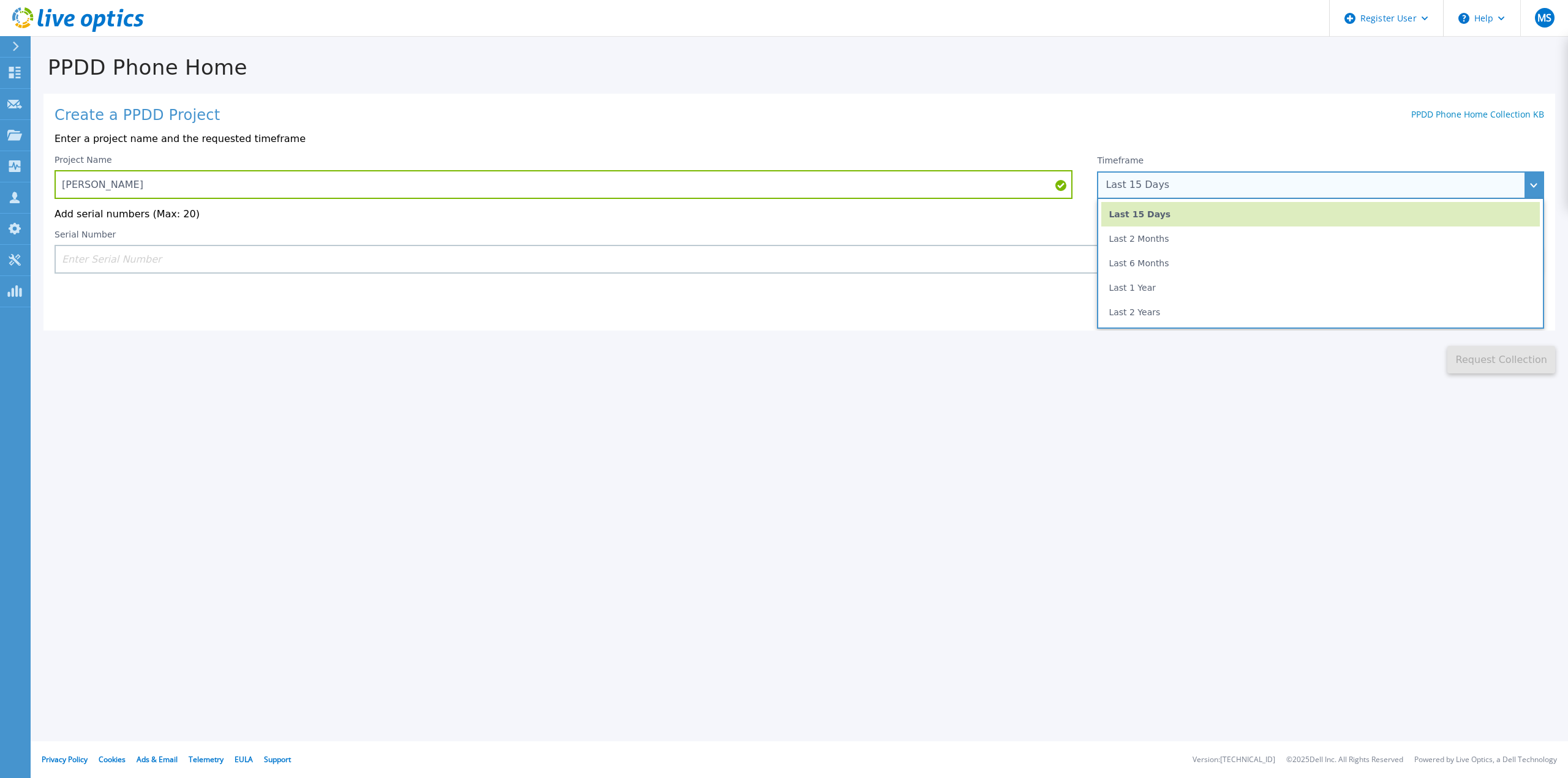
click at [1150, 264] on li "Last 6 Months" at bounding box center [1320, 263] width 438 height 24
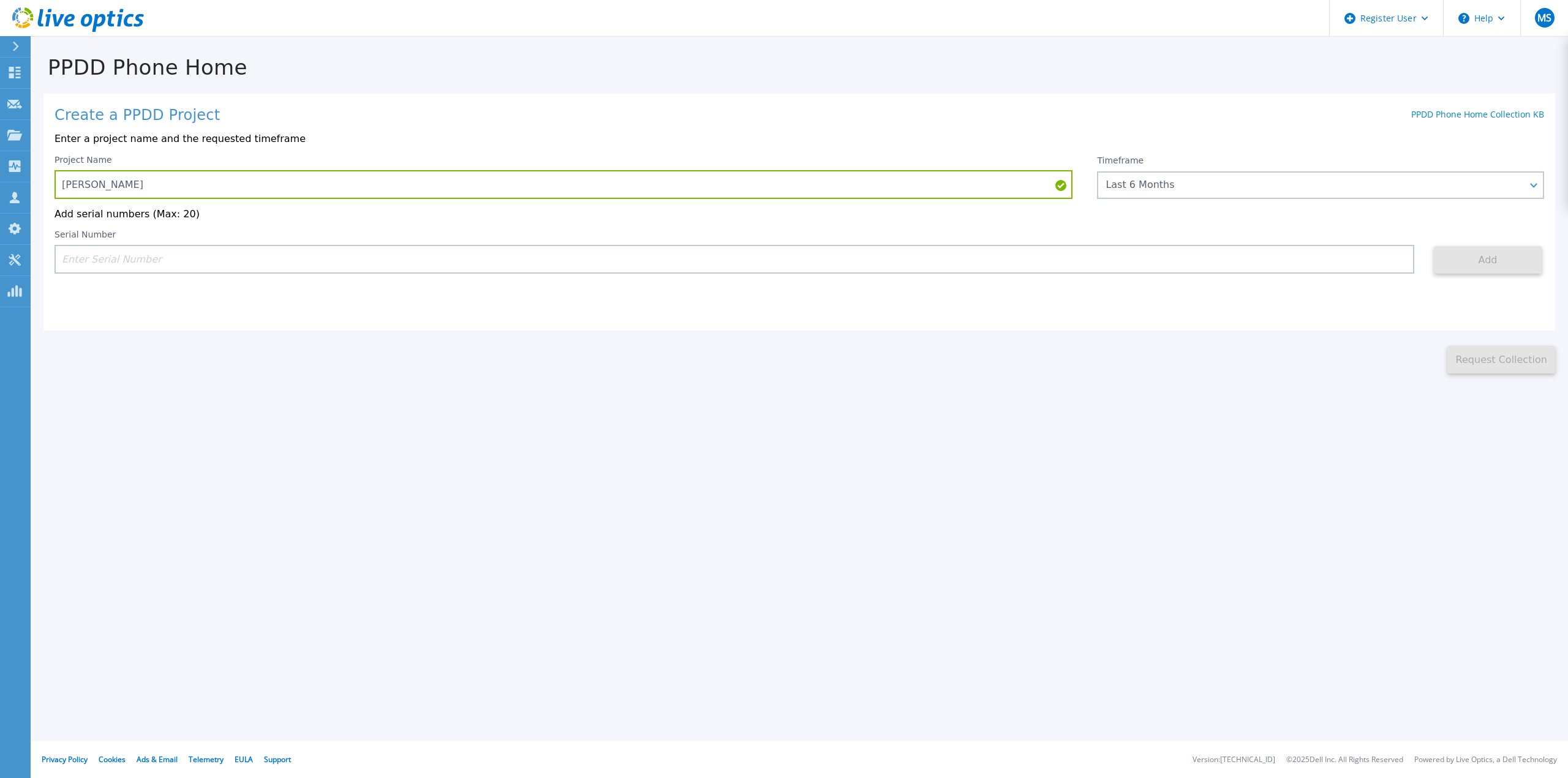
click at [247, 261] on input at bounding box center [734, 259] width 1360 height 29
paste input "CKM00170100267"
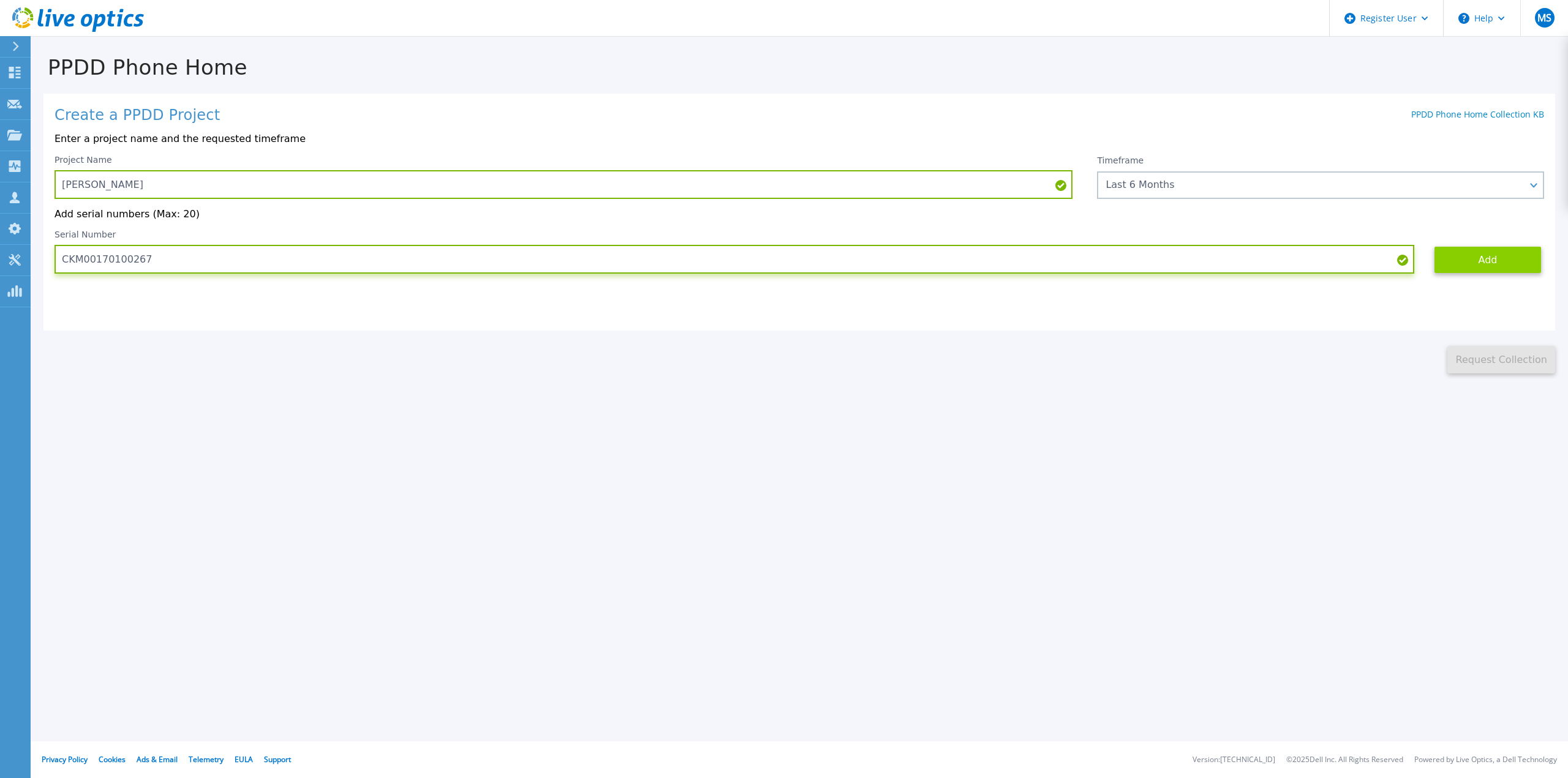
type input "CKM00170100267"
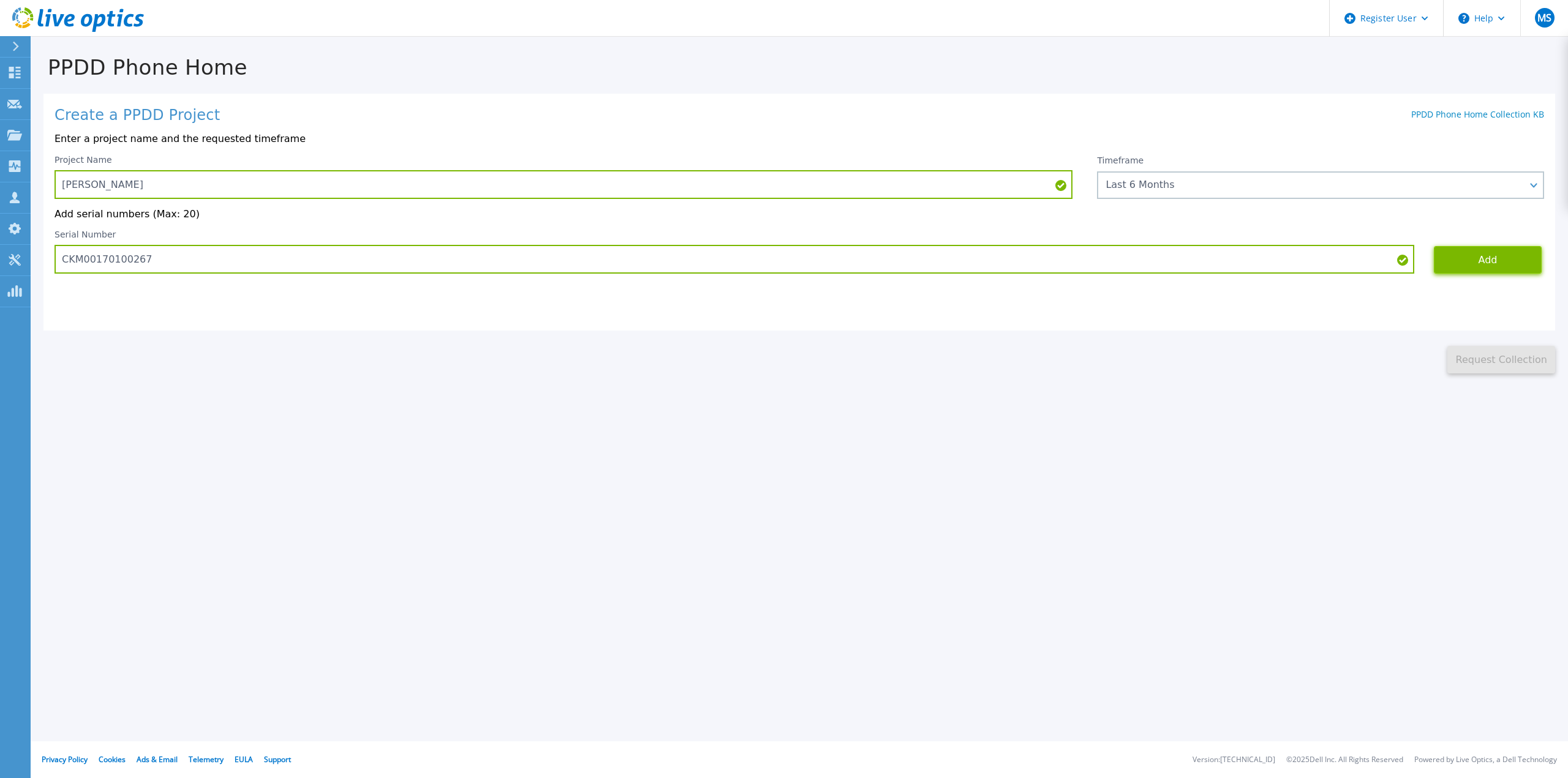
click at [1492, 257] on button "Add" at bounding box center [1487, 260] width 108 height 28
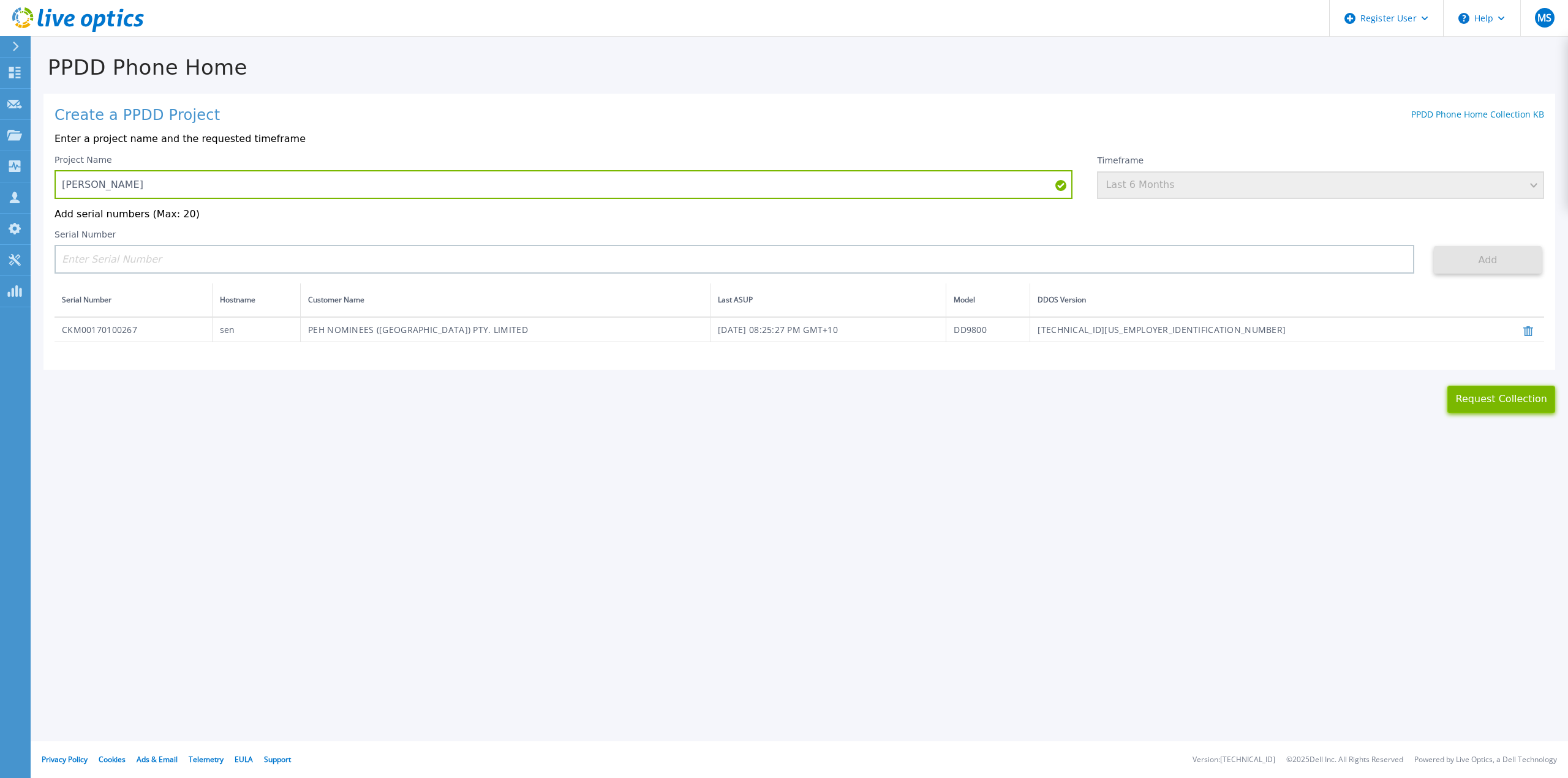
click at [1501, 402] on button "Request Collection" at bounding box center [1501, 399] width 108 height 28
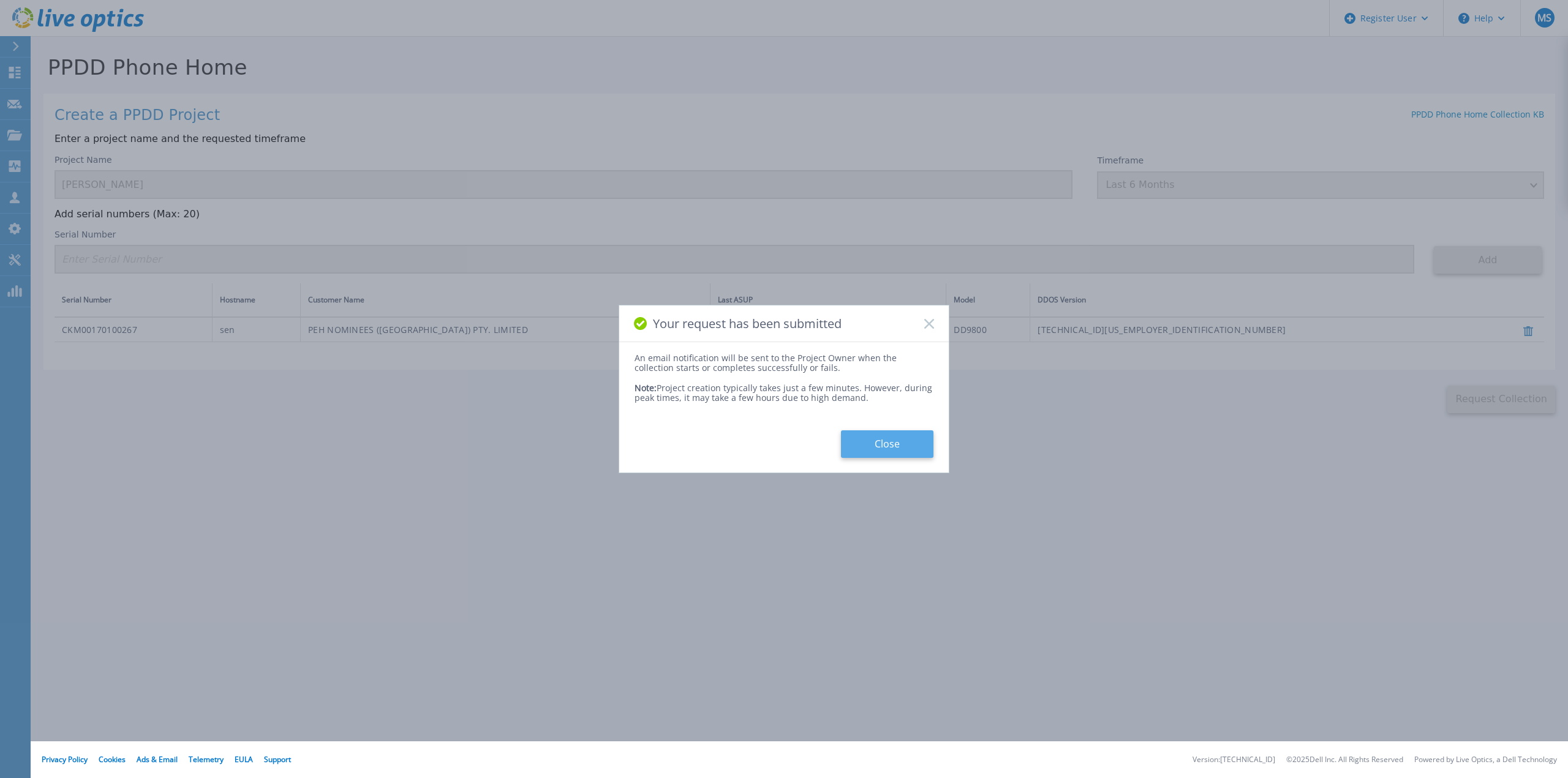
click at [893, 445] on button "Close" at bounding box center [887, 444] width 93 height 28
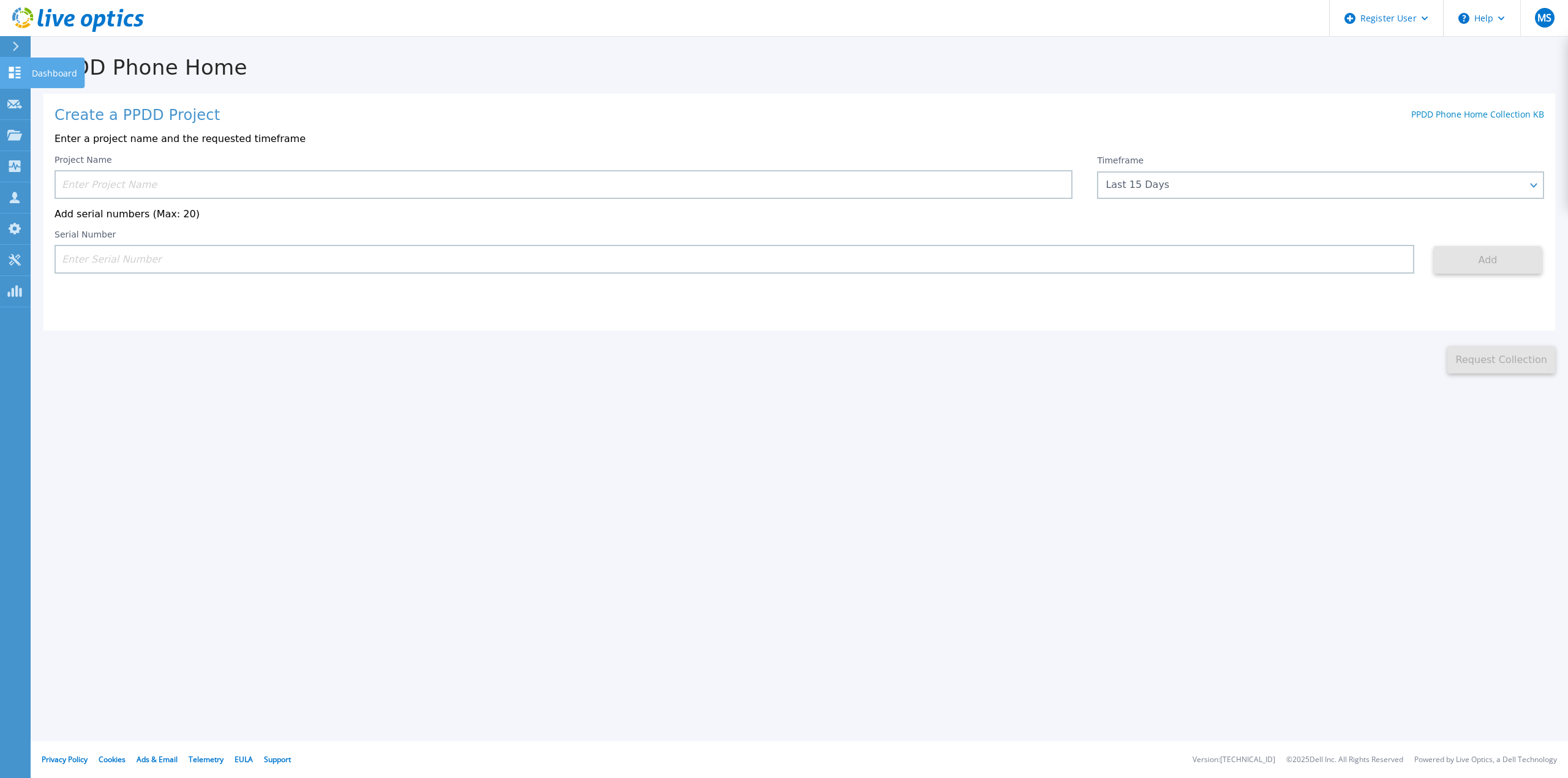
click at [6, 64] on link "Dashboard Dashboard" at bounding box center [15, 73] width 30 height 31
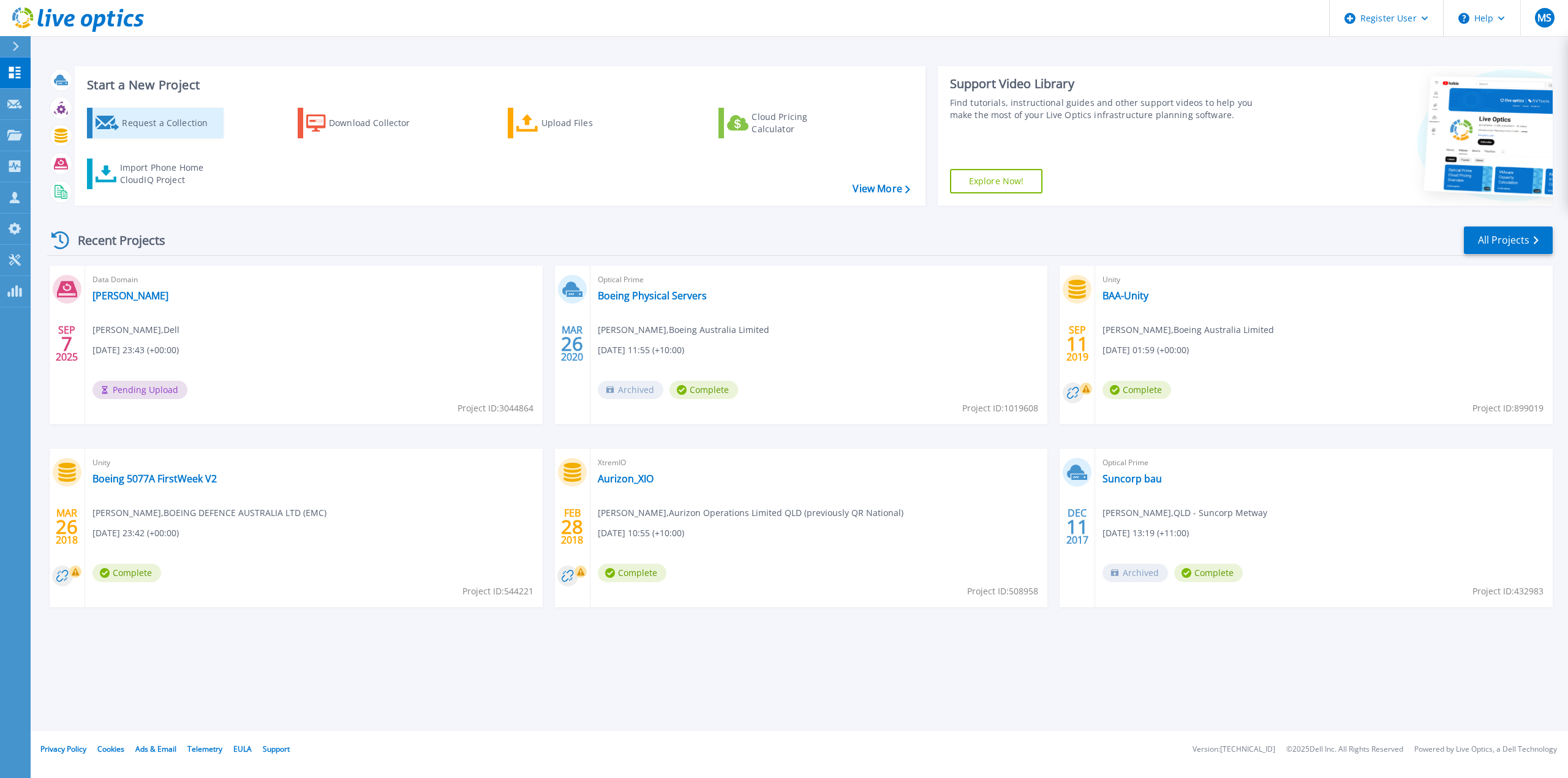
click at [174, 126] on div "Request a Collection" at bounding box center [171, 123] width 98 height 24
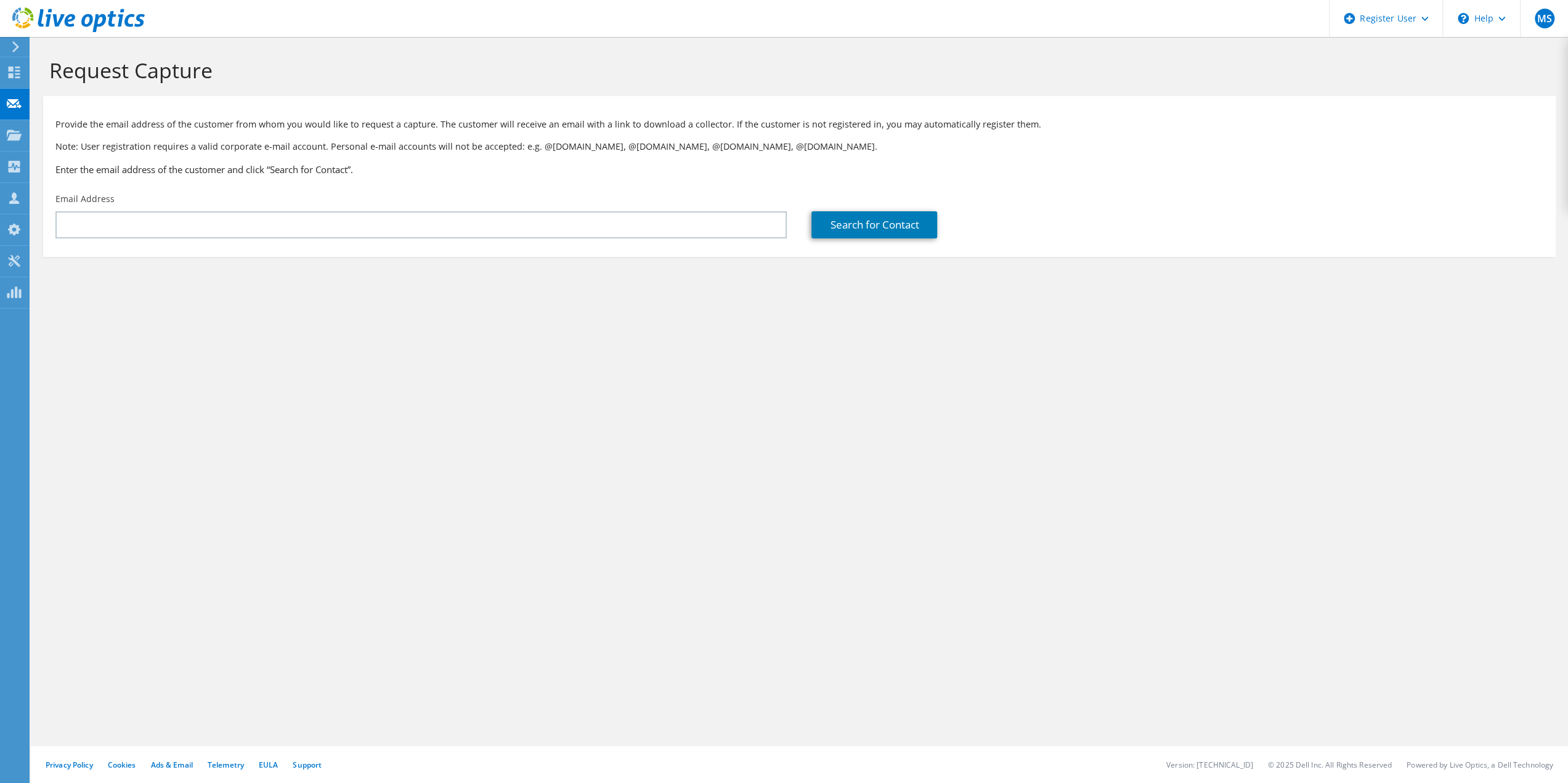
click at [13, 48] on icon at bounding box center [16, 47] width 10 height 11
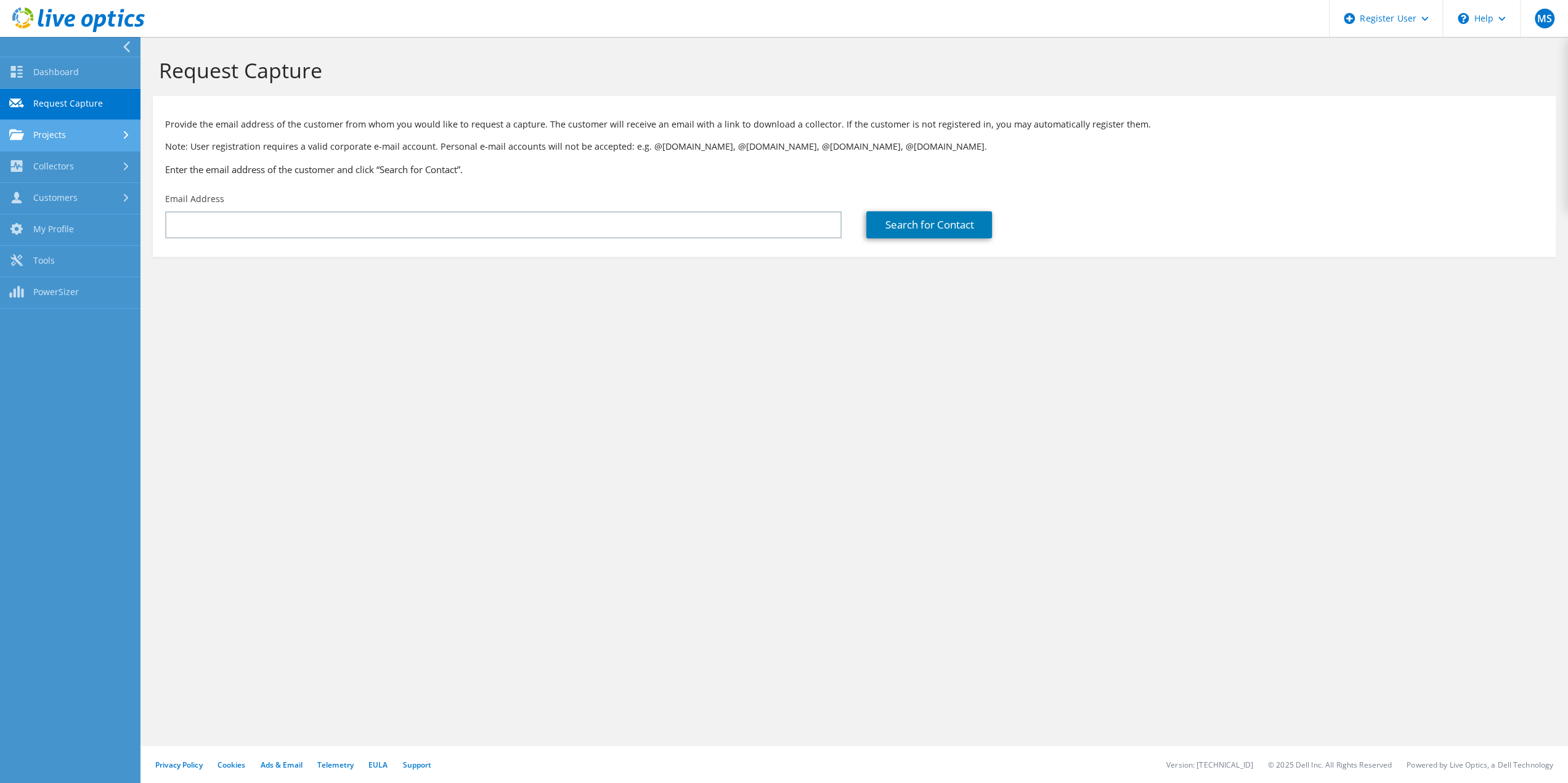
click at [87, 136] on link "Projects" at bounding box center [70, 136] width 140 height 31
drag, startPoint x: 67, startPoint y: 288, endPoint x: 73, endPoint y: 277, distance: 12.5
click at [68, 288] on link "Customers" at bounding box center [70, 302] width 140 height 31
click at [95, 166] on link "Collectors" at bounding box center [70, 167] width 140 height 31
click at [80, 266] on link "Data Domain Local Summary" at bounding box center [70, 266] width 140 height 40
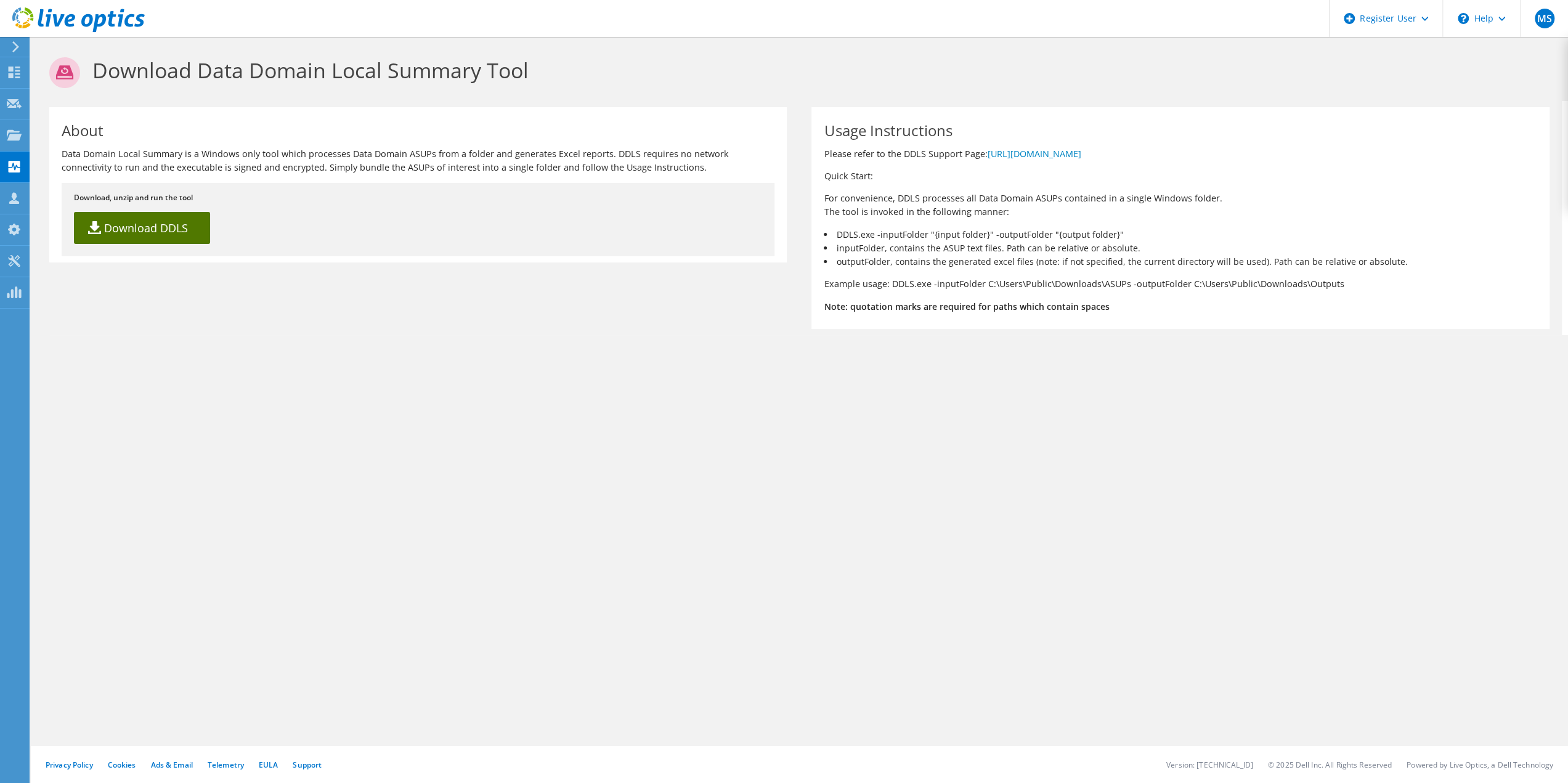
click at [150, 232] on link "Download DDLS" at bounding box center [142, 228] width 136 height 32
click at [16, 137] on use at bounding box center [14, 134] width 15 height 10
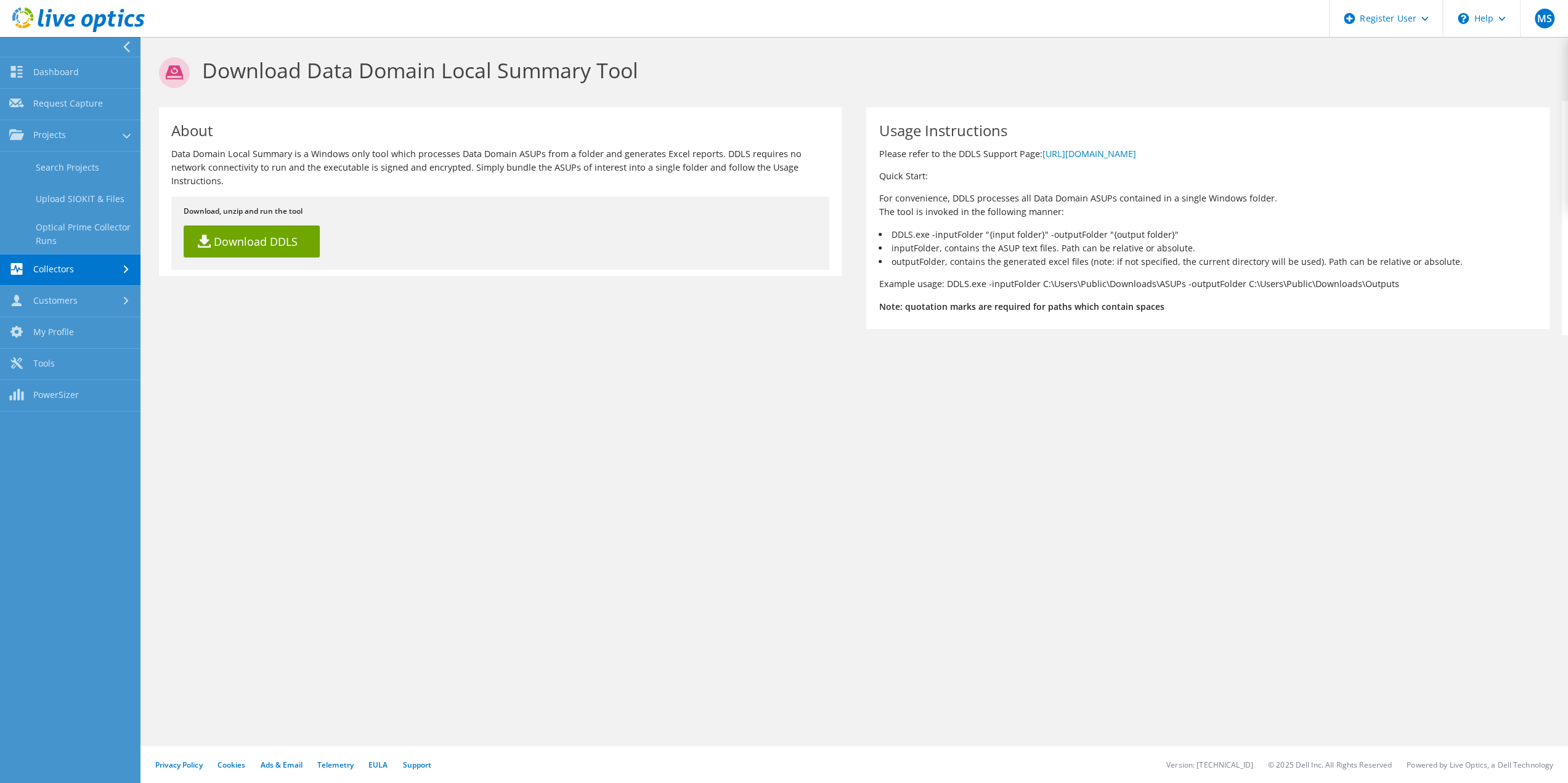
click at [87, 299] on link "Customers" at bounding box center [70, 302] width 140 height 31
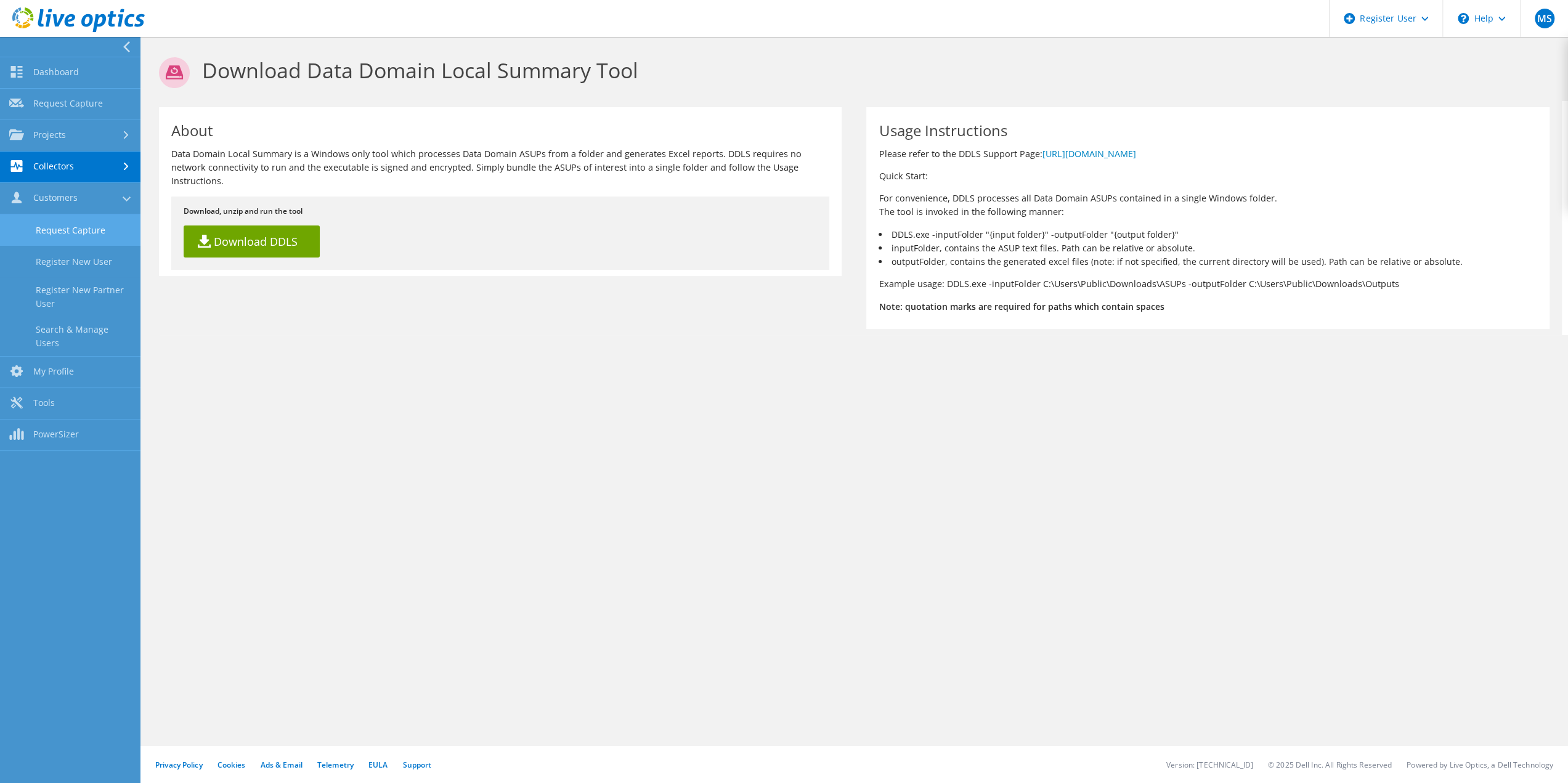
click at [93, 231] on link "Request Capture" at bounding box center [70, 230] width 140 height 31
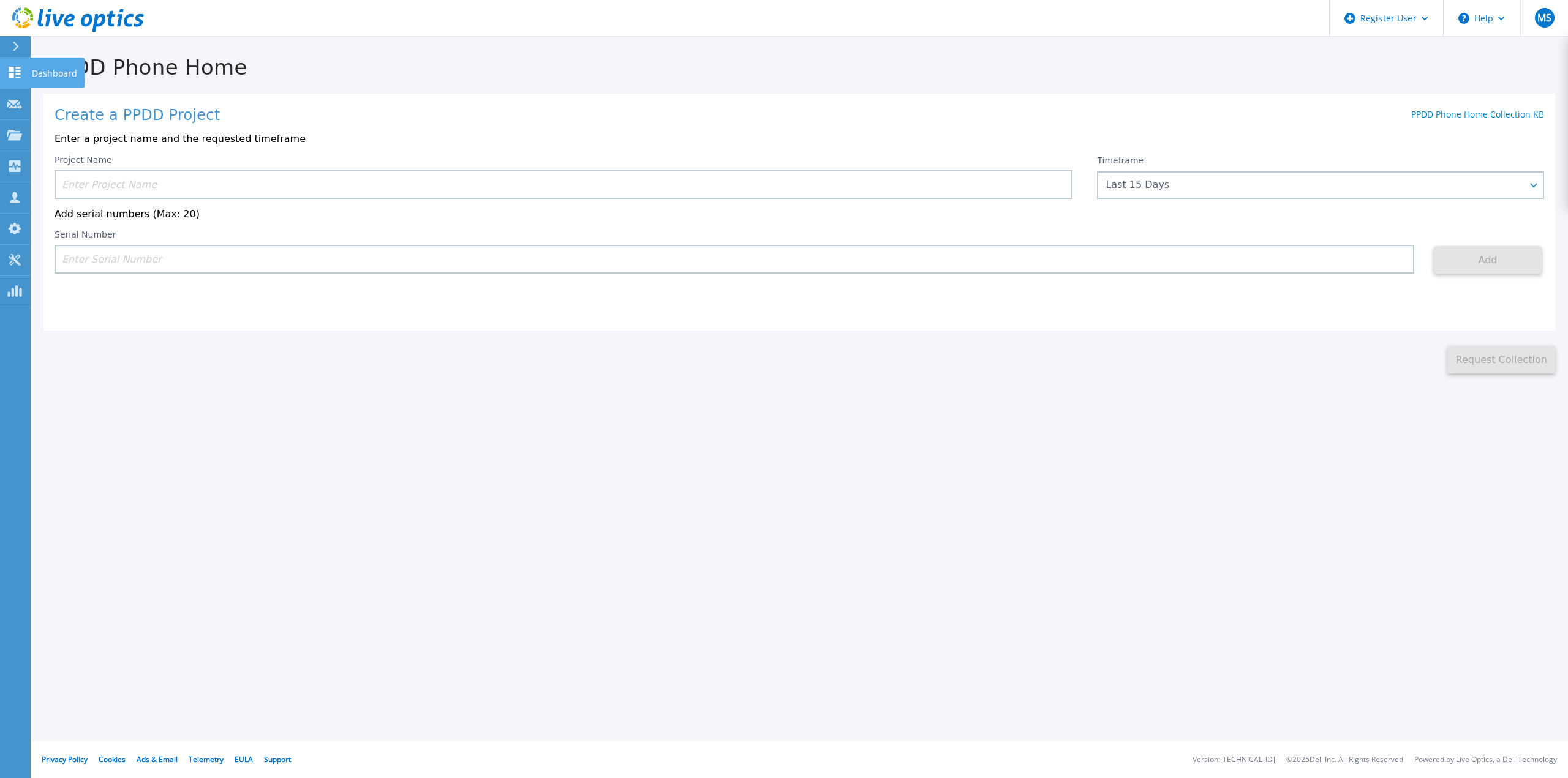
click at [17, 74] on icon at bounding box center [15, 72] width 12 height 12
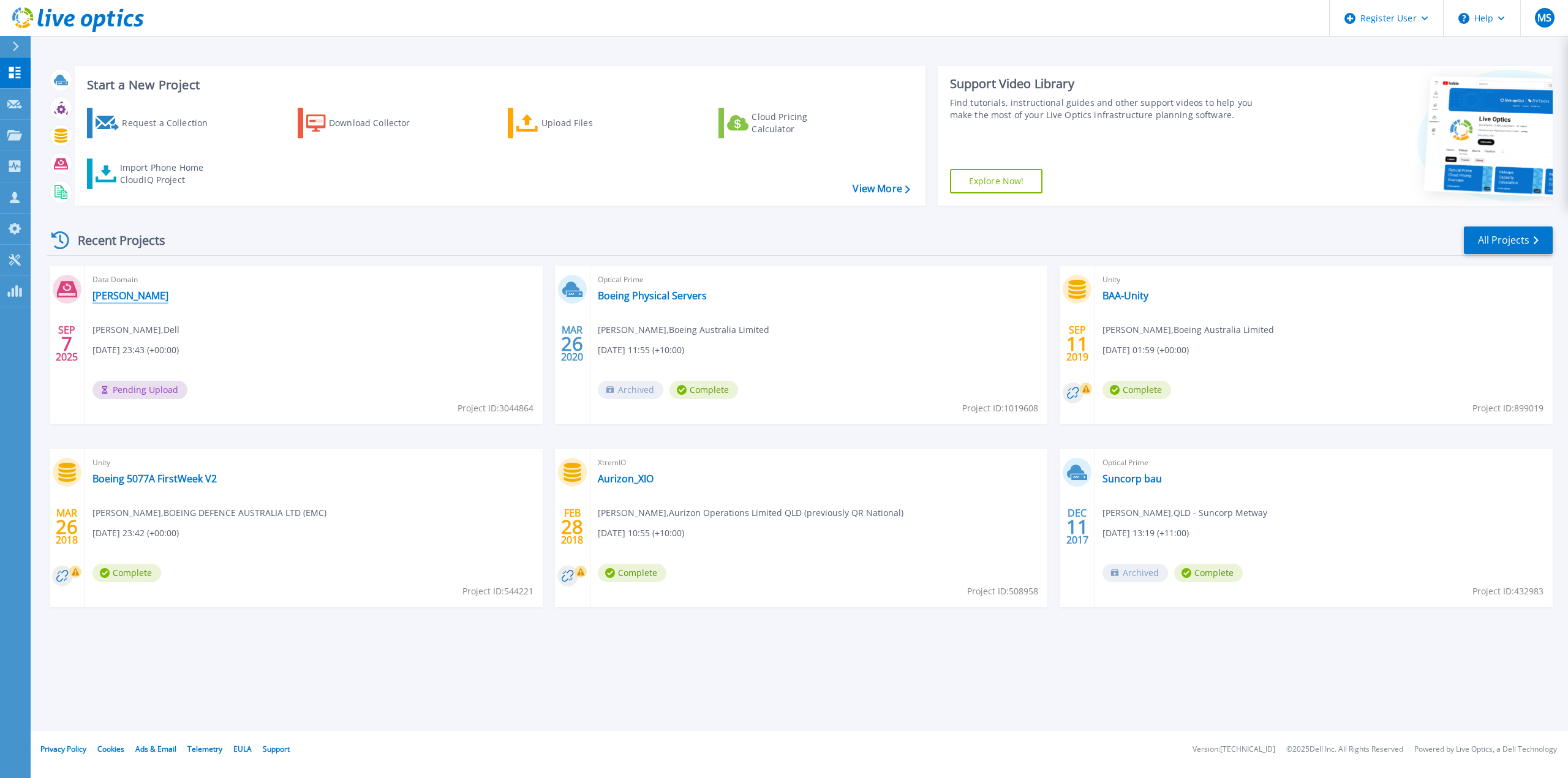
click at [100, 297] on link "[PERSON_NAME]" at bounding box center [131, 296] width 76 height 12
click at [1514, 240] on link "All Projects" at bounding box center [1508, 240] width 89 height 28
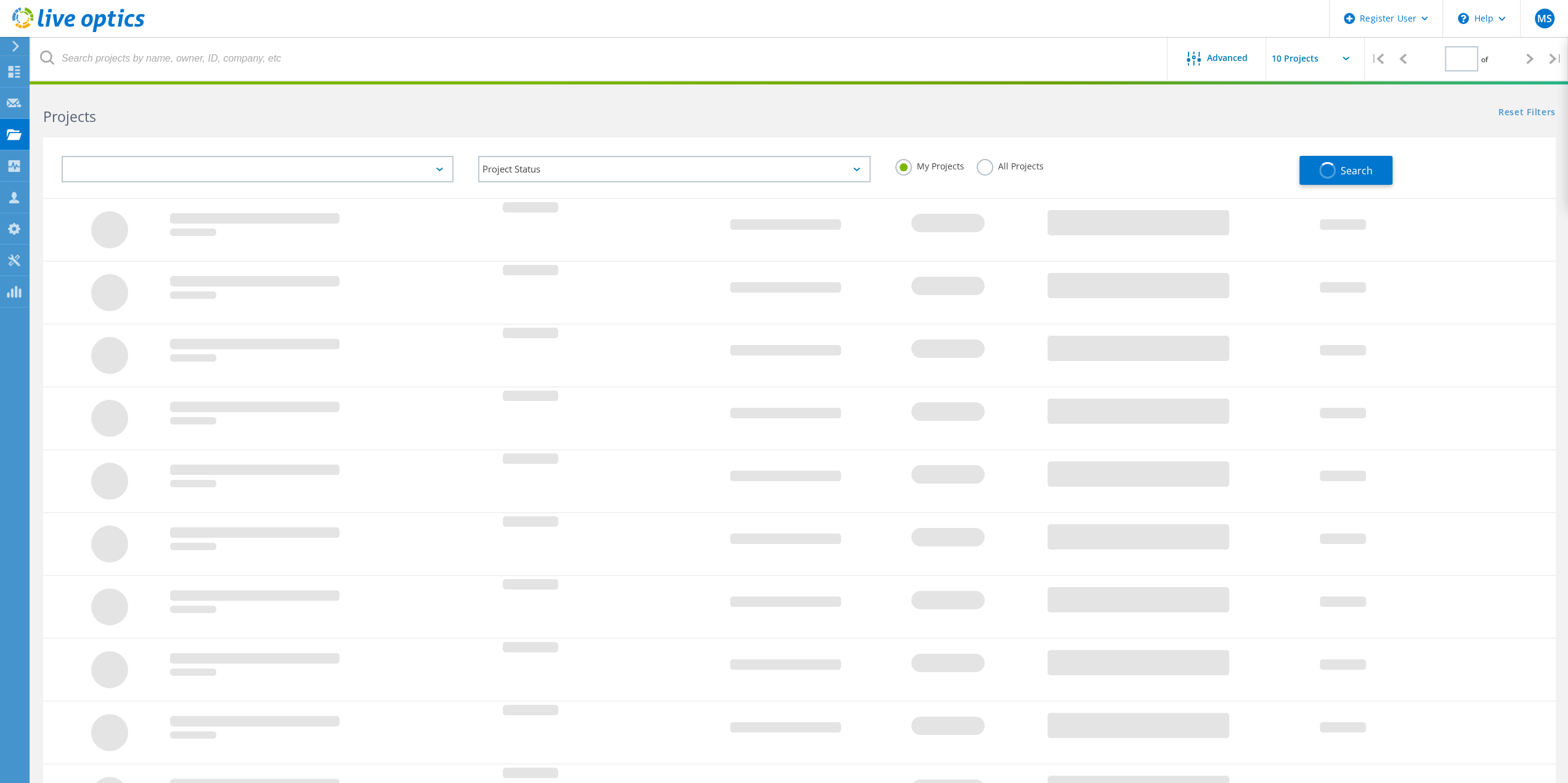
type input "1"
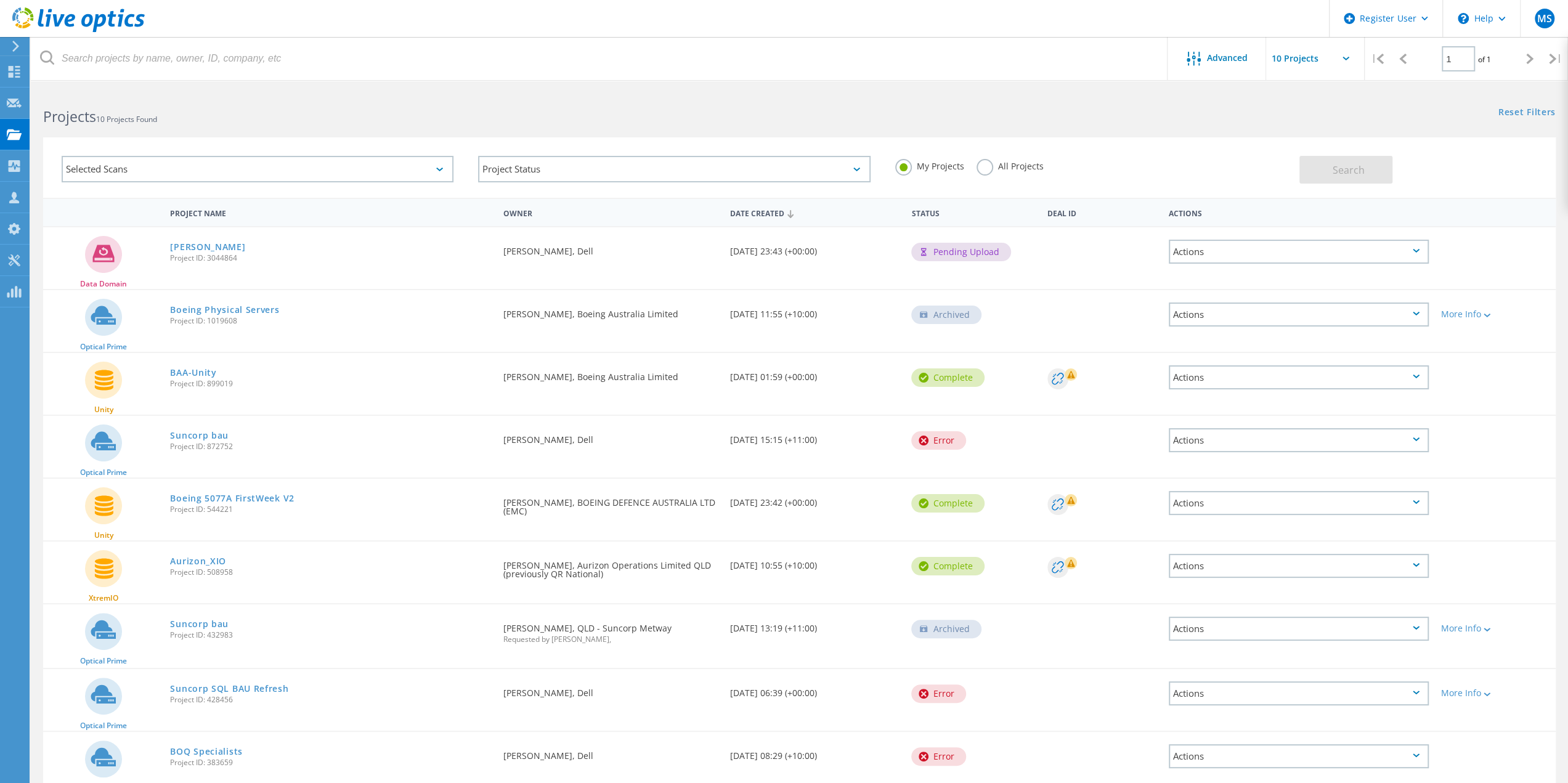
click at [1273, 309] on div "Actions" at bounding box center [1299, 314] width 260 height 24
click at [1528, 349] on div "Optical Prime Boeing Physical Servers Project ID: 1019608 Requested By Michael …" at bounding box center [799, 321] width 1513 height 61
click at [1308, 314] on div "Actions" at bounding box center [1299, 314] width 260 height 24
click at [1209, 335] on div "Delete" at bounding box center [1299, 334] width 258 height 19
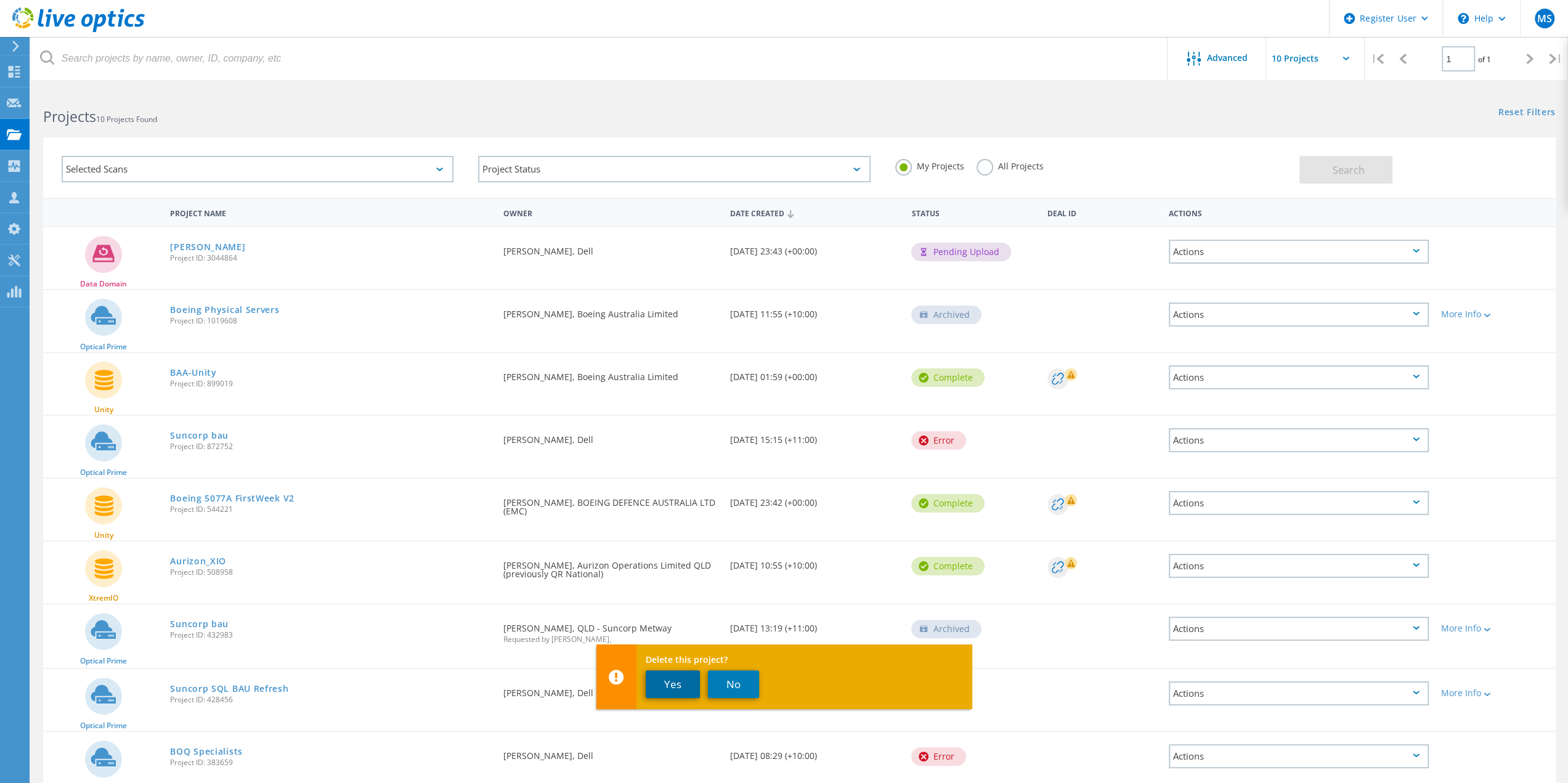
drag, startPoint x: 666, startPoint y: 692, endPoint x: 673, endPoint y: 690, distance: 7.3
click at [667, 692] on button "Yes" at bounding box center [673, 684] width 55 height 28
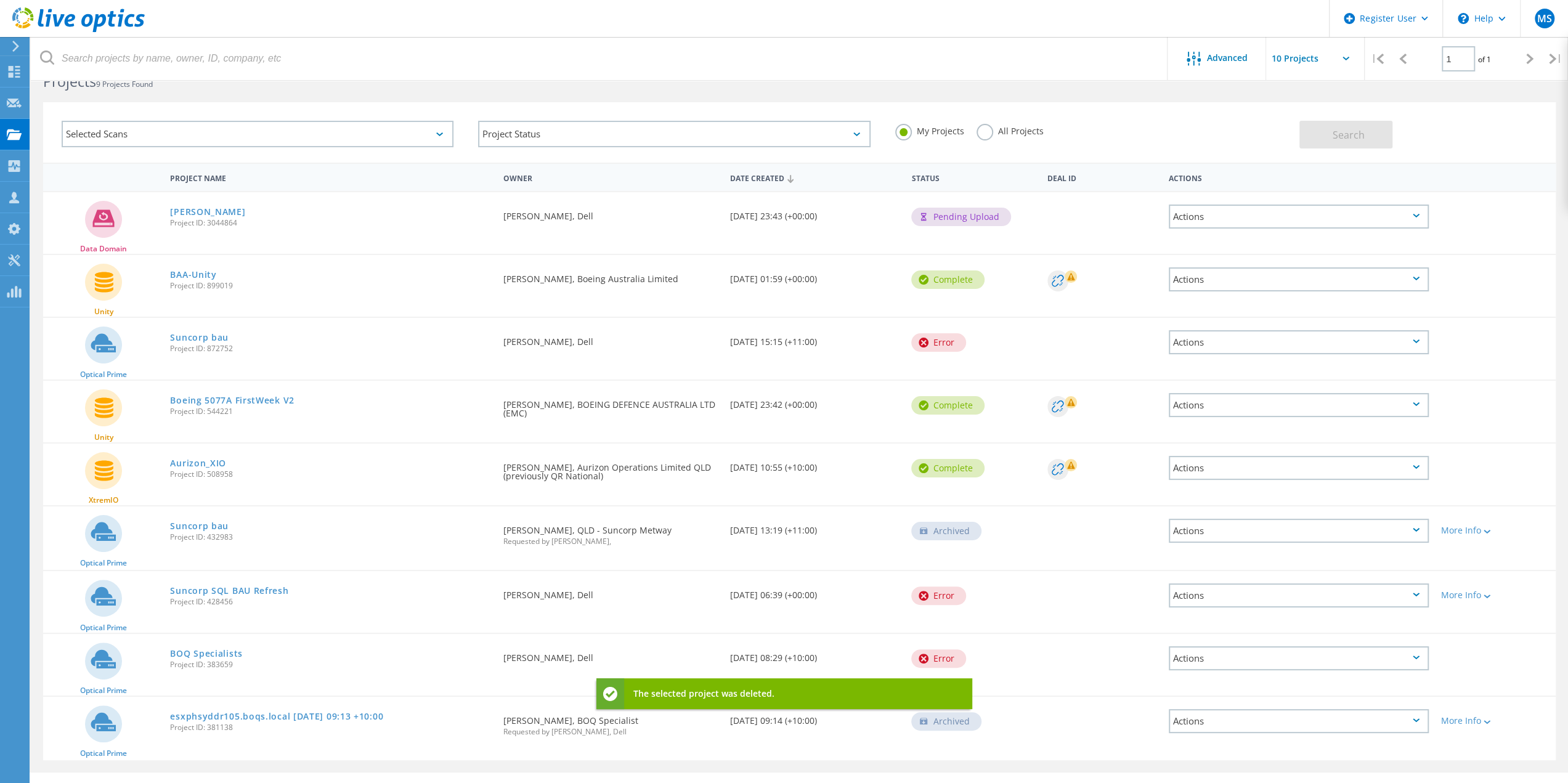
scroll to position [61, 0]
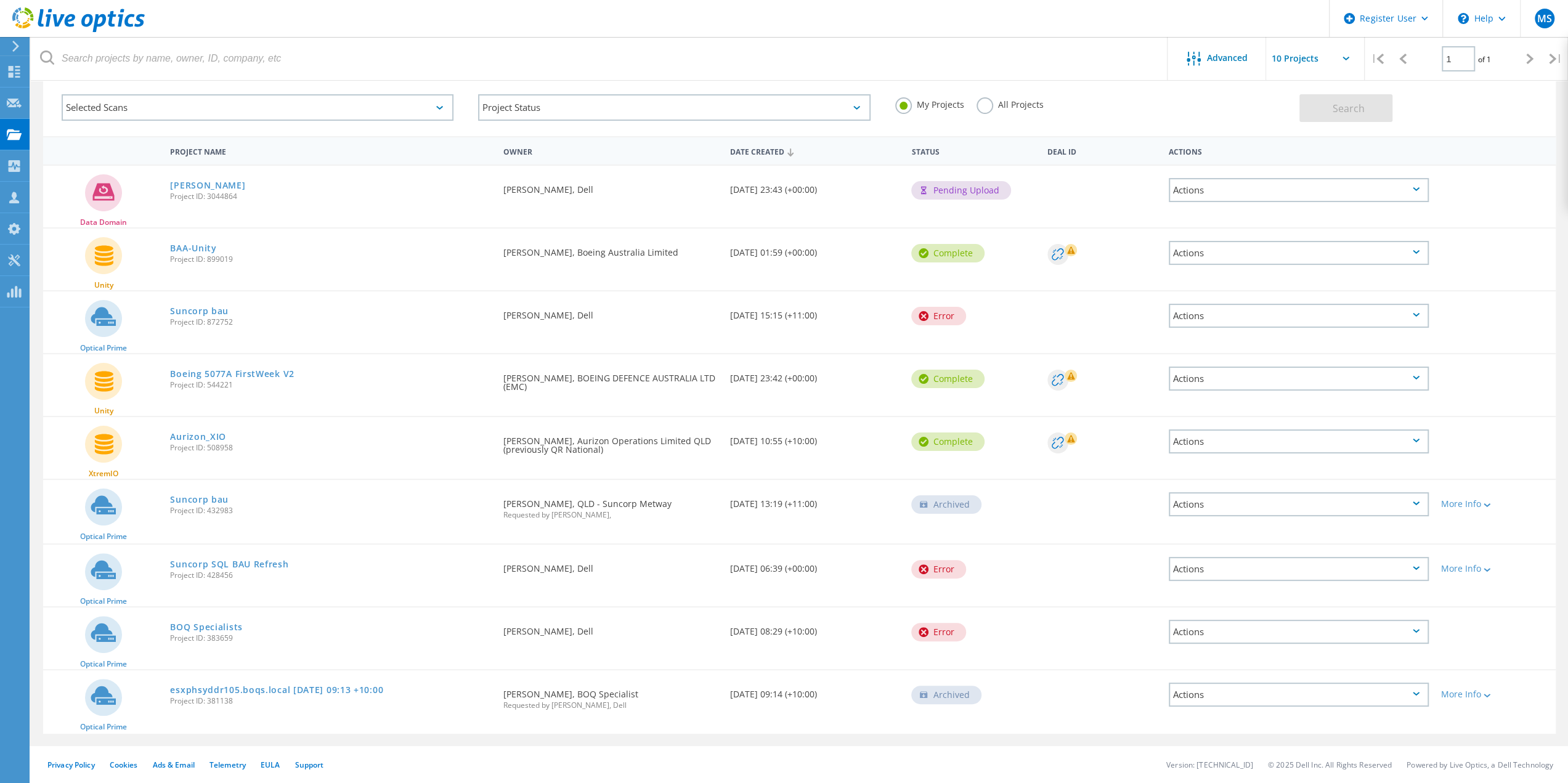
click at [1238, 573] on div "Actions" at bounding box center [1299, 568] width 260 height 24
click at [1220, 575] on div "Delete" at bounding box center [1299, 579] width 258 height 19
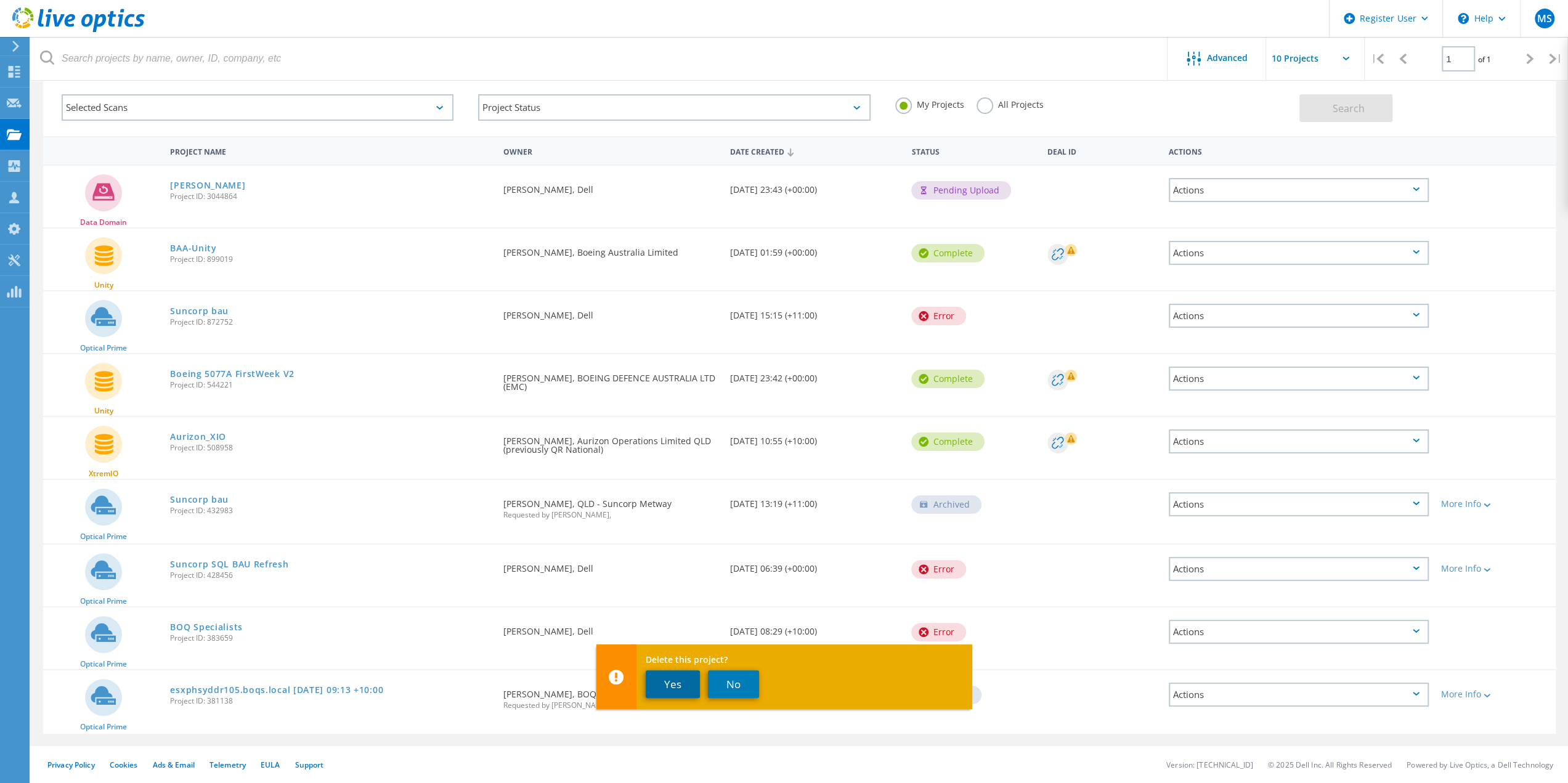
click at [675, 688] on button "Yes" at bounding box center [673, 684] width 55 height 28
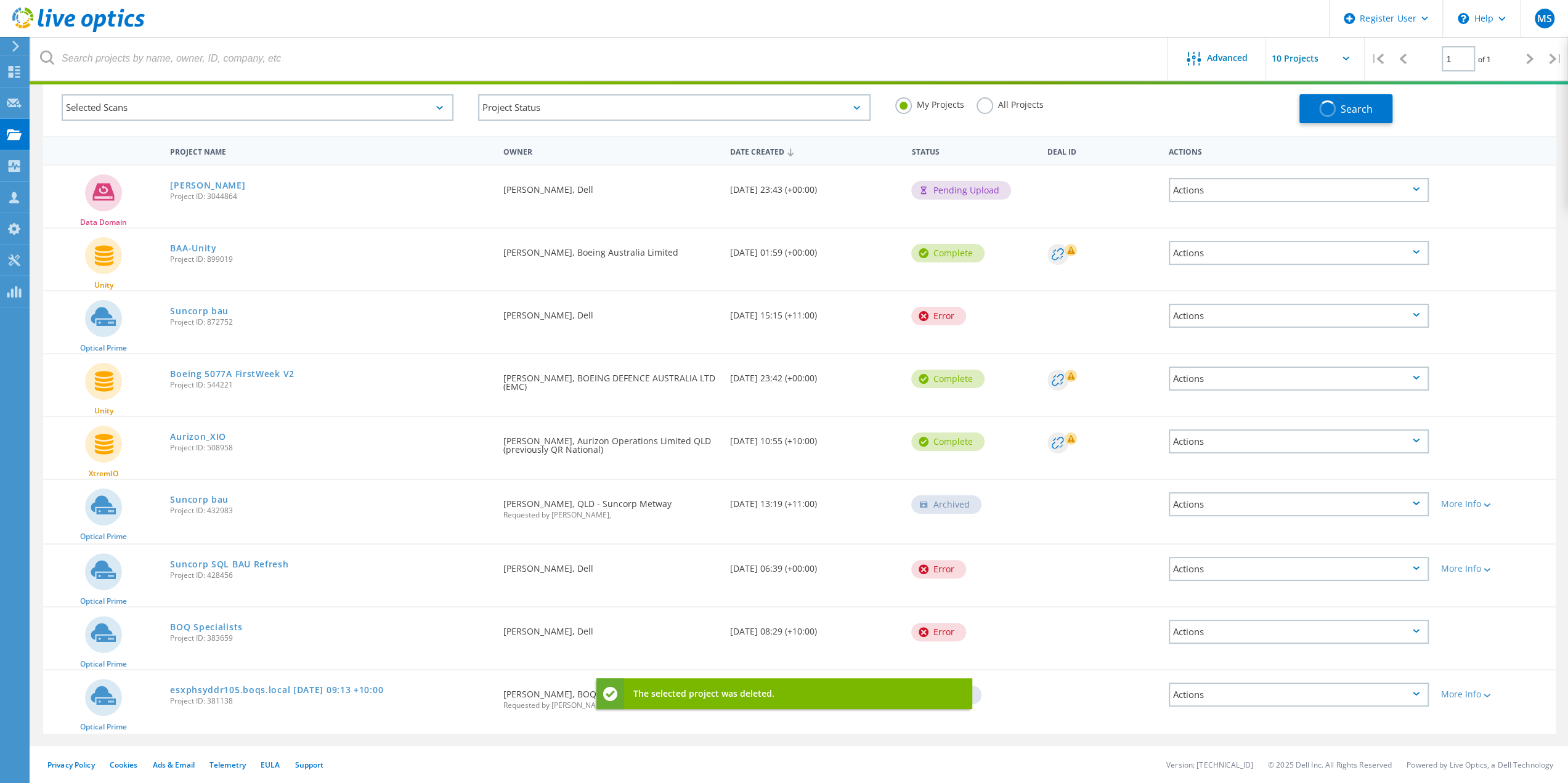
click at [1220, 696] on div "Actions" at bounding box center [1299, 694] width 260 height 24
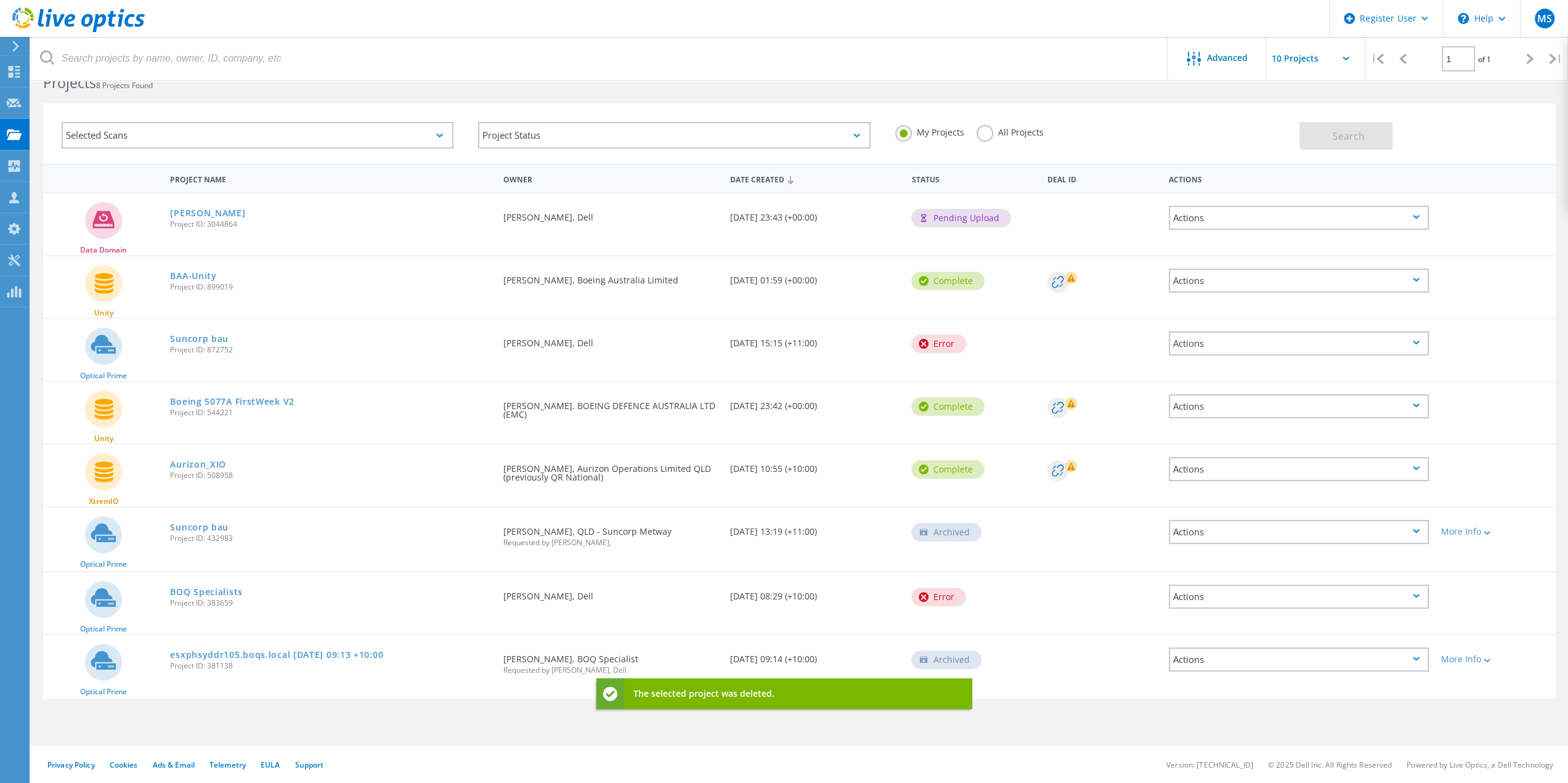
scroll to position [34, 0]
click at [1202, 660] on div "Actions" at bounding box center [1299, 659] width 260 height 24
click at [1193, 675] on div "Delete" at bounding box center [1299, 679] width 258 height 19
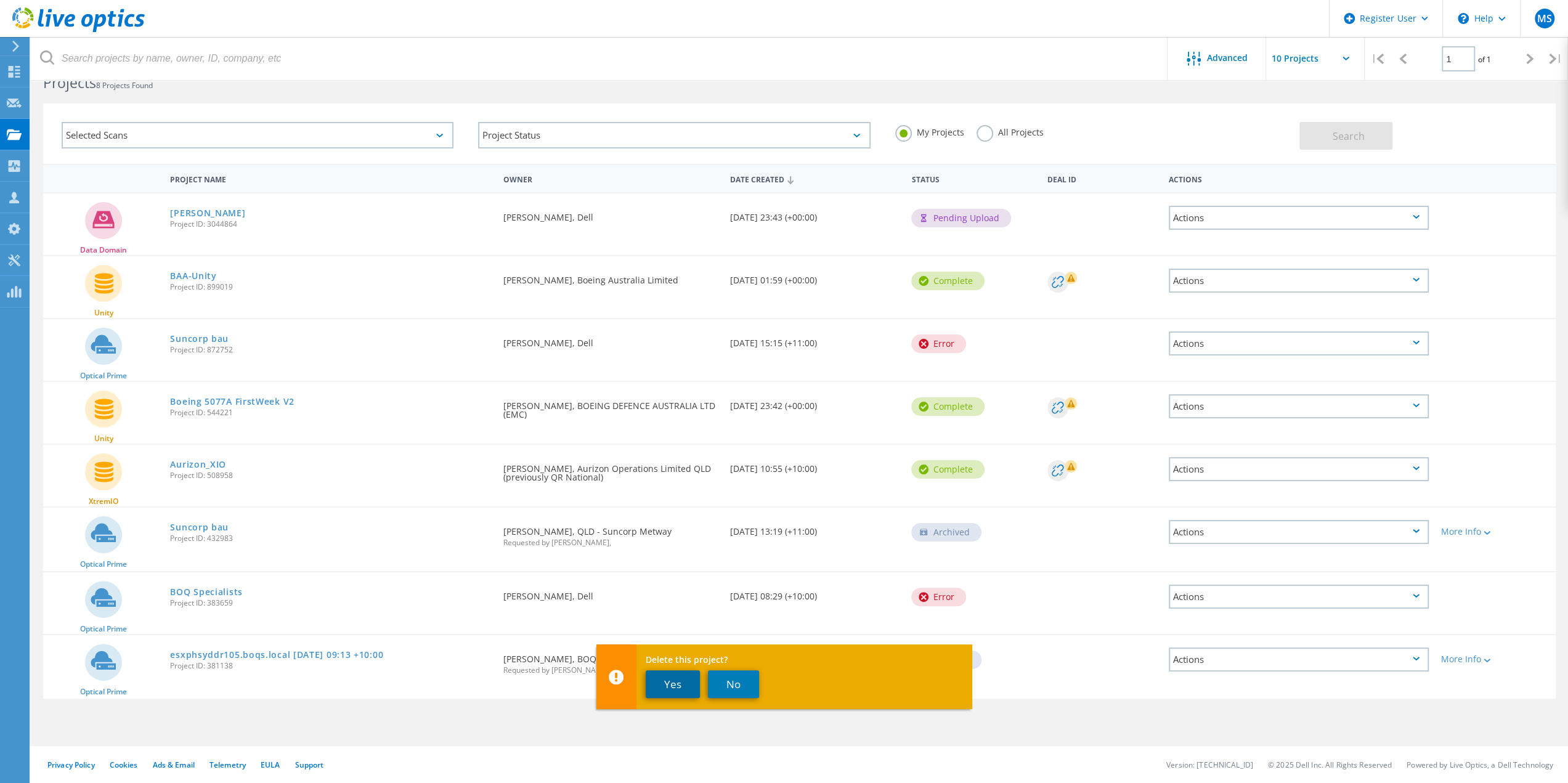
click at [681, 679] on button "Yes" at bounding box center [673, 684] width 55 height 28
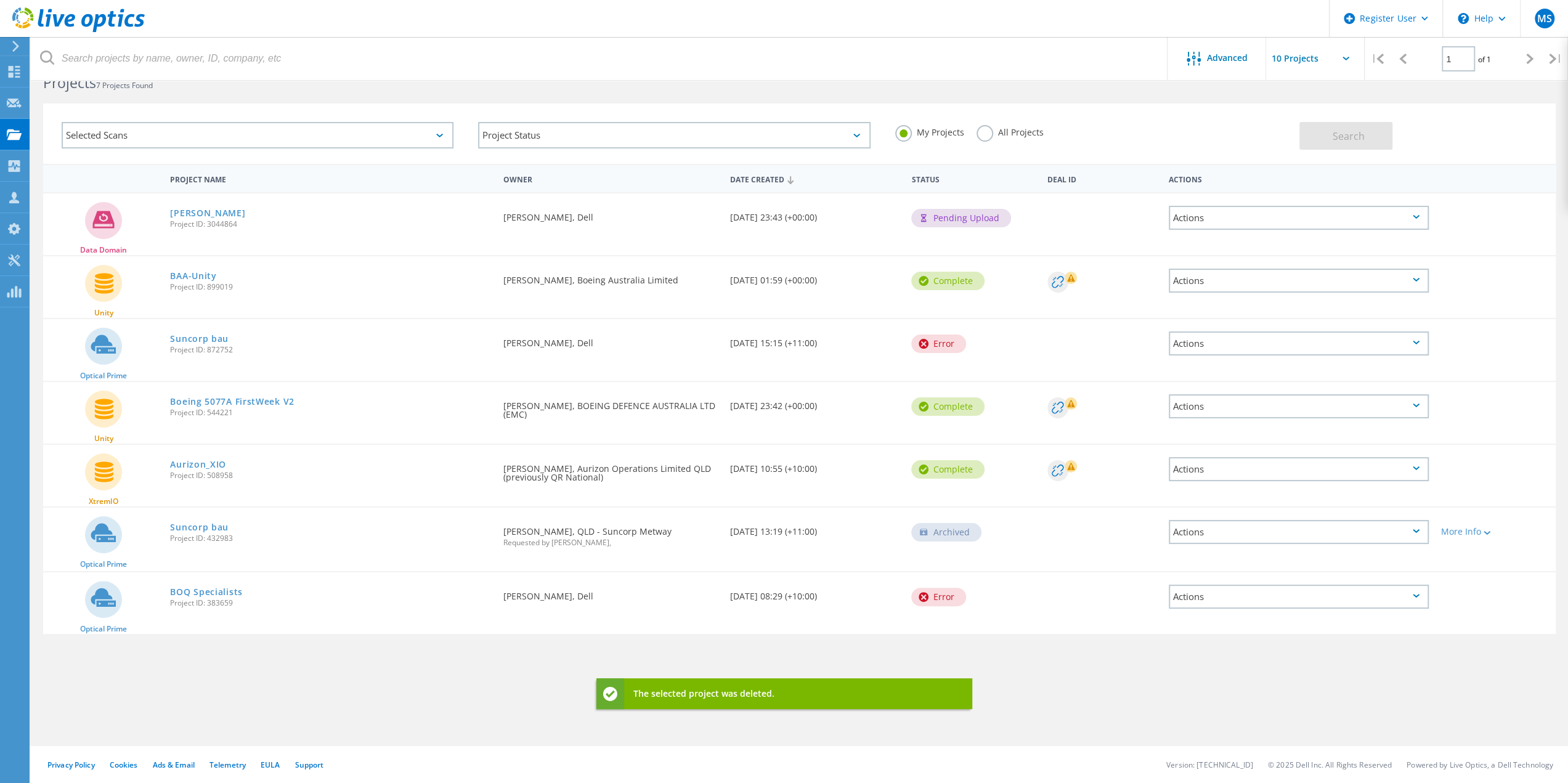
click at [1239, 607] on div "Actions" at bounding box center [1299, 596] width 260 height 24
drag, startPoint x: 1238, startPoint y: 604, endPoint x: 1233, endPoint y: 596, distance: 9.4
click at [1233, 596] on div "Project Details" at bounding box center [1299, 587] width 258 height 19
click at [1218, 597] on div "Actions" at bounding box center [1299, 596] width 260 height 24
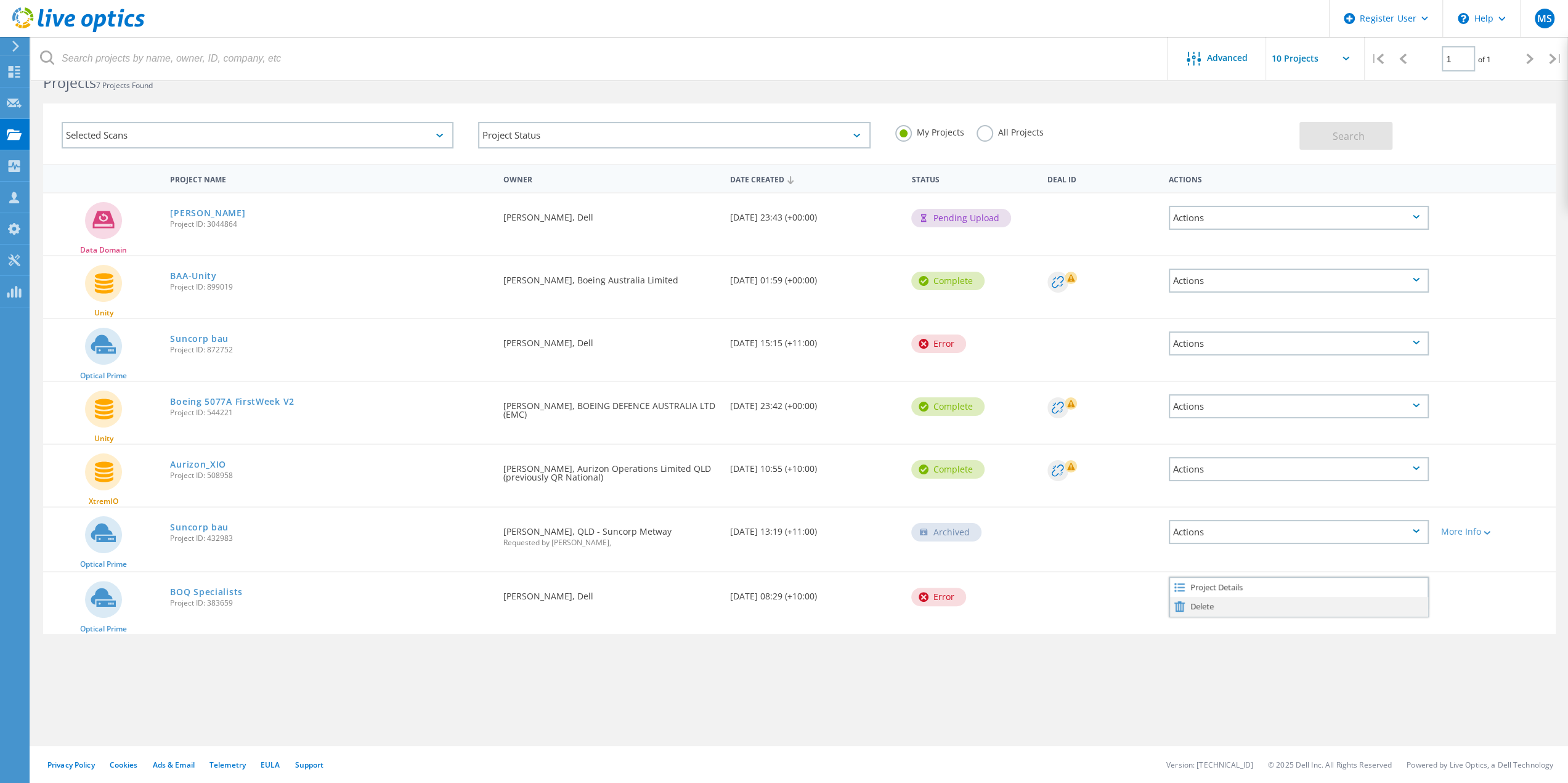
click at [1198, 608] on div "Delete" at bounding box center [1299, 607] width 258 height 19
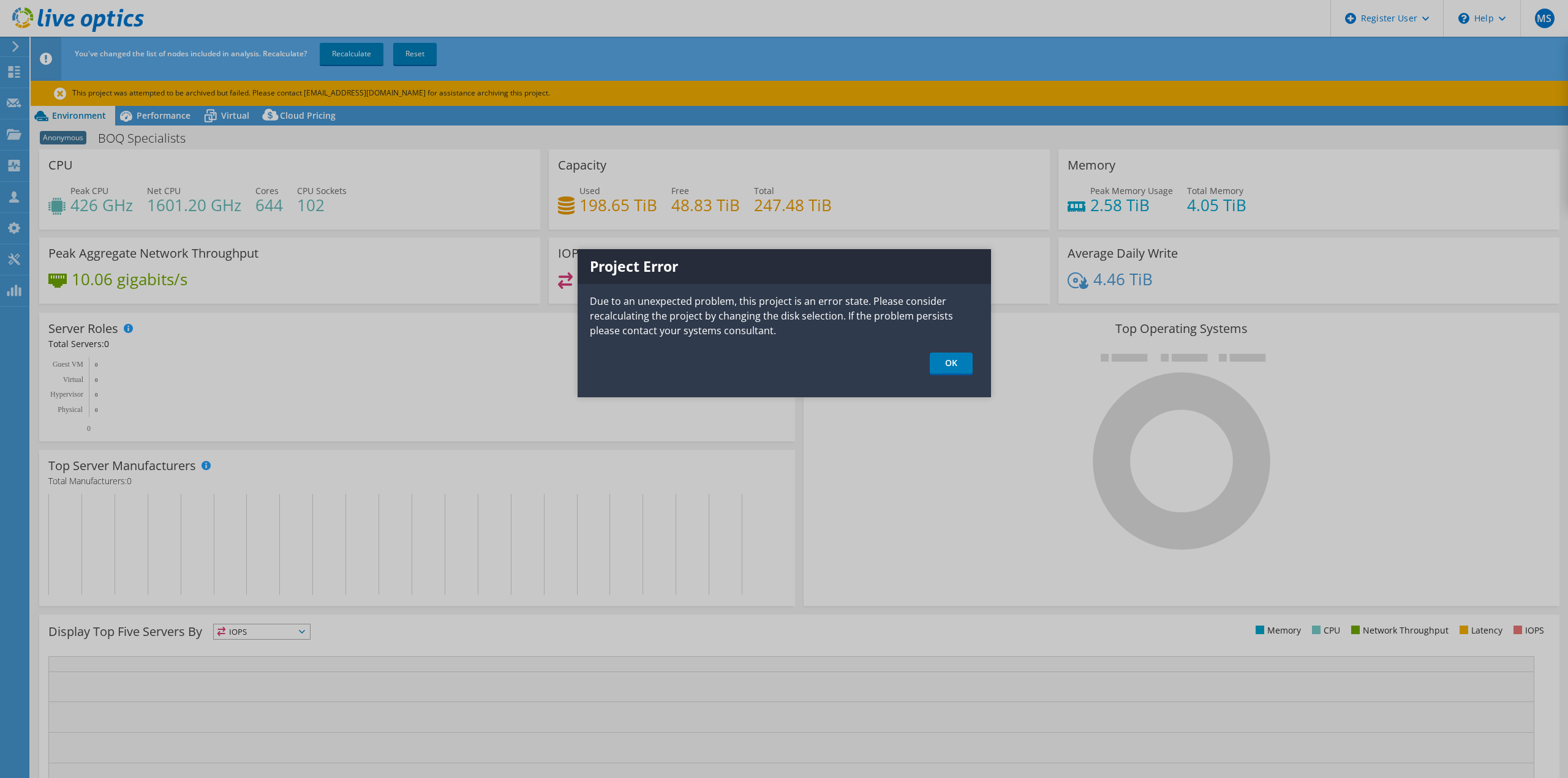
select select "USD"
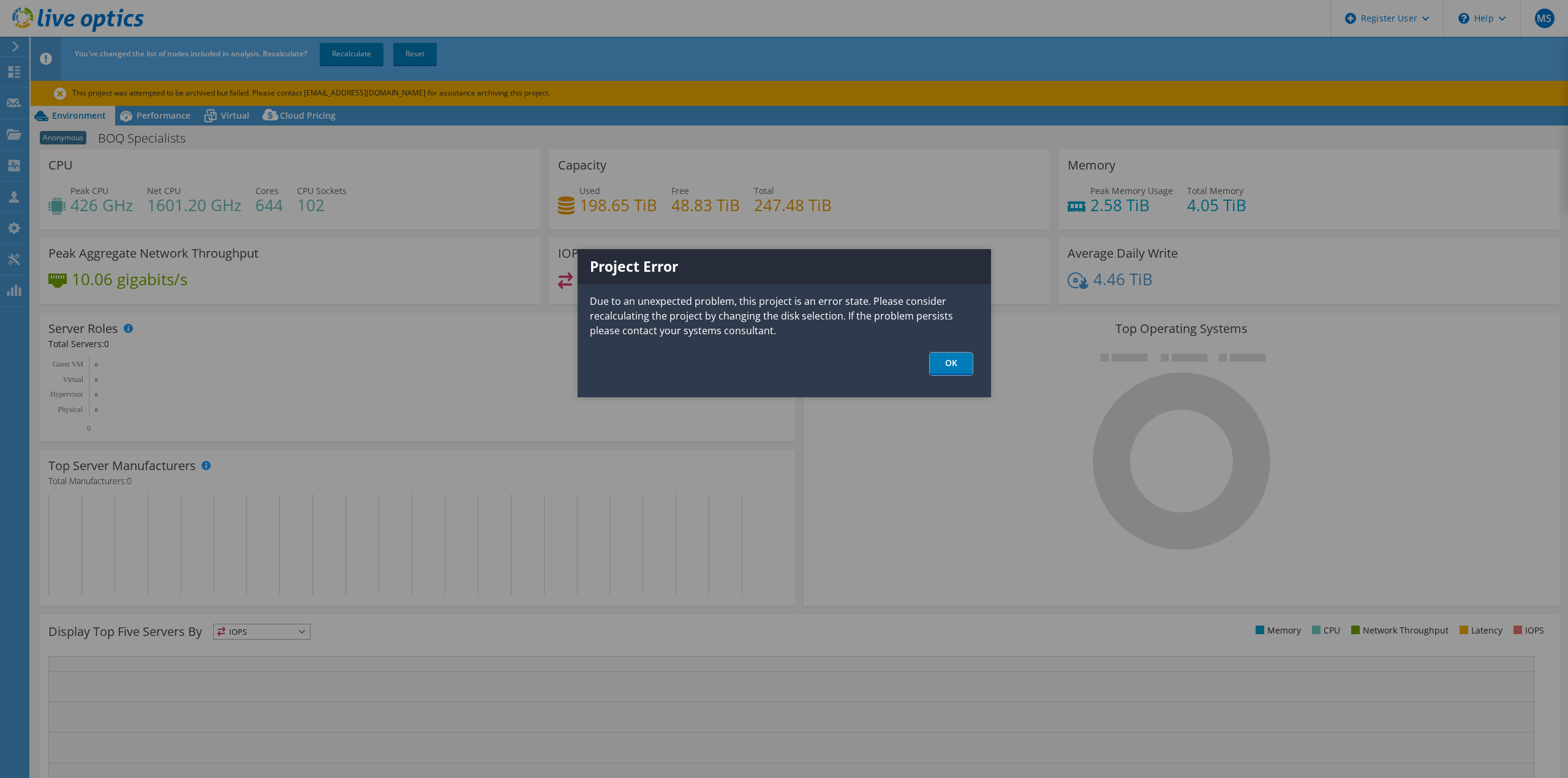
click at [950, 366] on link "OK" at bounding box center [951, 364] width 43 height 22
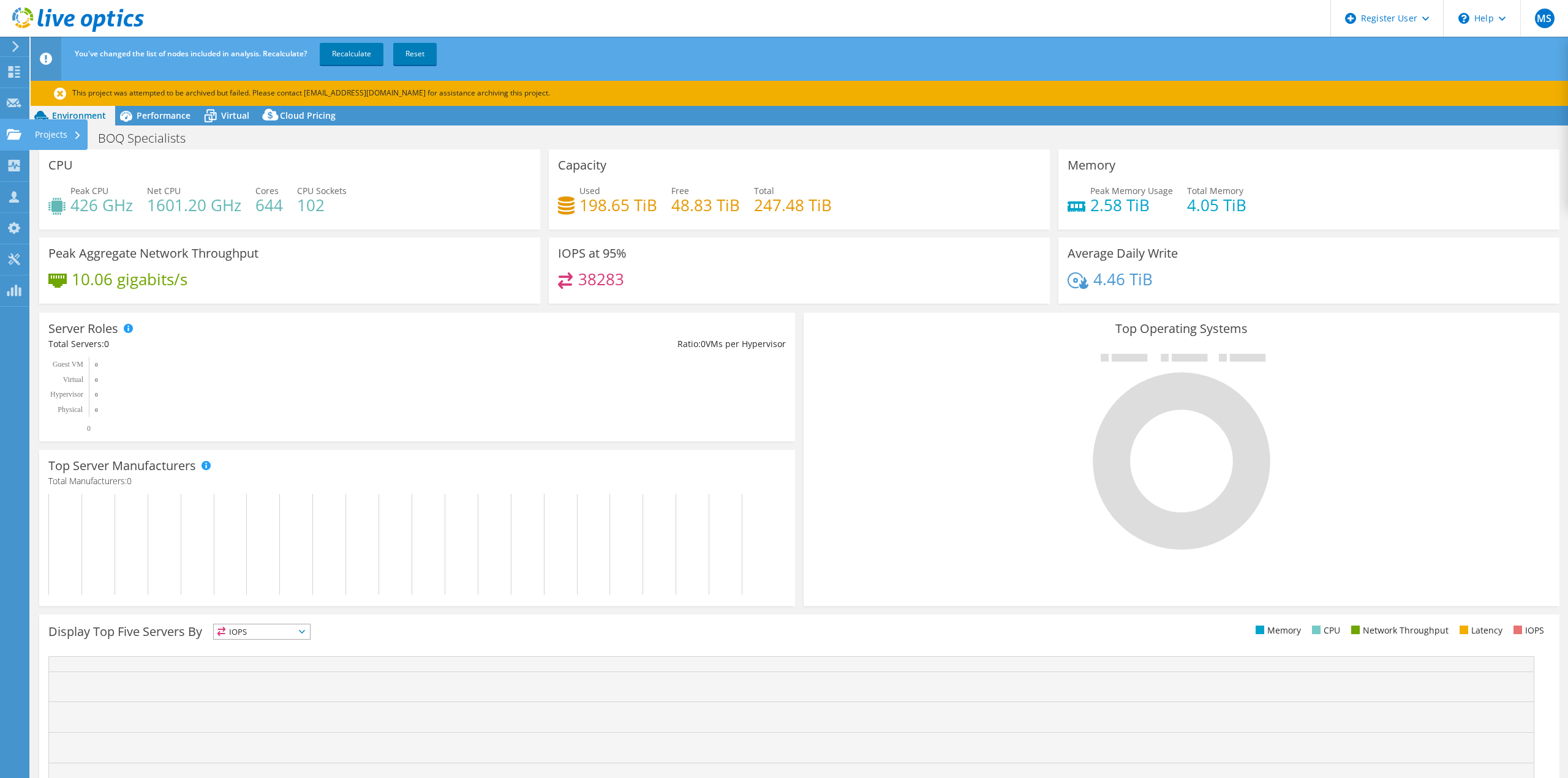
click at [16, 136] on use at bounding box center [14, 133] width 15 height 10
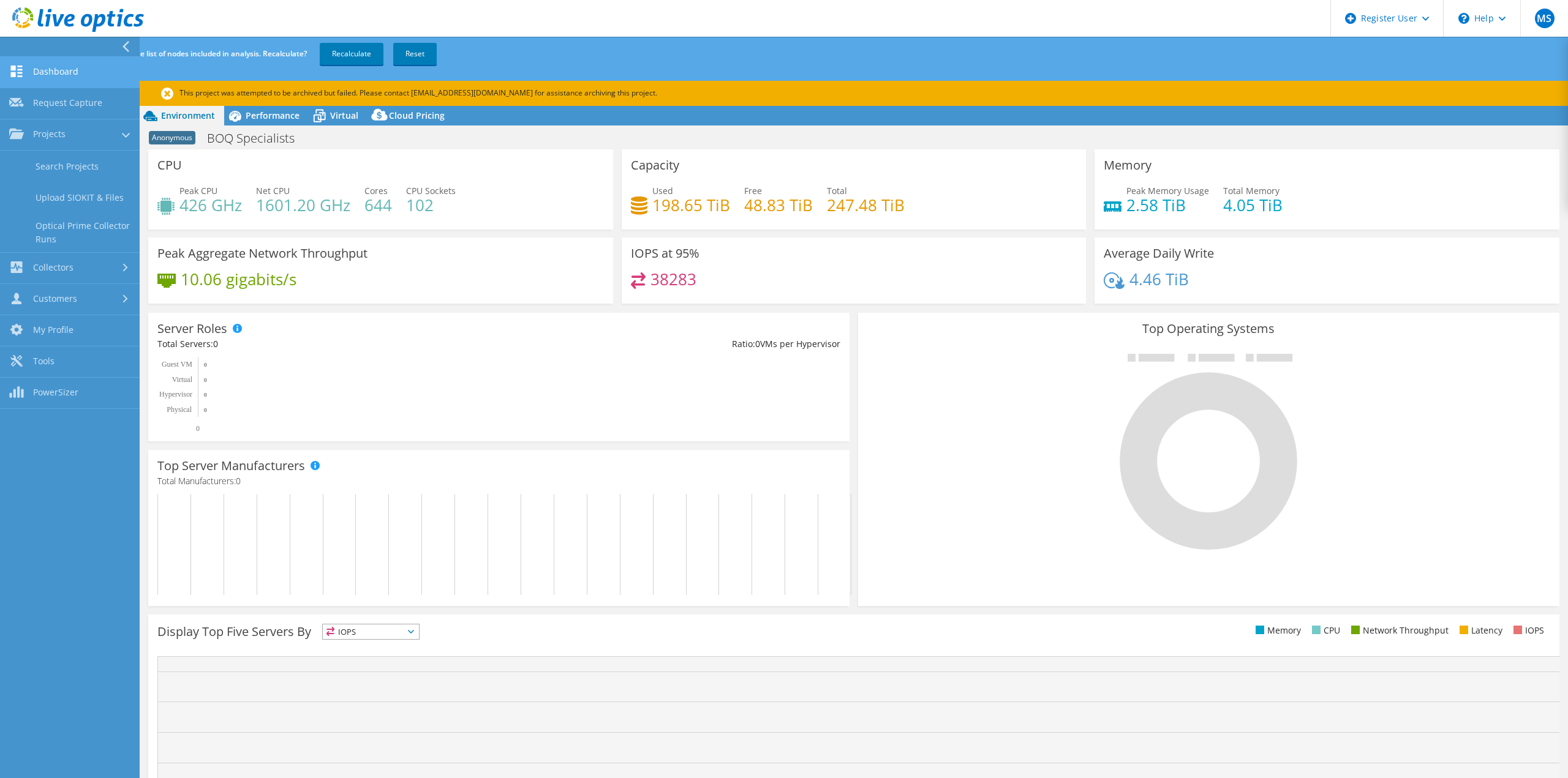
click at [64, 73] on link "Dashboard" at bounding box center [70, 72] width 140 height 31
click at [12, 64] on link "Dashboard" at bounding box center [70, 72] width 140 height 31
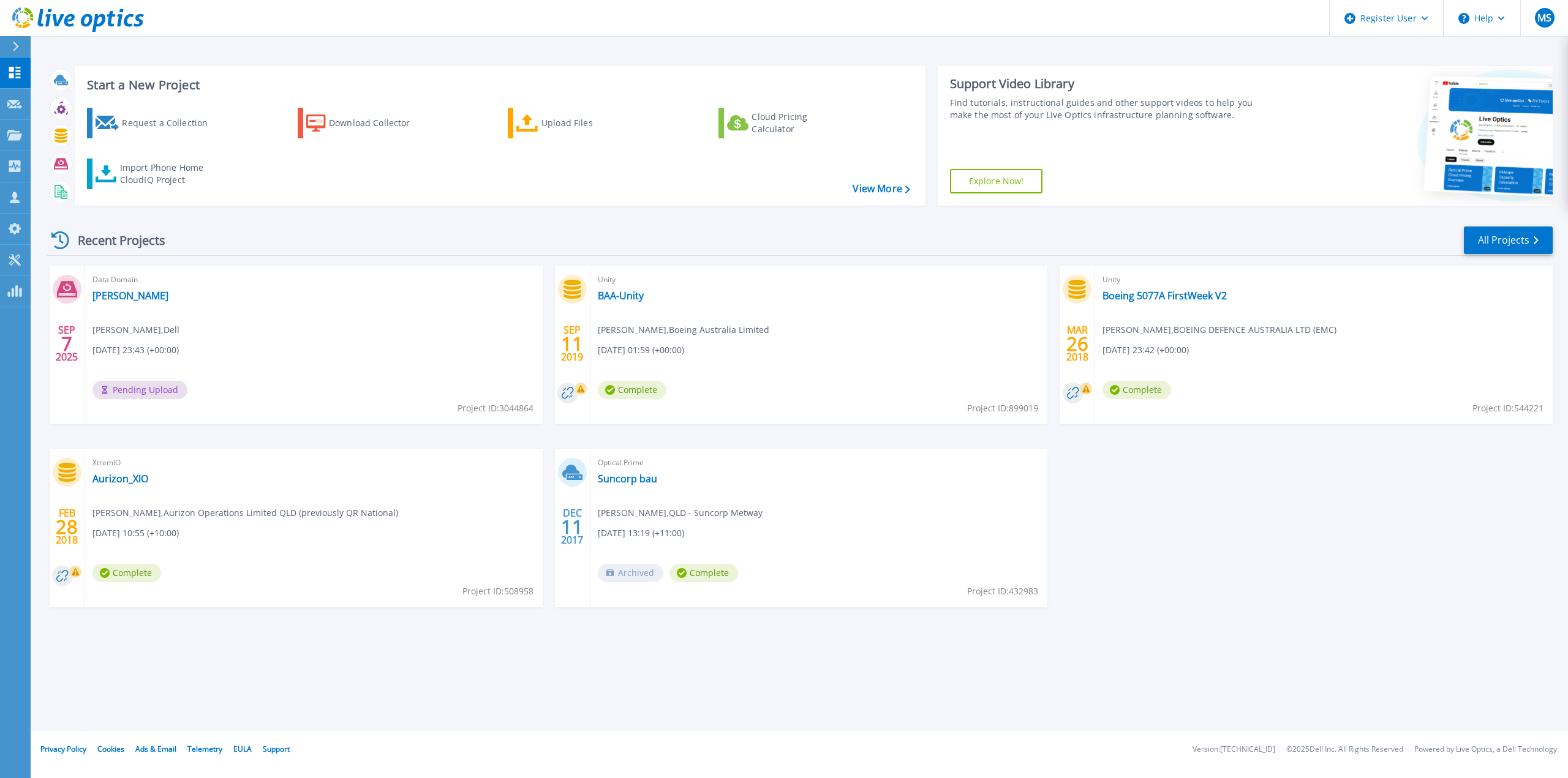
click at [774, 695] on div "Start a New Project Request a Collection Download Collector Upload Files Cloud …" at bounding box center [799, 366] width 1538 height 731
click at [1053, 733] on footer "Privacy Policy Cookies Ads & Email Telemetry EULA Support Version: 25.2.12.1 © …" at bounding box center [799, 750] width 1539 height 37
drag, startPoint x: 1379, startPoint y: 190, endPoint x: 1391, endPoint y: 192, distance: 12.2
click at [1382, 191] on div at bounding box center [1415, 136] width 275 height 139
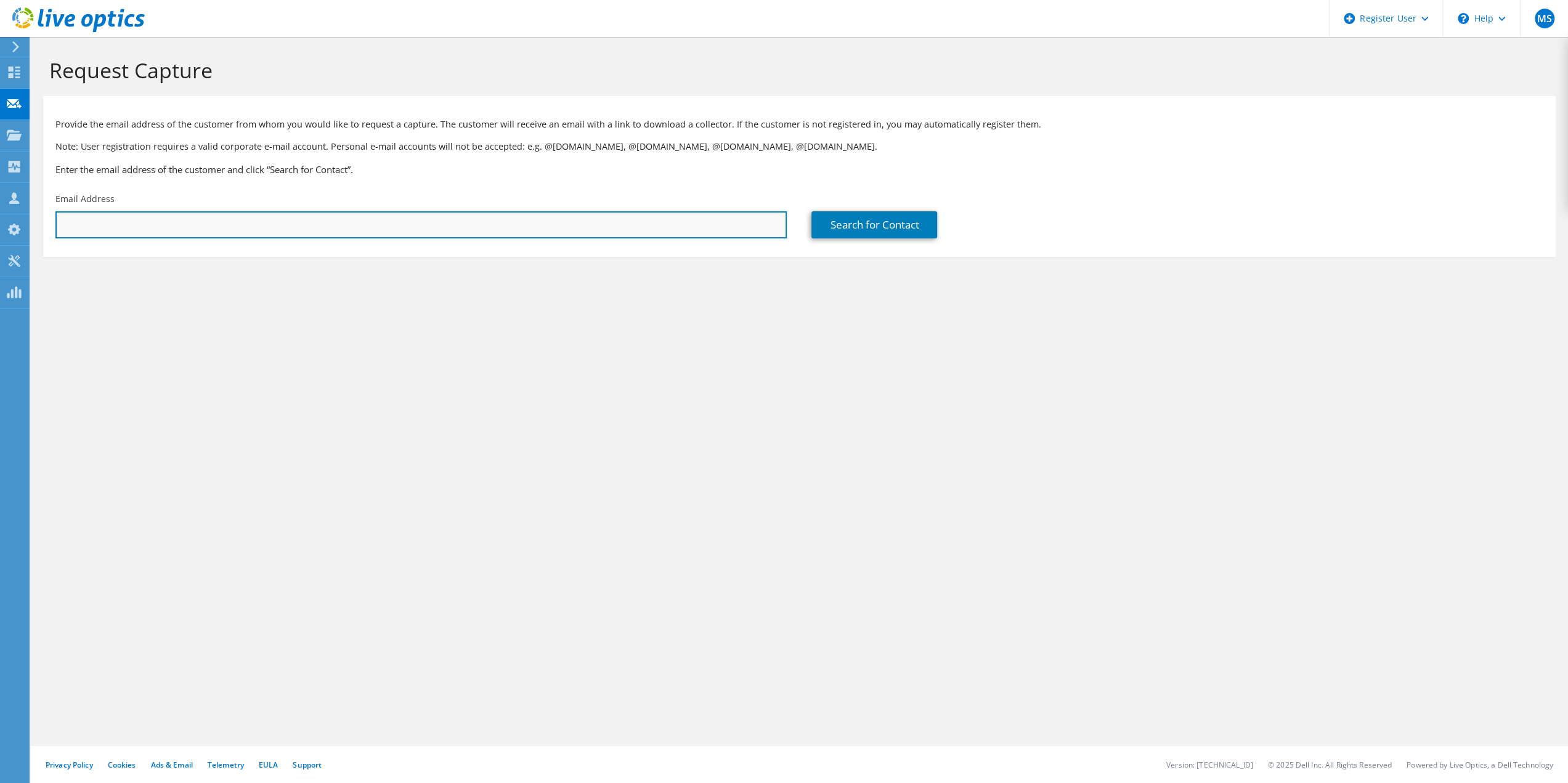
click at [274, 234] on input "text" at bounding box center [420, 225] width 731 height 27
paste input "CKM00170100267"
type input "CKM00170100267"
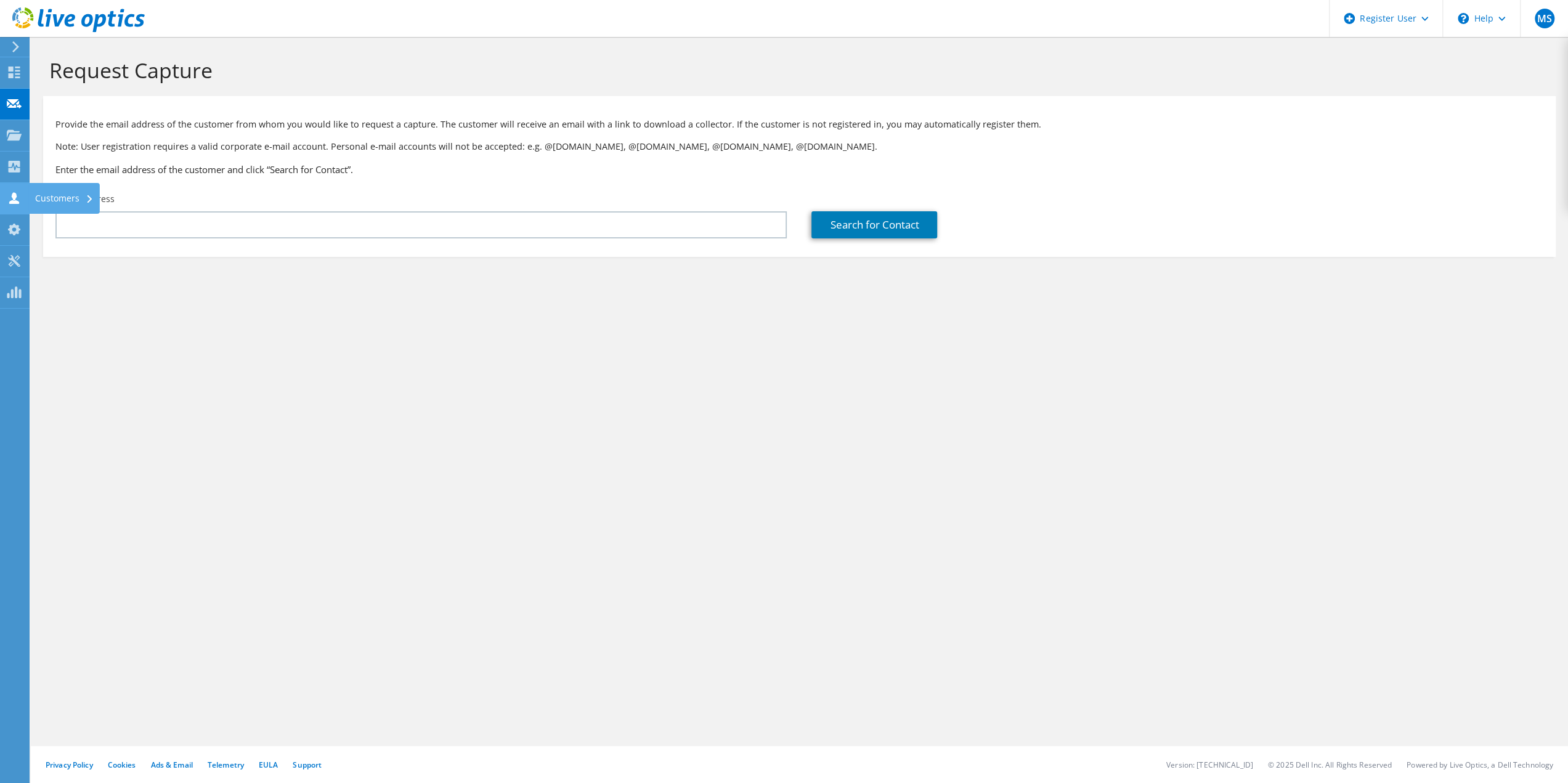
click at [87, 196] on icon at bounding box center [89, 200] width 5 height 8
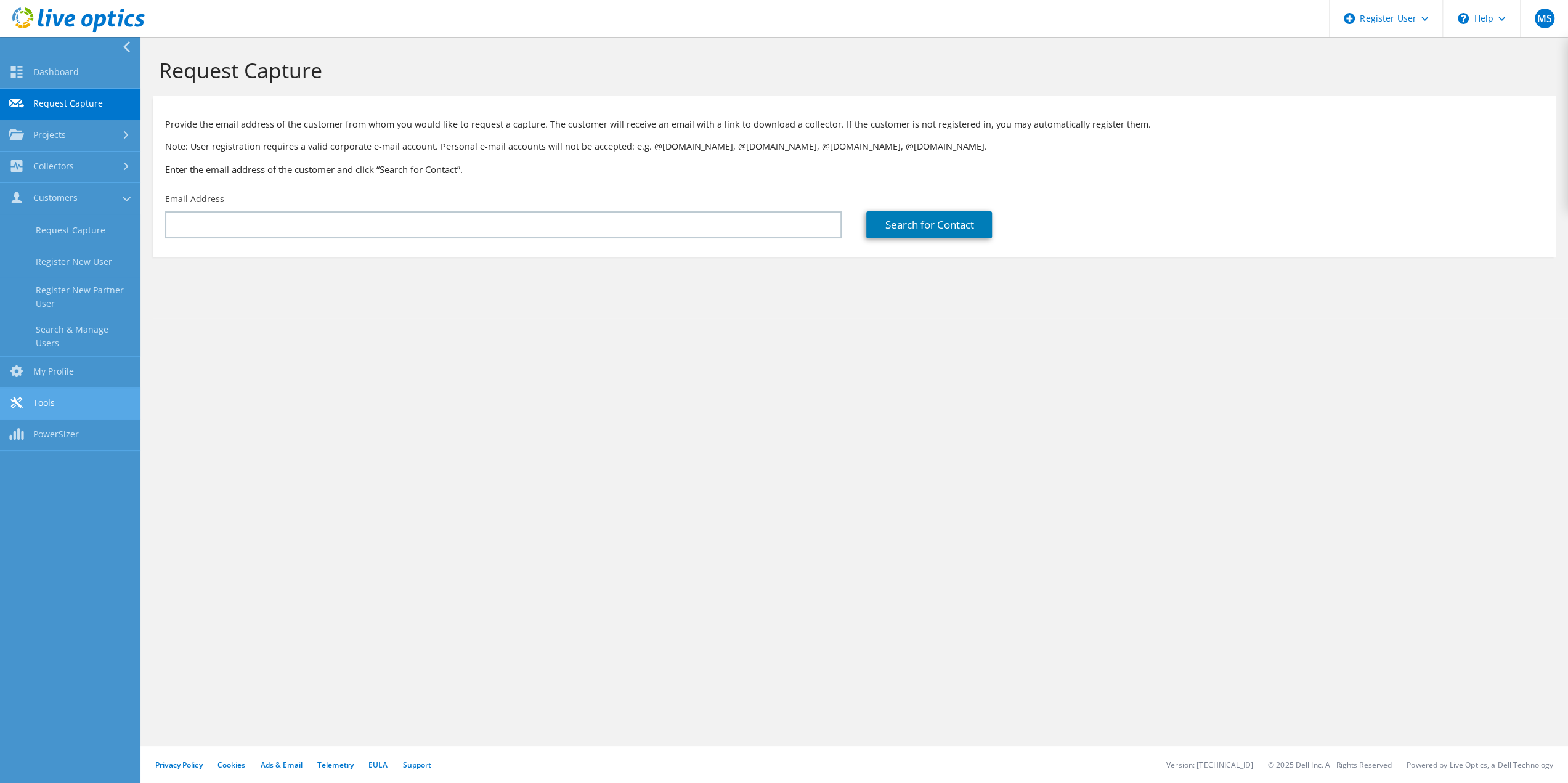
click at [46, 399] on link "Tools" at bounding box center [70, 404] width 140 height 31
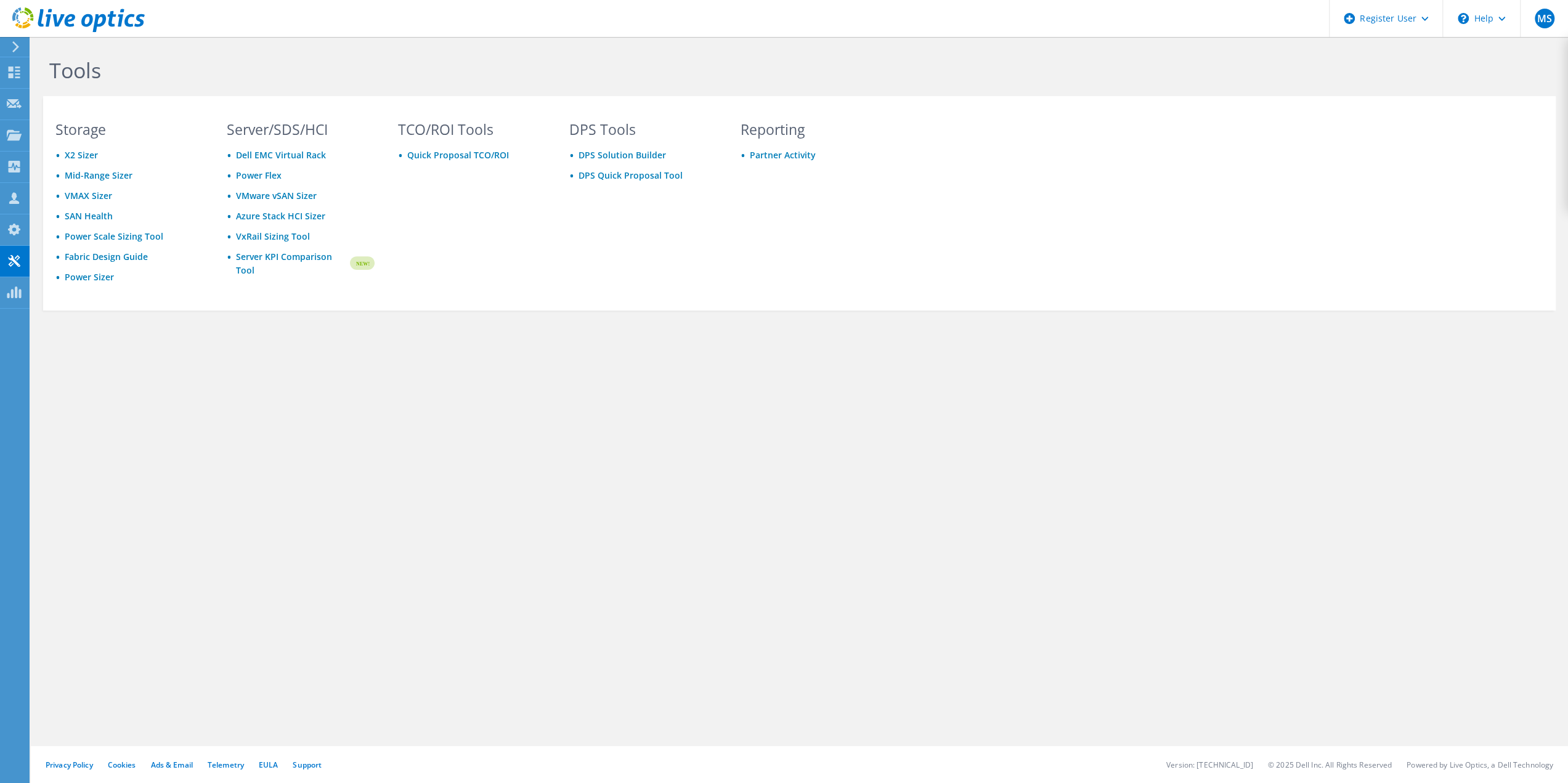
click at [732, 346] on div "Tools Storage X2 Sizer Mid-Range Sizer VMAX Sizer SAN Health Power Scale Sizing…" at bounding box center [799, 211] width 1537 height 348
click at [44, 67] on div "Dashboard" at bounding box center [58, 72] width 58 height 31
